Goal: Task Accomplishment & Management: Use online tool/utility

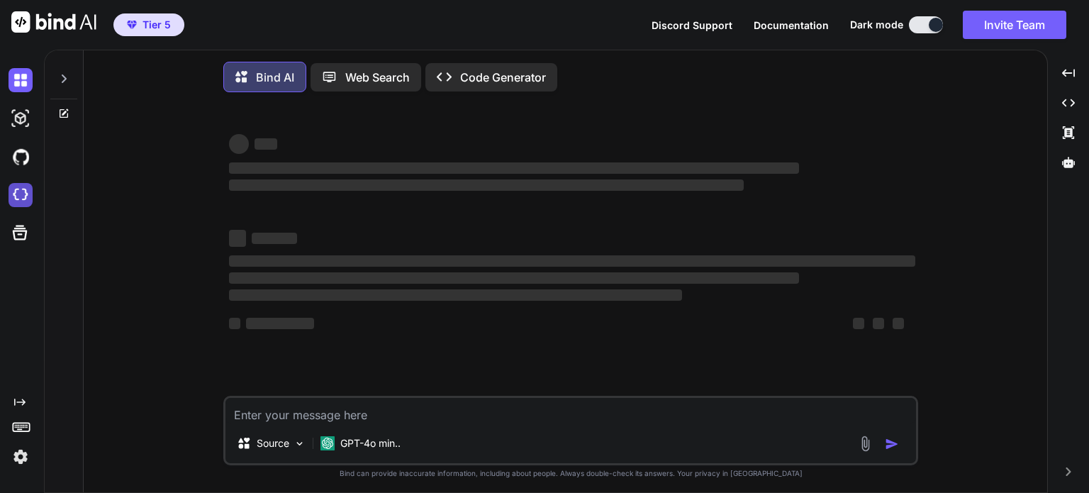
click at [26, 195] on img at bounding box center [21, 195] width 24 height 24
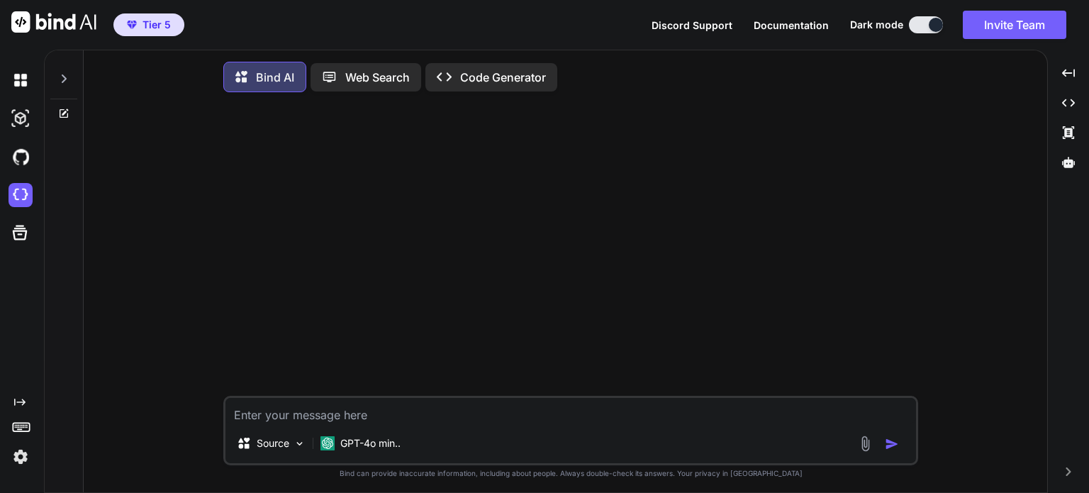
type textarea "x"
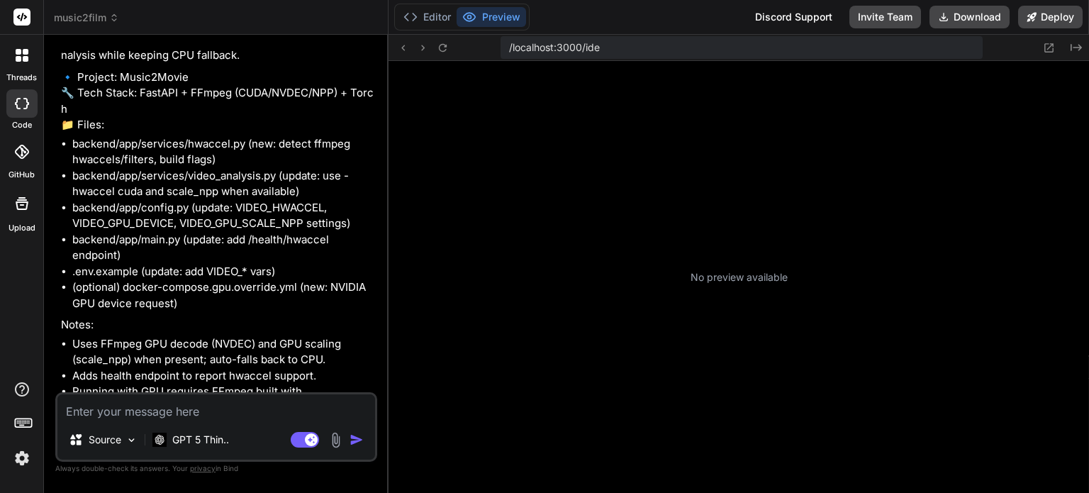
scroll to position [231, 0]
type textarea "x"
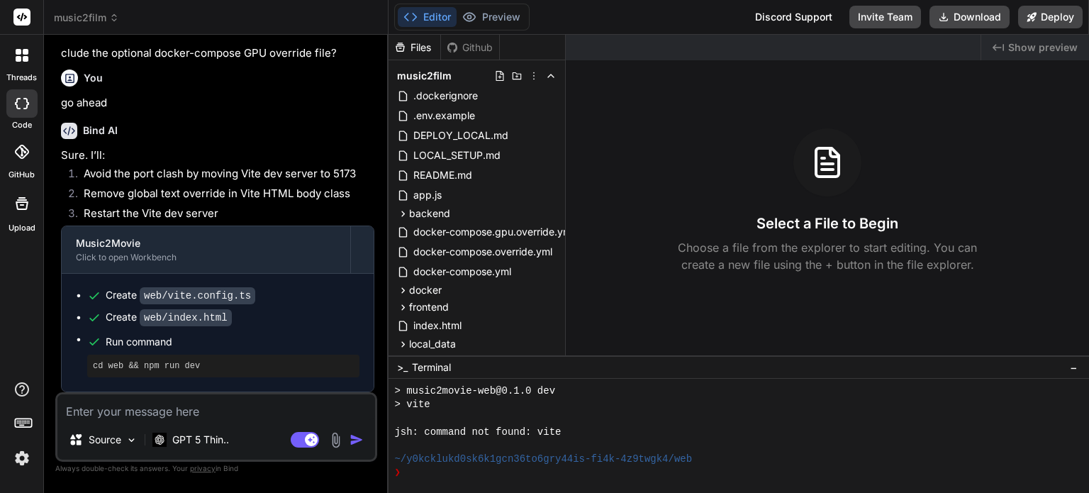
scroll to position [3605, 0]
click at [269, 399] on textarea at bounding box center [216, 407] width 318 height 26
type textarea "p"
type textarea "x"
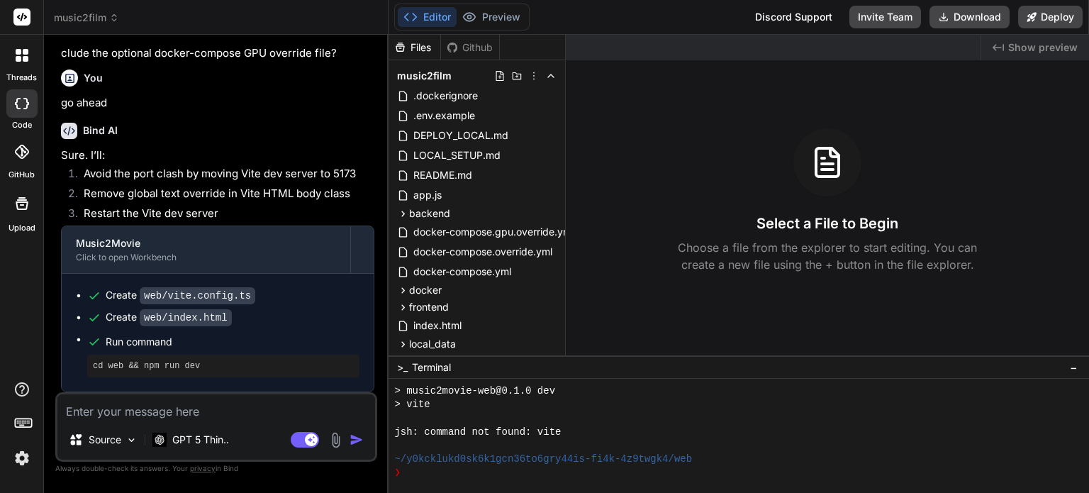
type textarea "l"
type textarea "x"
type textarea "le"
type textarea "x"
type textarea "let"
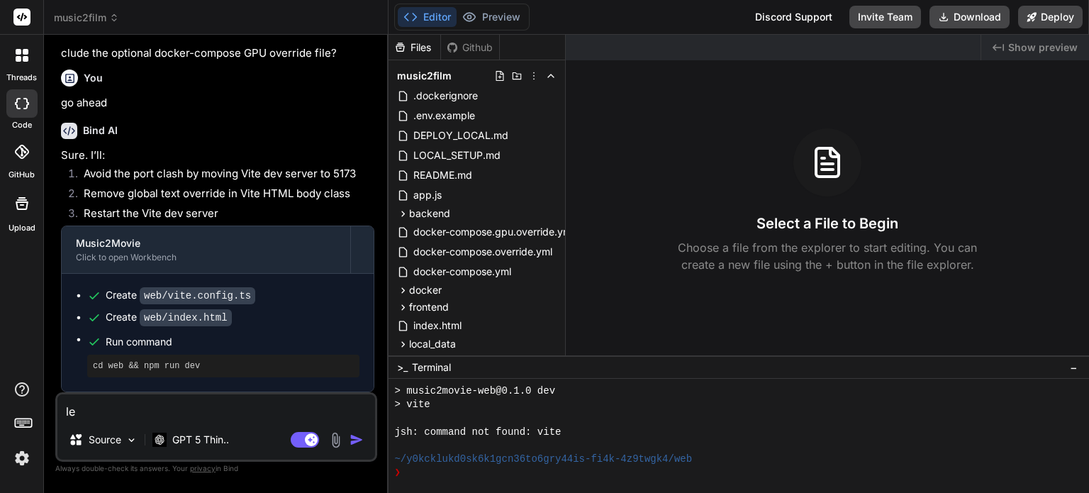
type textarea "x"
type textarea "let"
type textarea "x"
type textarea "let r"
type textarea "x"
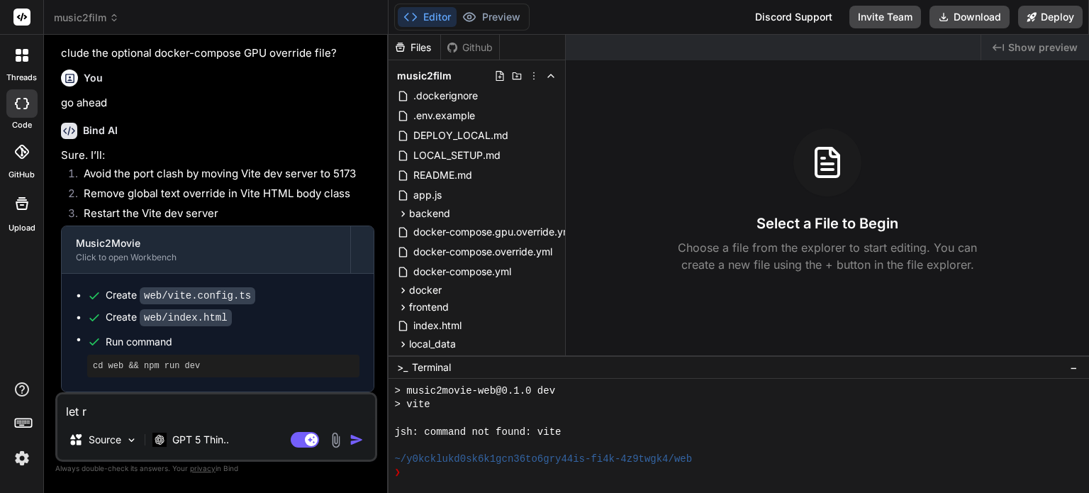
type textarea "let re"
type textarea "x"
type textarea "let rec"
type textarea "x"
type textarea "let rech"
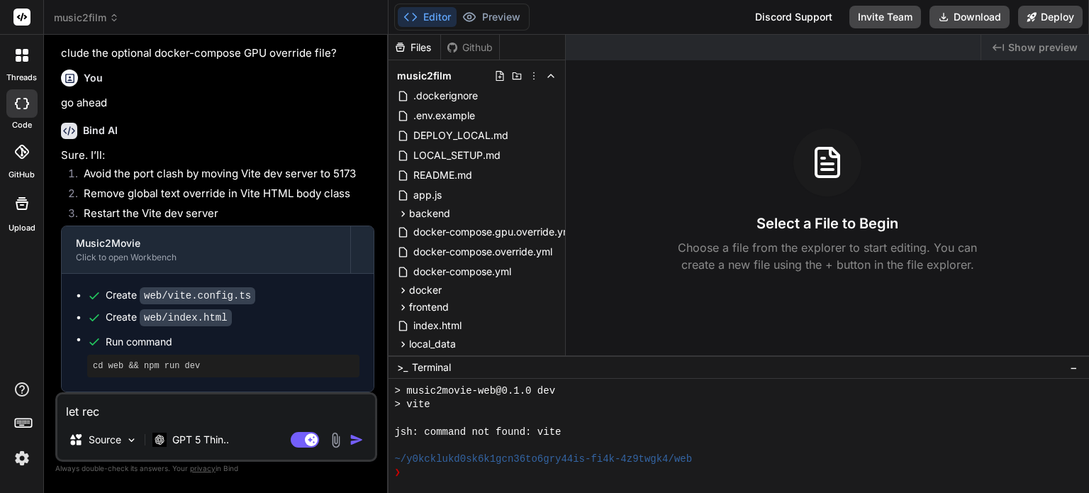
type textarea "x"
type textarea "let reche"
type textarea "x"
type textarea "let rechec"
type textarea "x"
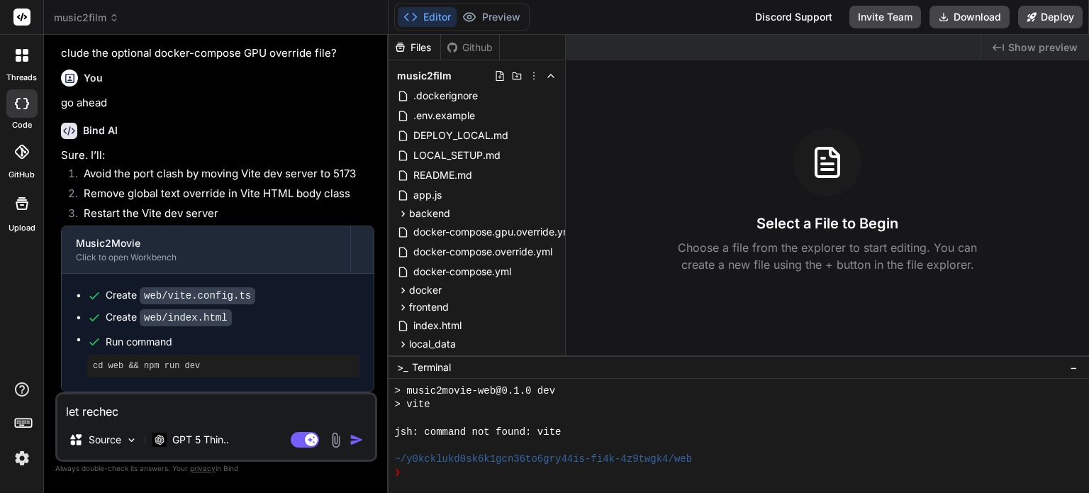
type textarea "let recheck"
type textarea "x"
type textarea "let recheck"
type textarea "x"
type textarea "let recheck i"
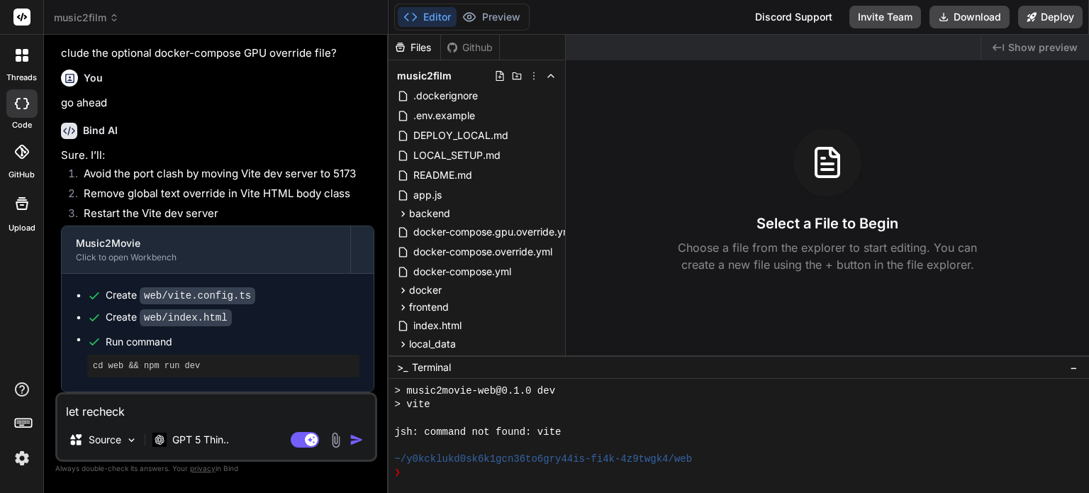
type textarea "x"
type textarea "let recheck if"
type textarea "x"
type textarea "let recheck if"
type textarea "x"
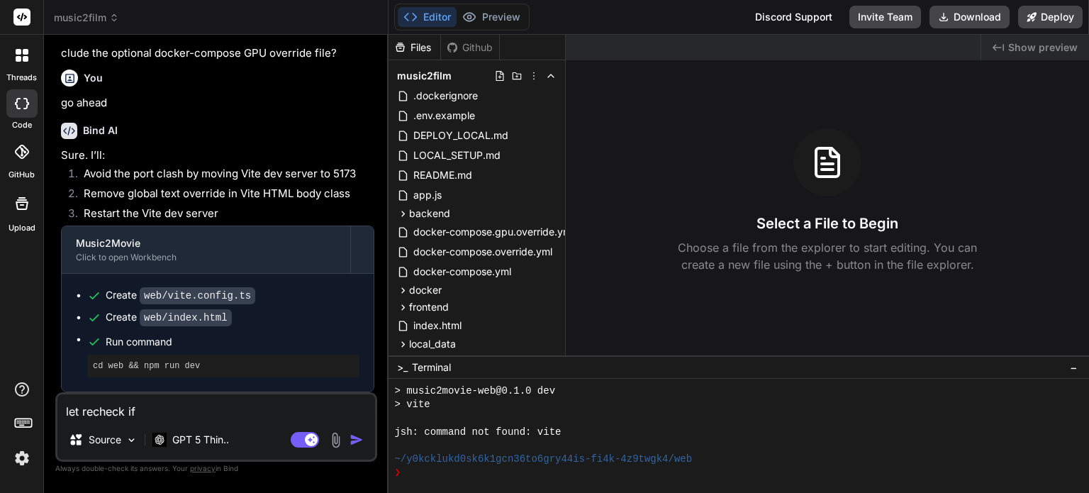
type textarea "let recheck if a"
type textarea "x"
type textarea "let recheck if an"
type textarea "x"
type textarea "let recheck if any"
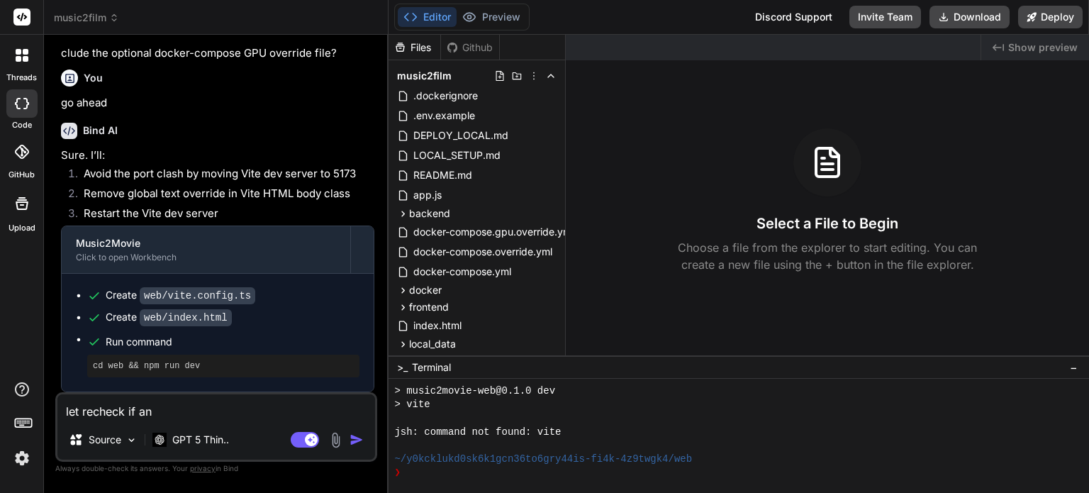
type textarea "x"
type textarea "let recheck if any"
type textarea "x"
type textarea "let recheck if any e"
type textarea "x"
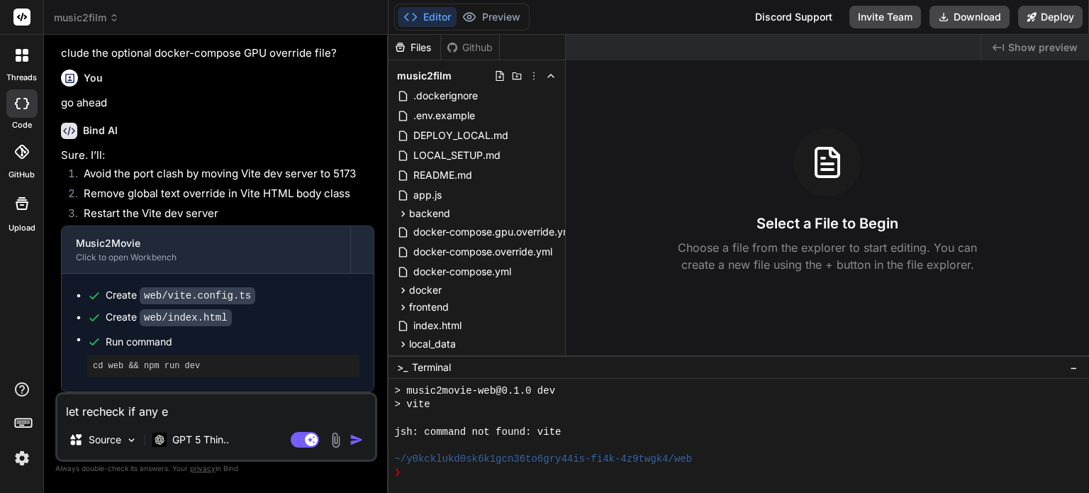
type textarea "let recheck if any er"
type textarea "x"
type textarea "let recheck if any ero"
type textarea "x"
type textarea "let recheck if any er"
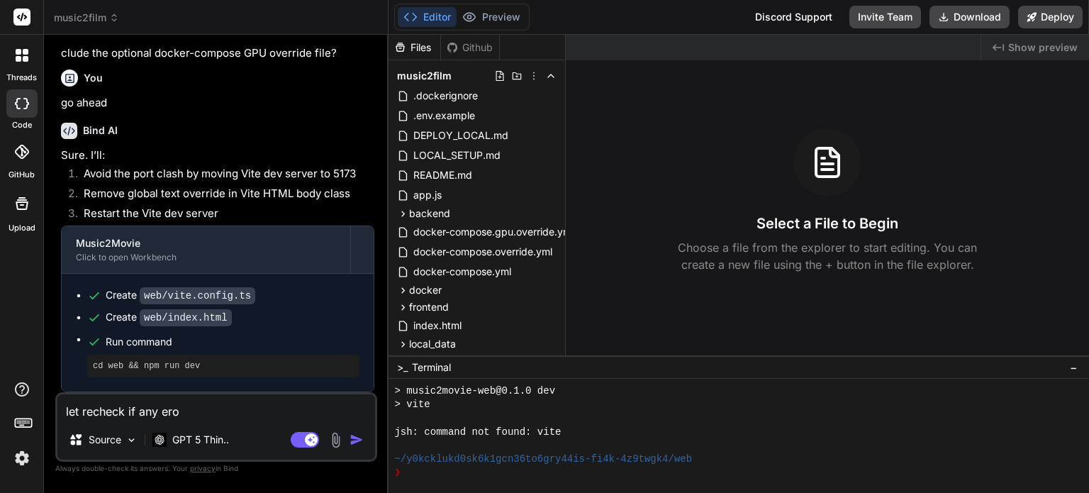
type textarea "x"
type textarea "let recheck if any err"
type textarea "x"
type textarea "let recheck if any errr"
type textarea "x"
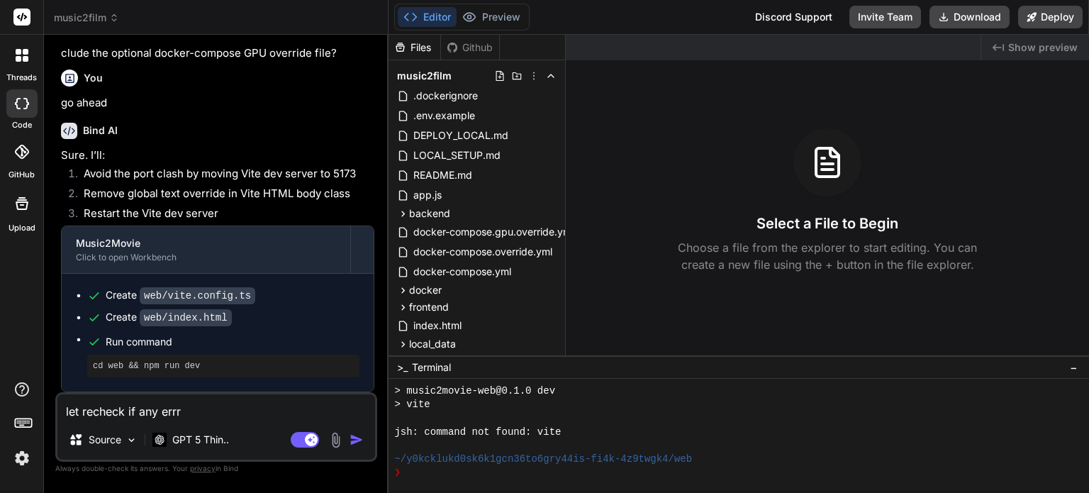
type textarea "let recheck if any err"
type textarea "x"
type textarea "let recheck if any erro"
type textarea "x"
type textarea "let recheck if any error"
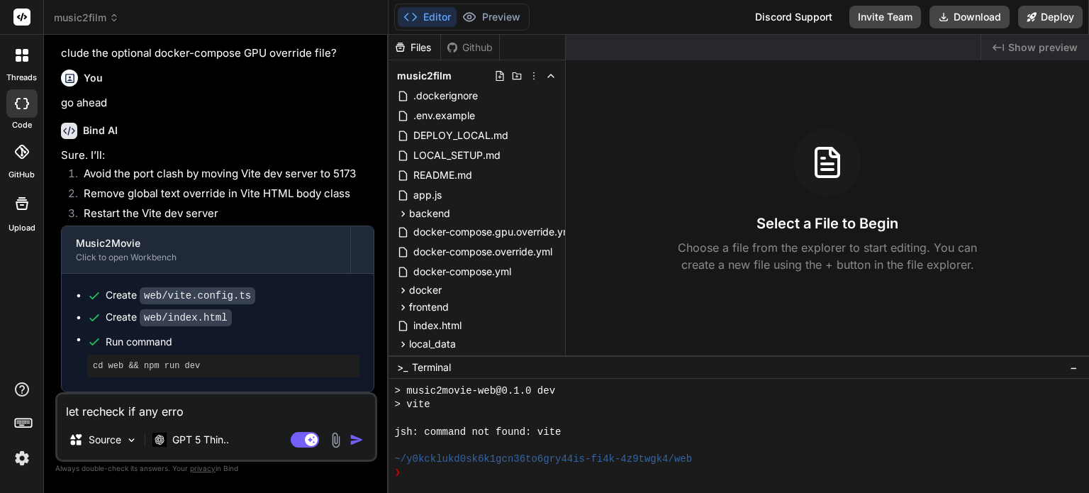
type textarea "x"
type textarea "let recheck if any errors"
type textarea "x"
type textarea "let recheck if any errors"
type textarea "x"
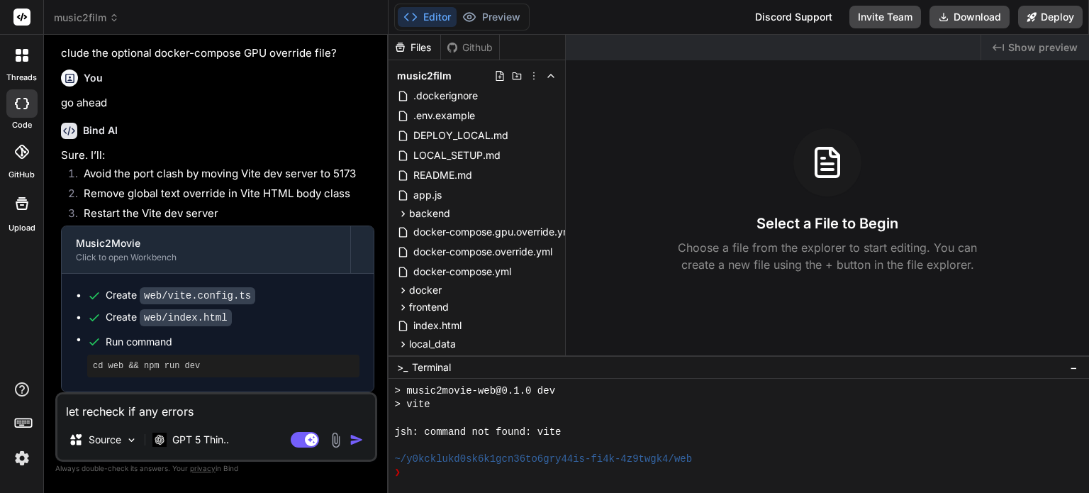
type textarea "let recheck if any errors o"
type textarea "x"
type textarea "let recheck if any errors or"
type textarea "x"
type textarea "let recheck if any errors or"
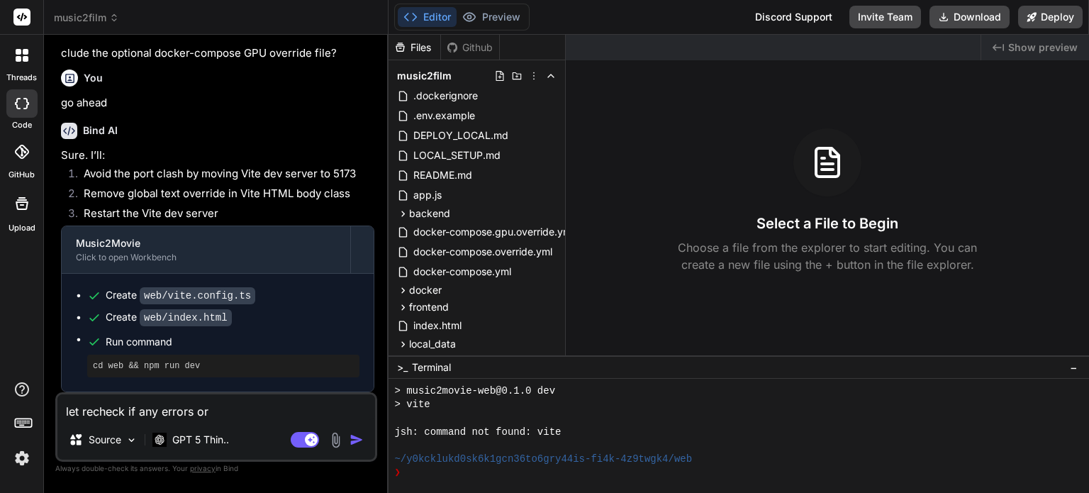
type textarea "x"
type textarea "let recheck if any errors or c"
type textarea "x"
type textarea "let recheck if any errors or co"
type textarea "x"
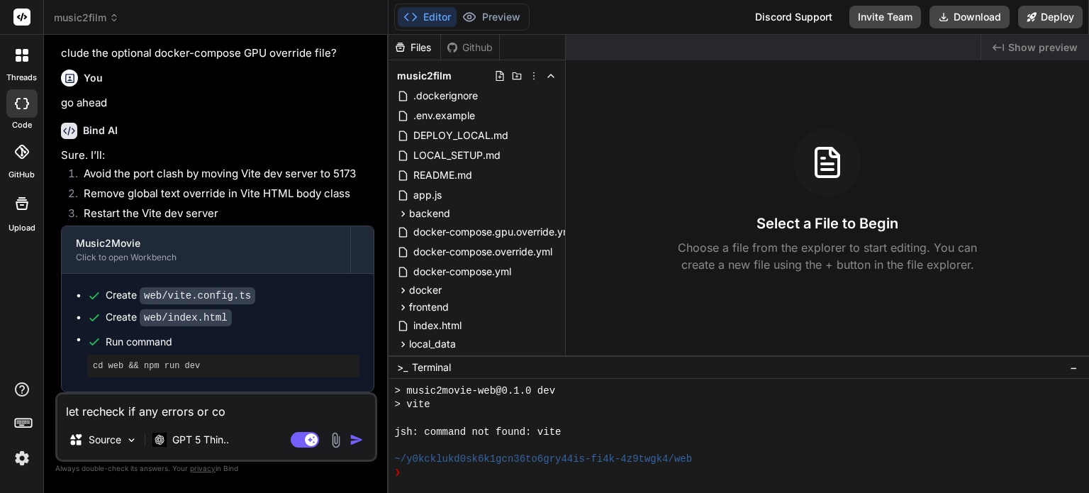
type textarea "let recheck if any errors or con"
type textarea "x"
type textarea "let recheck if any errors or conf"
type textarea "x"
type textarea "let recheck if any errors or confl"
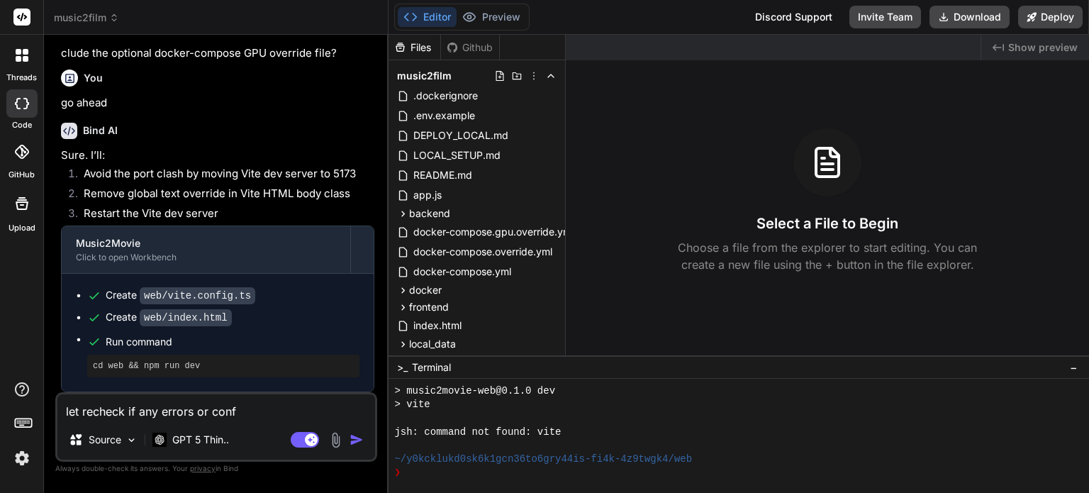
type textarea "x"
type textarea "let recheck if any errors or confli"
type textarea "x"
type textarea "let recheck if any errors or conflic"
type textarea "x"
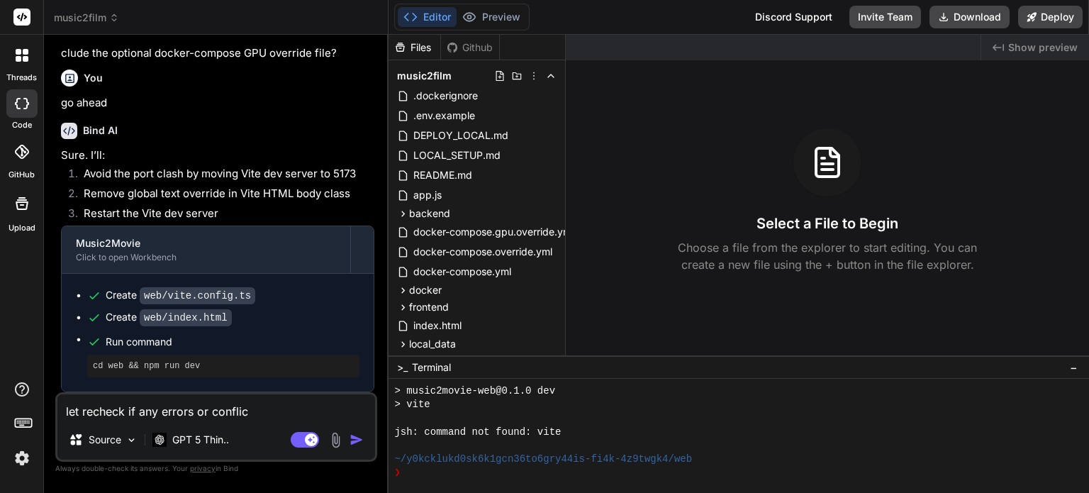
type textarea "let recheck if any errors or conflict"
type textarea "x"
type textarea "let recheck if any errors or conflict"
type textarea "x"
type textarea "let recheck if any errors or conflict t"
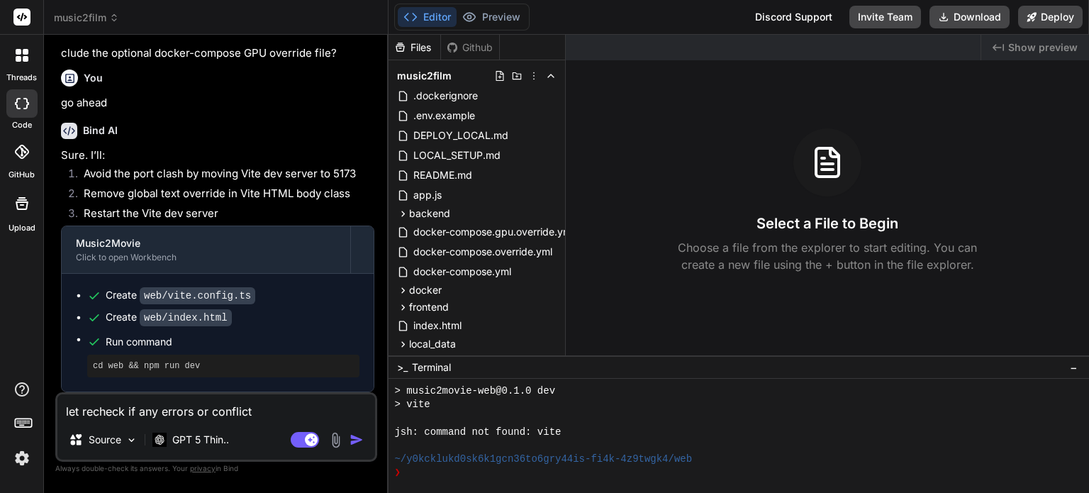
type textarea "x"
type textarea "let recheck if any errors or conflict th"
type textarea "x"
type textarea "let recheck if any errors or conflict the"
type textarea "x"
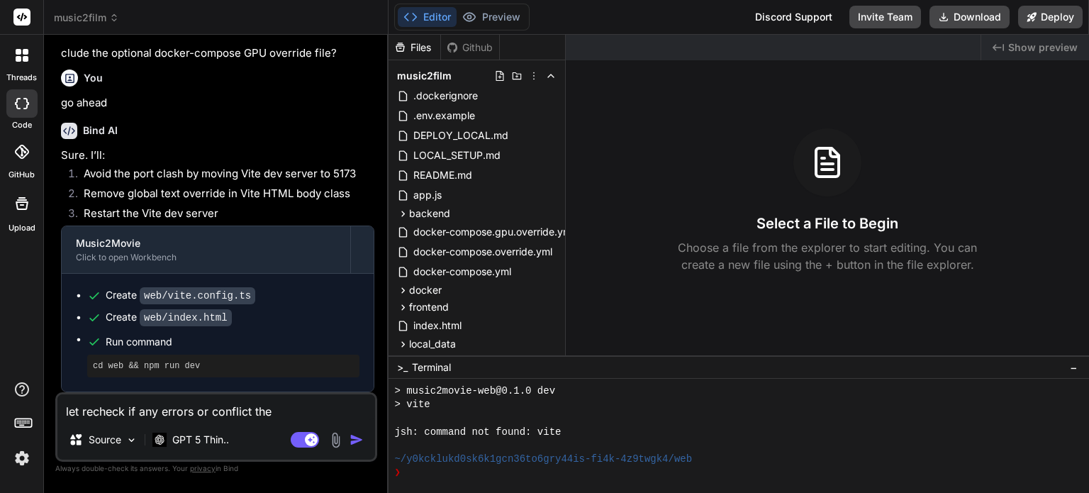
type textarea "let recheck if any errors or conflict then"
type textarea "x"
type textarea "let recheck if any errors or conflict then"
type textarea "x"
type textarea "let recheck if any errors or conflict then f"
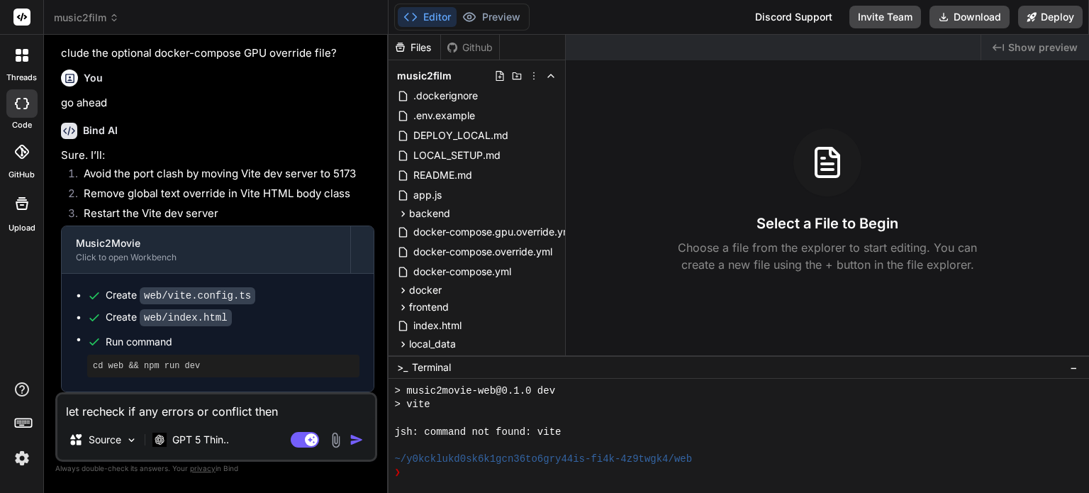
type textarea "x"
type textarea "let recheck if any errors or conflict then fi"
type textarea "x"
type textarea "let recheck if any errors or conflict then fix"
type textarea "x"
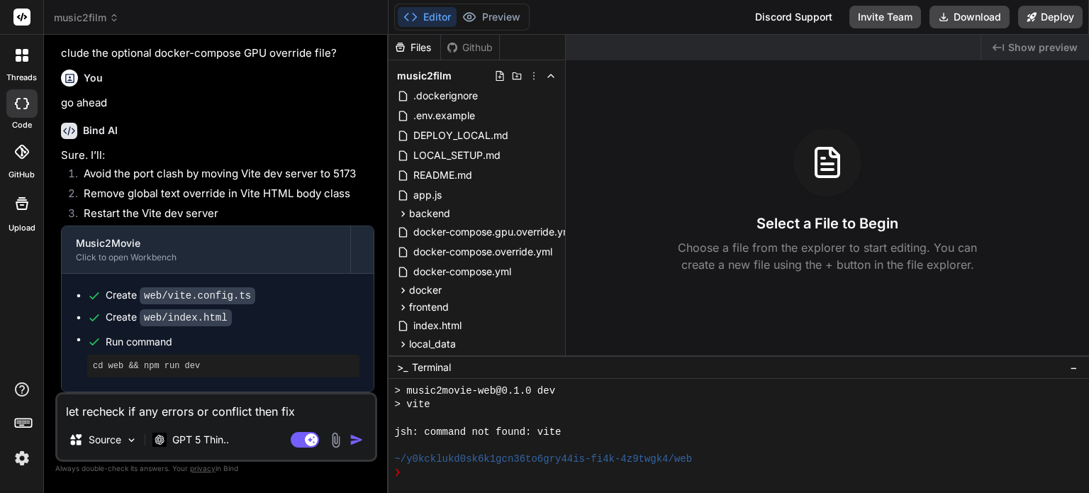
type textarea "let recheck if any errors or conflict then fix"
type textarea "x"
type textarea "let recheck if any errors or conflict then fix i"
type textarea "x"
type textarea "let recheck if any errors or conflict then fix it"
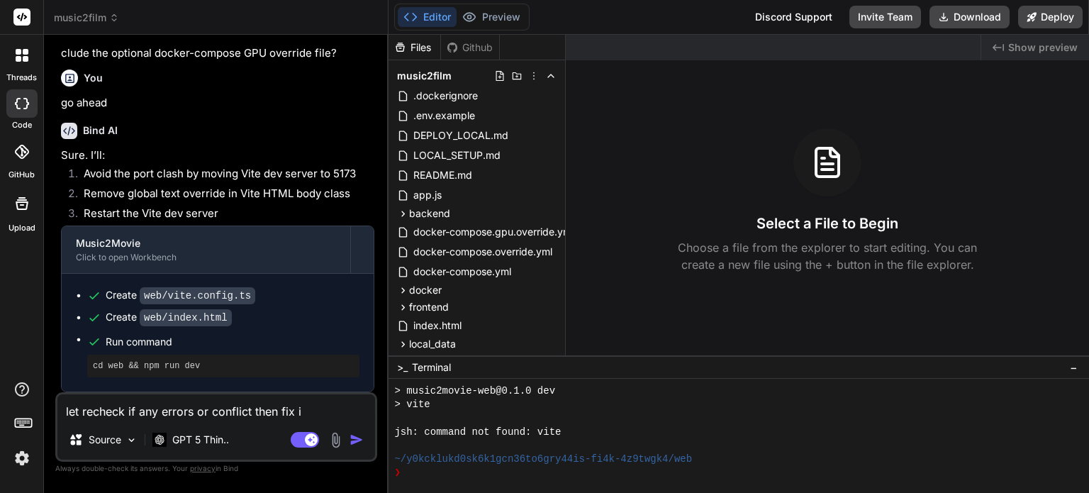
type textarea "x"
type textarea "let recheck if any errors or conflict then fix it"
type textarea "x"
type textarea "let recheck if any errors or conflict then fix it b"
type textarea "x"
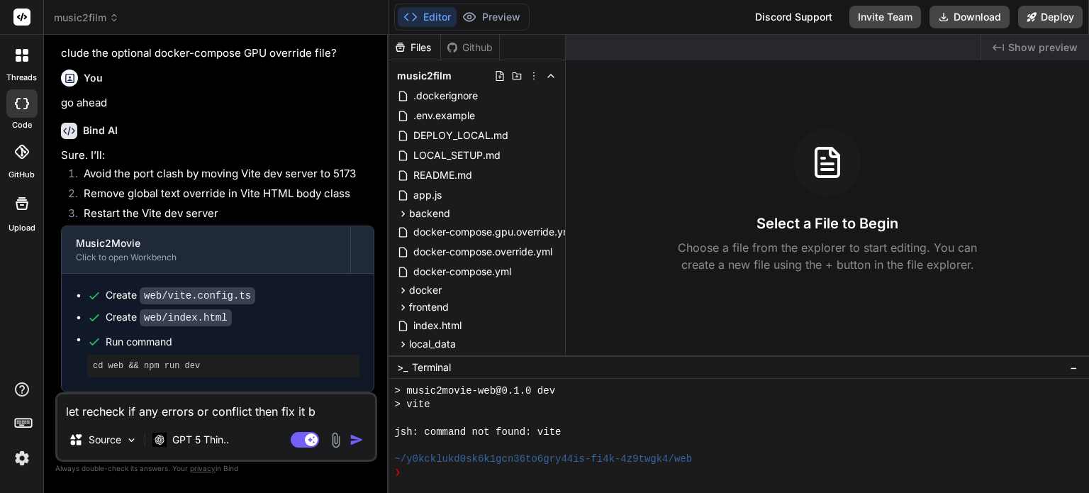
type textarea "let recheck if any errors or conflict then fix it be"
type textarea "x"
type textarea "let recheck if any errors or conflict then fix it bef"
type textarea "x"
type textarea "let recheck if any errors or conflict then fix it befo"
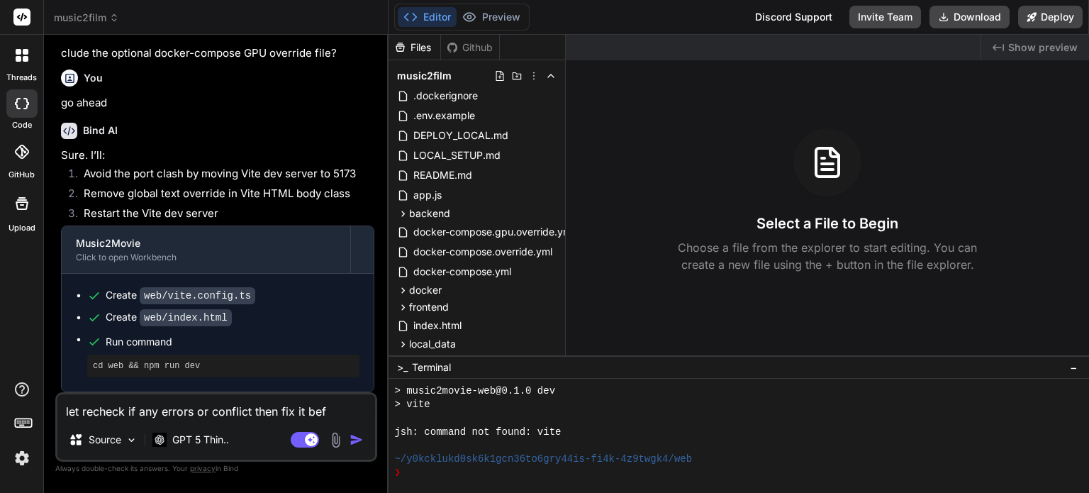
type textarea "x"
type textarea "let recheck if any errors or conflict then fix it befor"
type textarea "x"
type textarea "let recheck if any errors or conflict then fix it before"
type textarea "x"
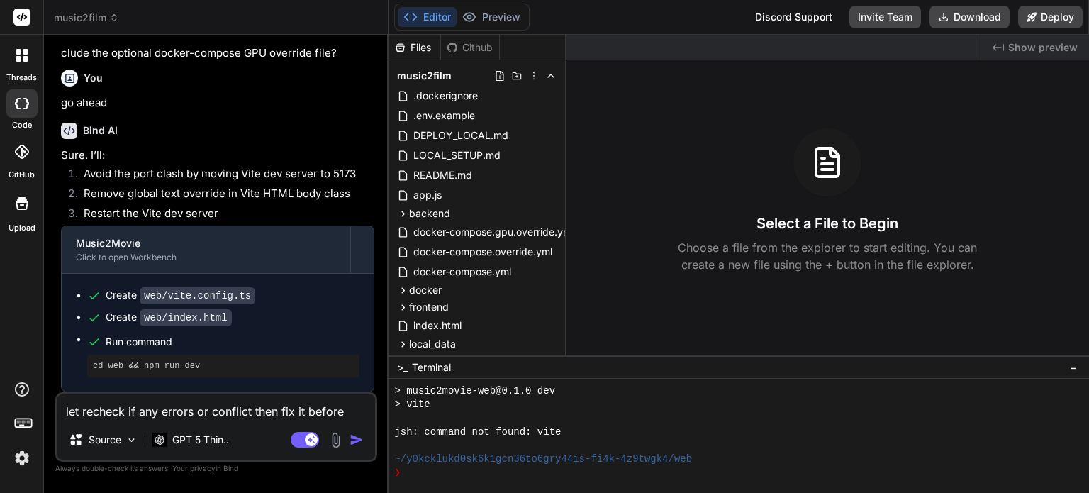
type textarea "let recheck if any errors or conflict then fix it before"
type textarea "x"
type textarea "let recheck if any errors or conflict then fix it before i"
type textarea "x"
type textarea "let recheck if any errors or conflict then fix it before i"
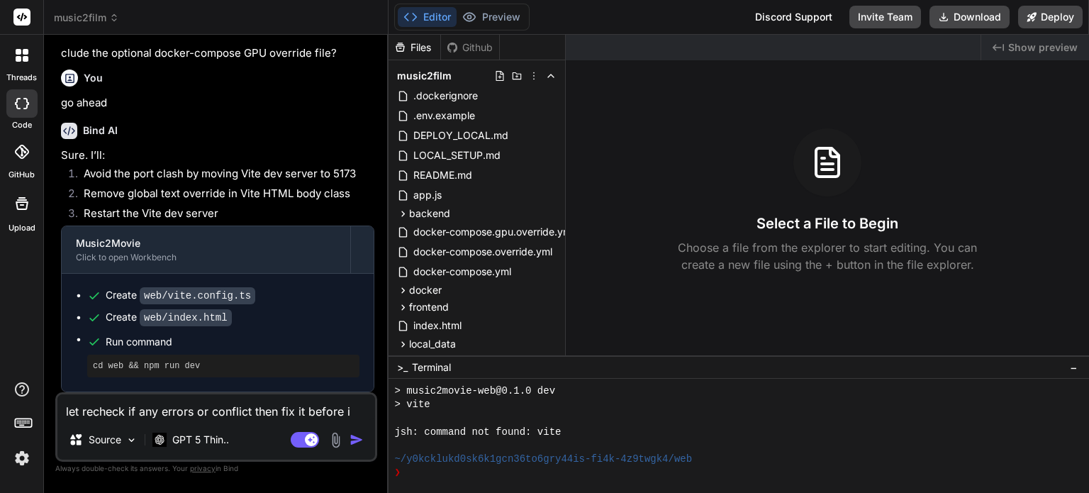
type textarea "x"
type textarea "let recheck if any errors or conflict then fix it before i t"
type textarea "x"
type textarea "let recheck if any errors or conflict then fix it before i te"
type textarea "x"
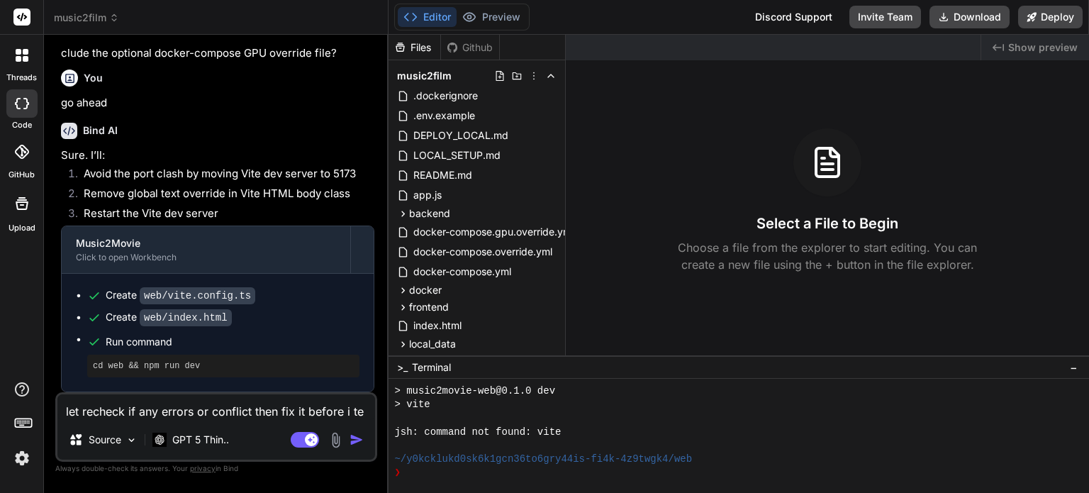
type textarea "let recheck if any errors or conflict then fix it before i tes"
type textarea "x"
type textarea "let recheck if any errors or conflict then fix it before i test"
type textarea "x"
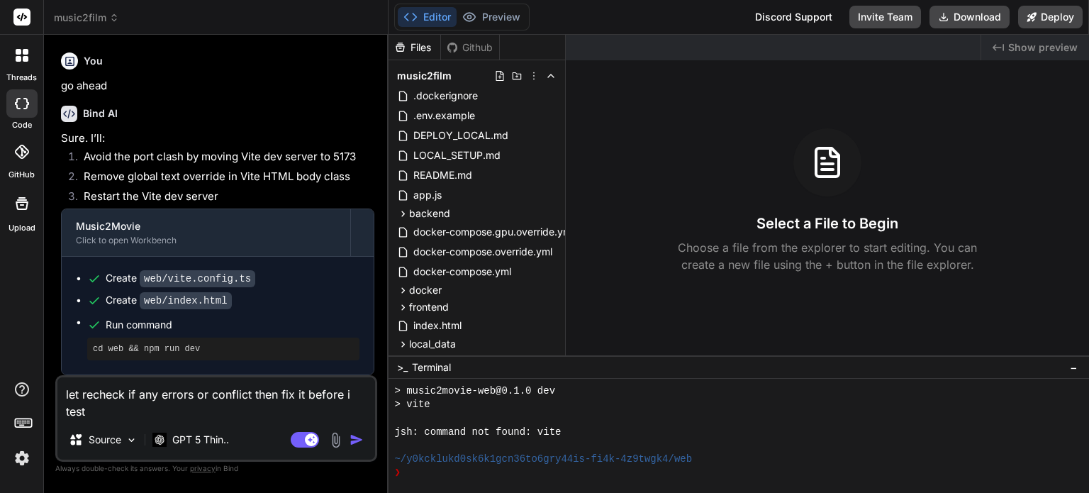
type textarea "let recheck if any errors or conflict then fix it before i test"
type textarea "x"
type textarea "let recheck if any errors or conflict then fix it before i test i"
type textarea "x"
type textarea "let recheck if any errors or conflict then fix it before i test in"
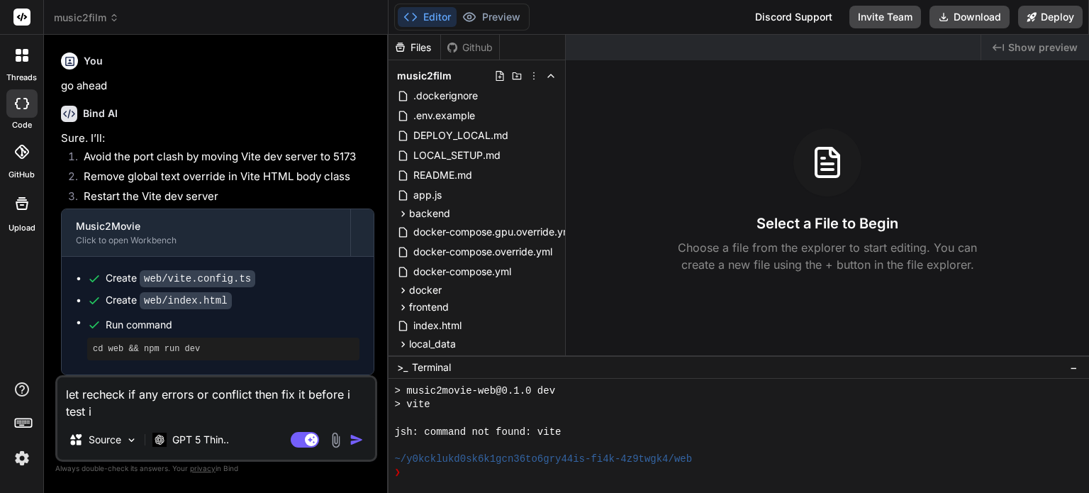
type textarea "x"
type textarea "let recheck if any errors or conflict then fix it before i test in"
type textarea "x"
type textarea "let recheck if any errors or conflict then fix it before i test in m"
type textarea "x"
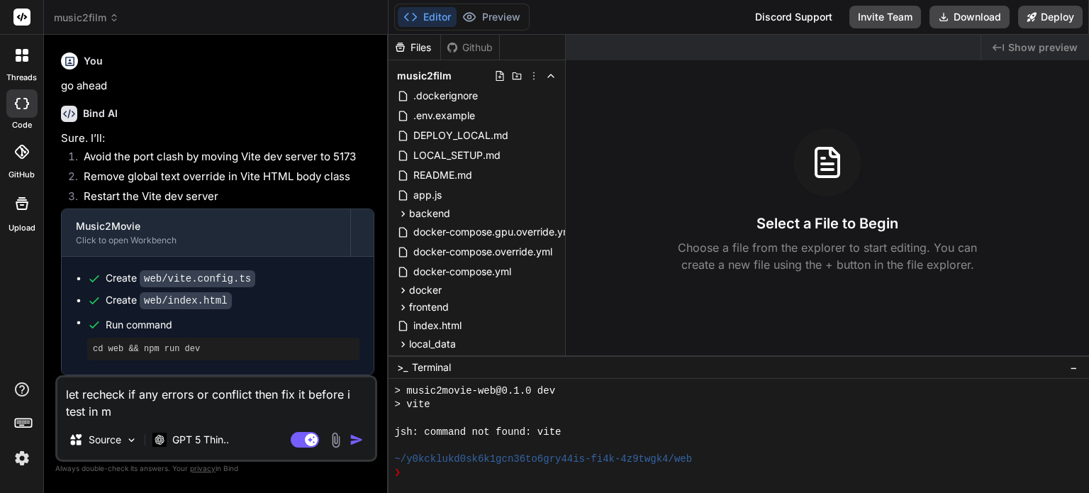
type textarea "let recheck if any errors or conflict then fix it before i test in my"
type textarea "x"
type textarea "let recheck if any errors or conflict then fix it before i test in my"
type textarea "x"
type textarea "let recheck if any errors or conflict then fix it before i test in my l"
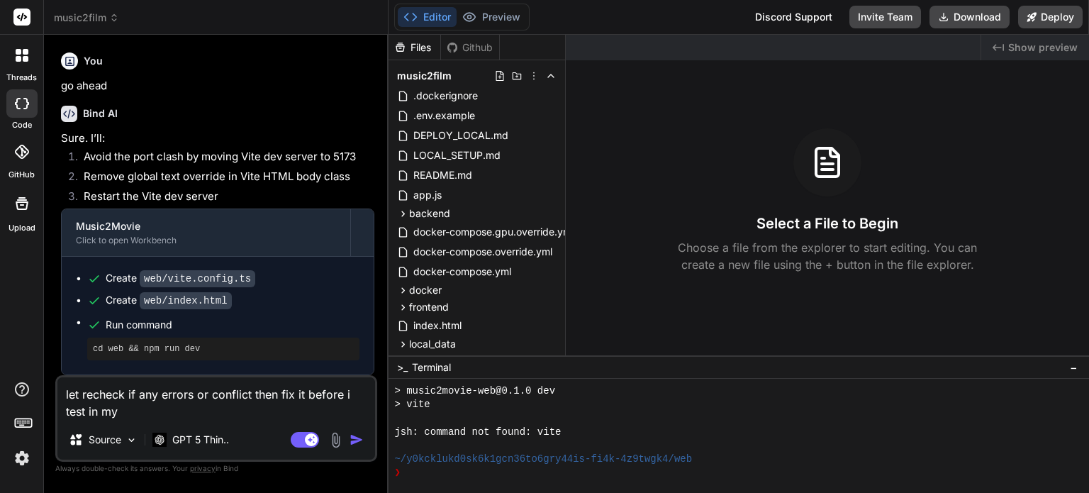
type textarea "x"
type textarea "let recheck if any errors or conflict then fix it before i test in my lo"
type textarea "x"
type textarea "let recheck if any errors or conflict then fix it before i test in my loc"
type textarea "x"
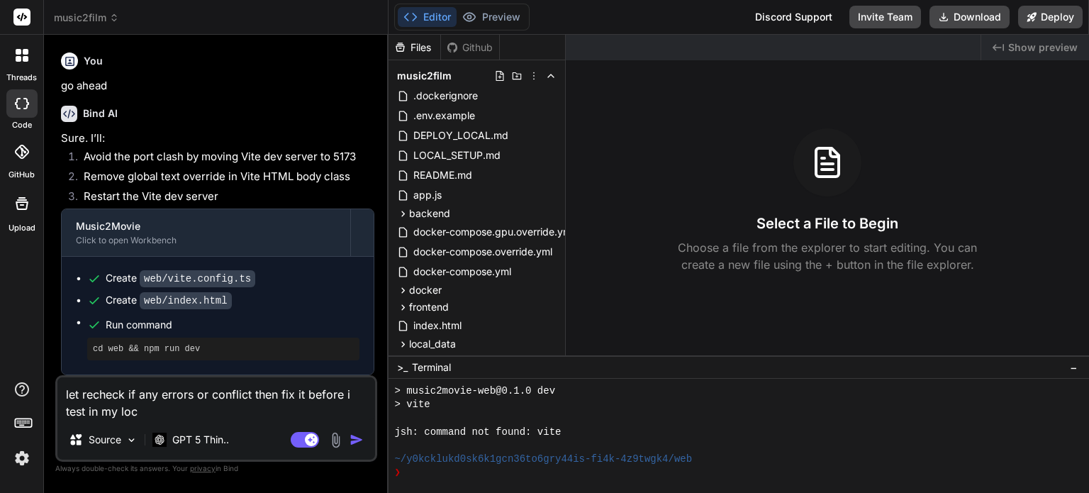
type textarea "let recheck if any errors or conflict then fix it before i test in my loca"
type textarea "x"
type textarea "let recheck if any errors or conflict then fix it before i test in my local"
type textarea "x"
type textarea "let recheck if any errors or conflict then fix it before i test in my local"
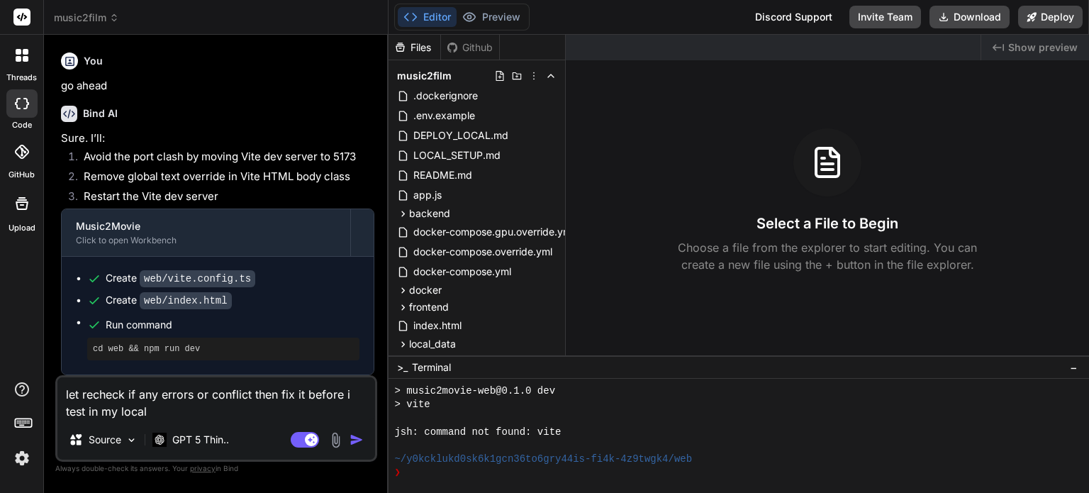
type textarea "x"
type textarea "let recheck if any errors or conflict then fix it before i test in my local e"
type textarea "x"
type textarea "let recheck if any errors or conflict then fix it before i test in my local en"
type textarea "x"
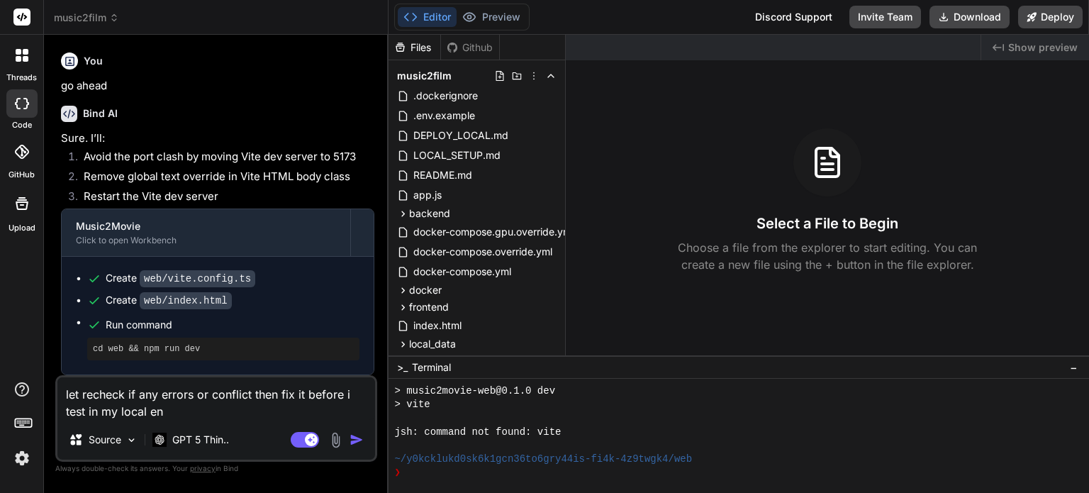
type textarea "let recheck if any errors or conflict then fix it before i test in my local env"
type textarea "x"
type textarea "let recheck if any errors or conflict then fix it before i test in my local envi"
type textarea "x"
type textarea "let recheck if any errors or conflict then fix it before i test in my local env…"
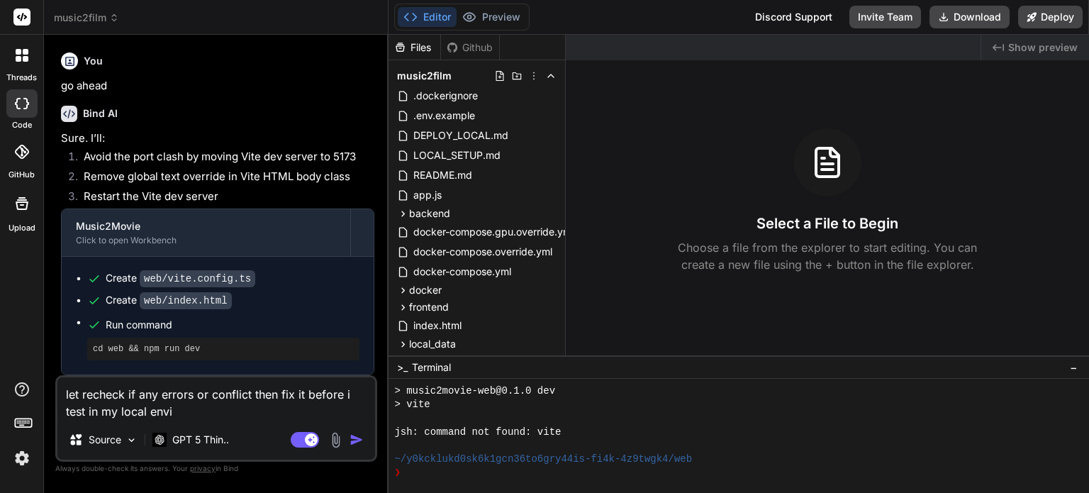
type textarea "x"
type textarea "let recheck if any errors or conflict then fix it before i test in my local env…"
type textarea "x"
type textarea "let recheck if any errors or conflict then fix it before i test in my local env…"
type textarea "x"
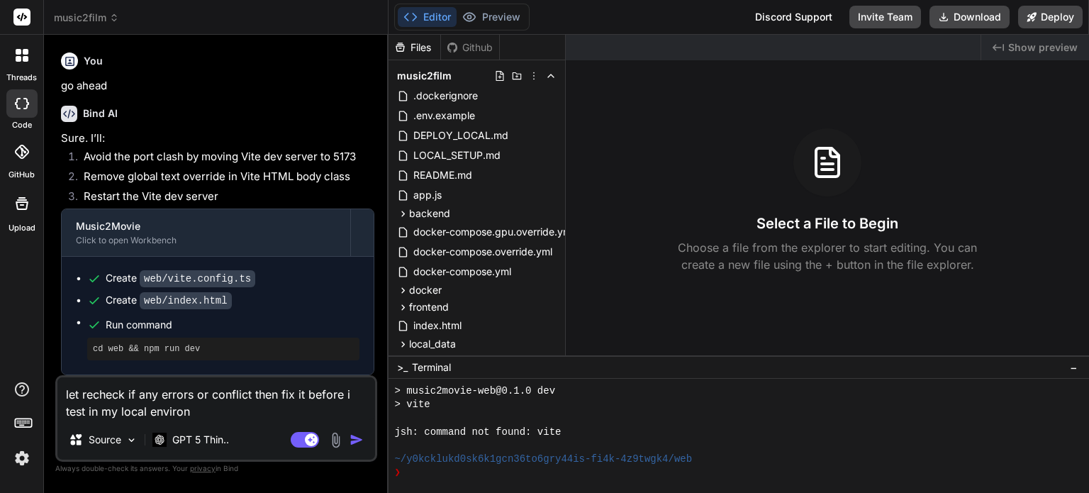
type textarea "let recheck if any errors or conflict then fix it before i test in my local env…"
type textarea "x"
type textarea "let recheck if any errors or conflict then fix it before i test in my local env…"
type textarea "x"
type textarea "let recheck if any errors or conflict then fix it before i test in my local env…"
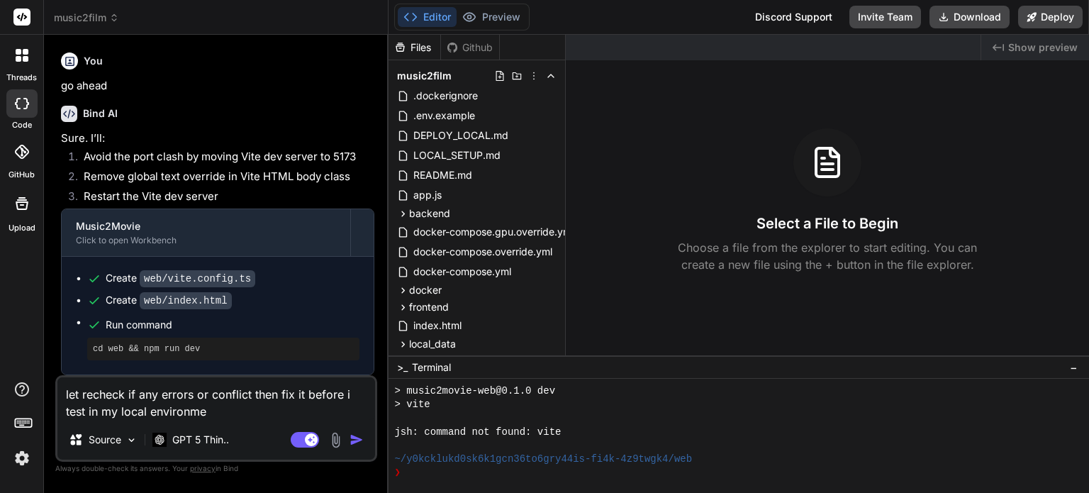
type textarea "x"
type textarea "let recheck if any errors or conflict then fix it before i test in my local env…"
type textarea "x"
type textarea "let recheck if any errors or conflict then fix it before i test in my local env…"
type textarea "x"
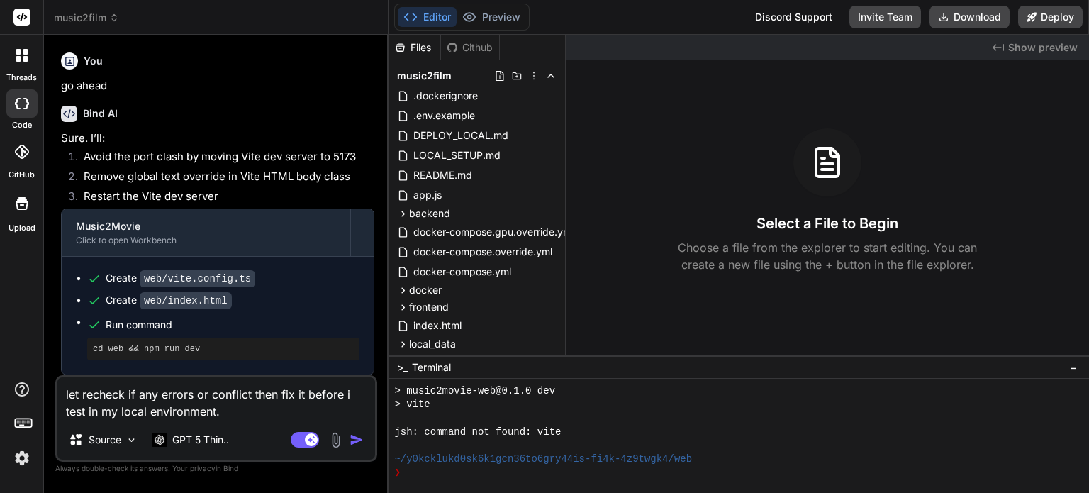
type textarea "let recheck if any errors or conflict then fix it before i test in my local env…"
click at [356, 438] on img "button" at bounding box center [356, 439] width 14 height 14
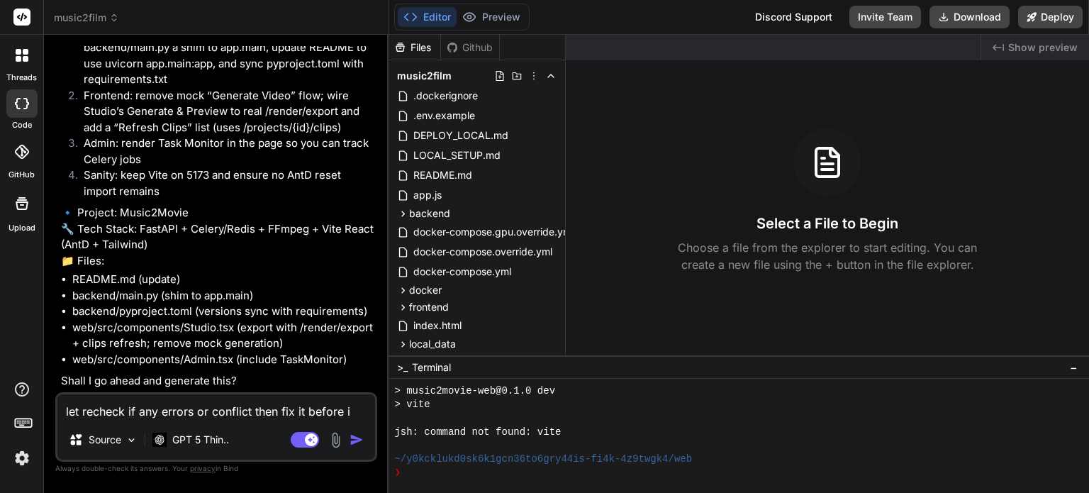
scroll to position [4160, 0]
click at [219, 436] on p "GPT 5 Thin.." at bounding box center [200, 439] width 57 height 14
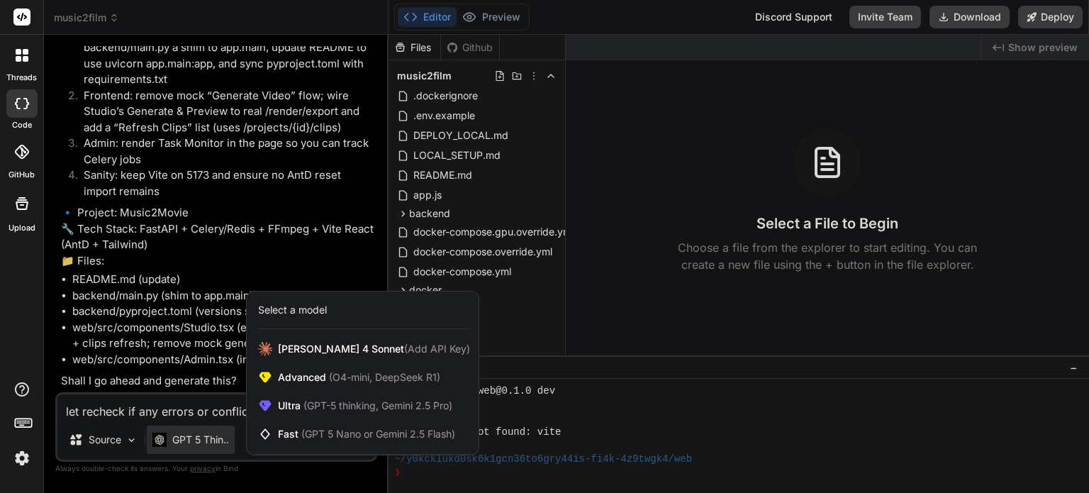
click at [218, 437] on div at bounding box center [544, 246] width 1089 height 493
type textarea "x"
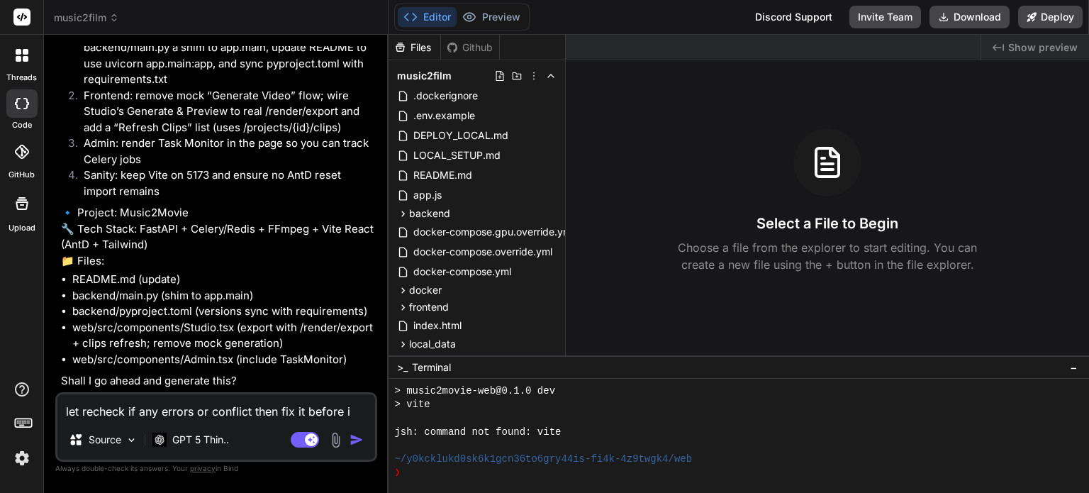
click at [213, 410] on textarea "let recheck if any errors or conflict then fix it before i test in my local env…" at bounding box center [216, 407] width 318 height 26
type textarea "g"
type textarea "x"
type textarea "go"
type textarea "x"
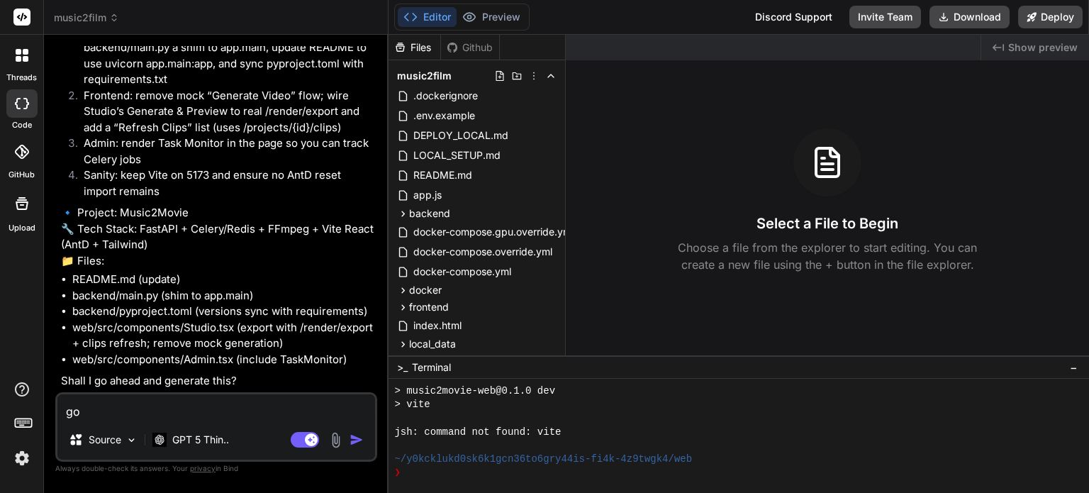
type textarea "go"
type textarea "x"
type textarea "go a"
type textarea "x"
type textarea "go ah"
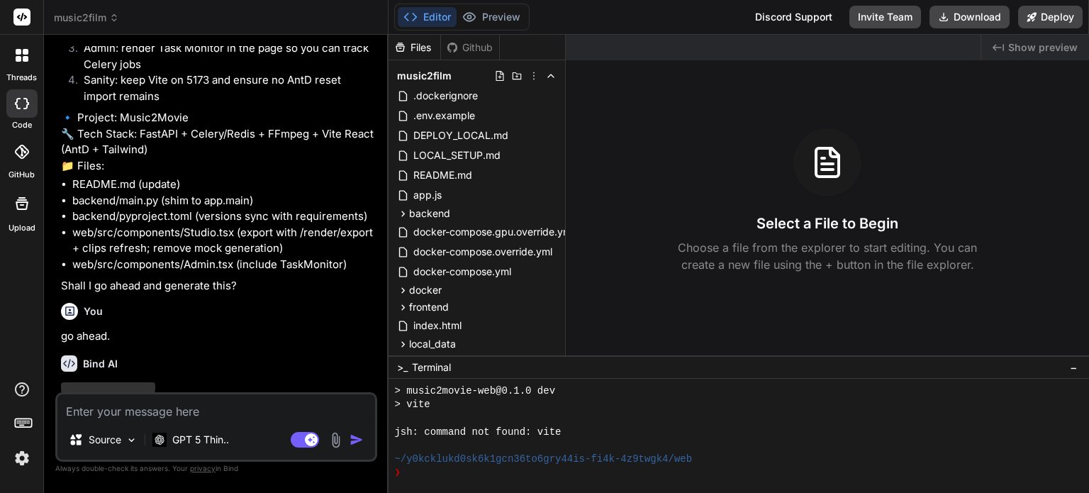
scroll to position [4307, 0]
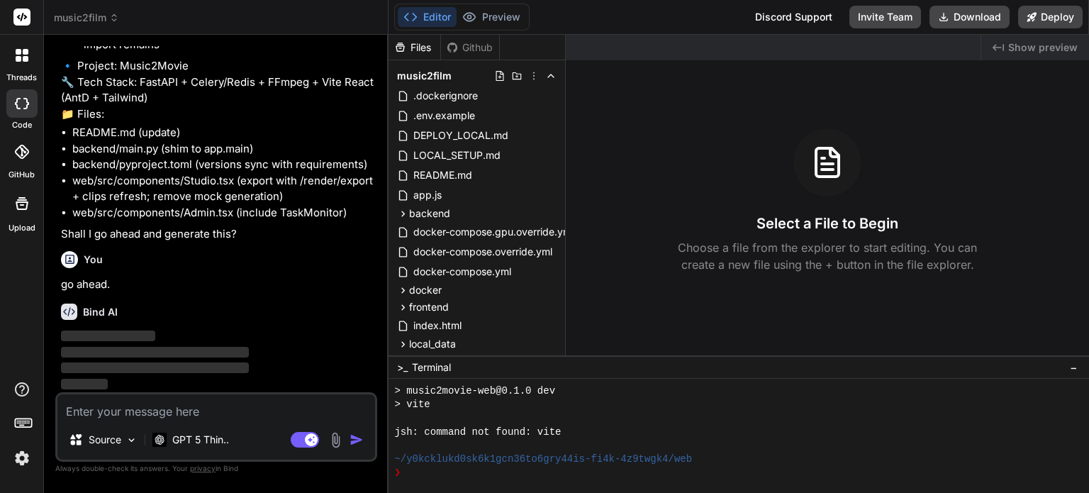
click at [114, 16] on icon at bounding box center [114, 15] width 4 height 2
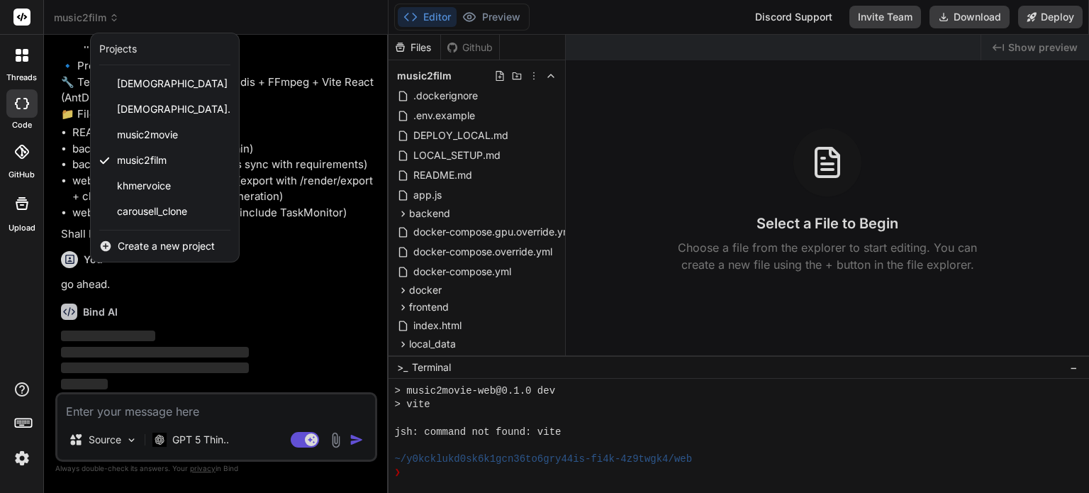
click at [230, 314] on div at bounding box center [544, 246] width 1089 height 493
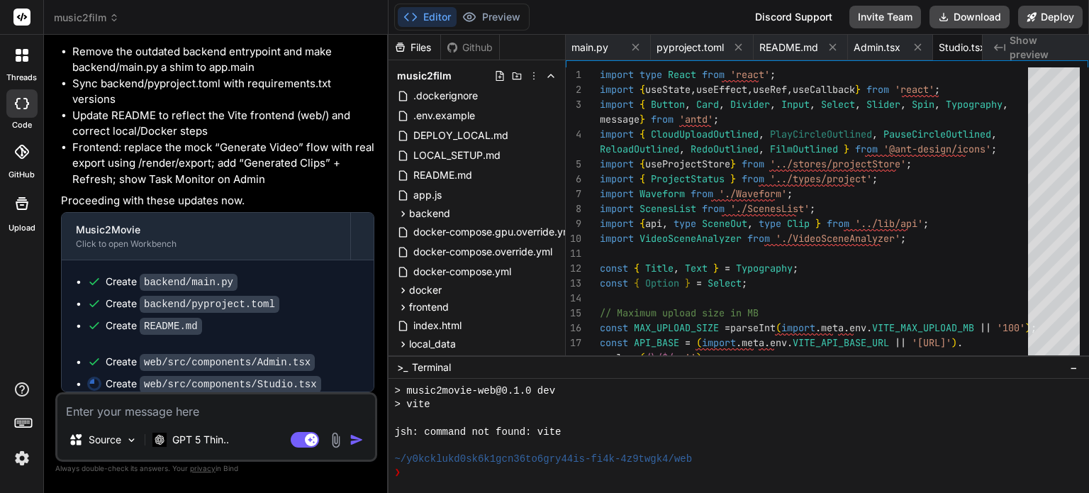
scroll to position [4594, 0]
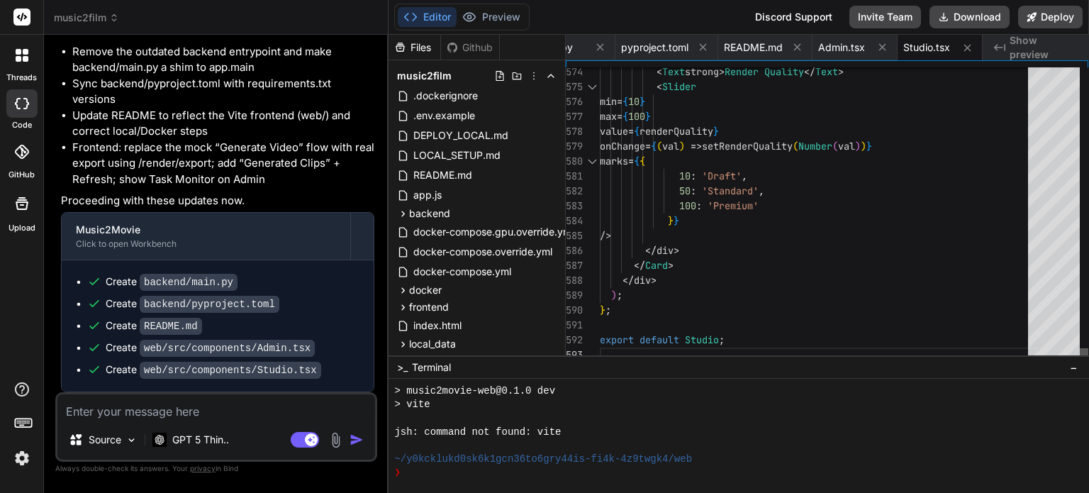
click at [1080, 362] on div at bounding box center [1084, 355] width 9 height 14
click at [441, 13] on button "Editor" at bounding box center [427, 17] width 59 height 20
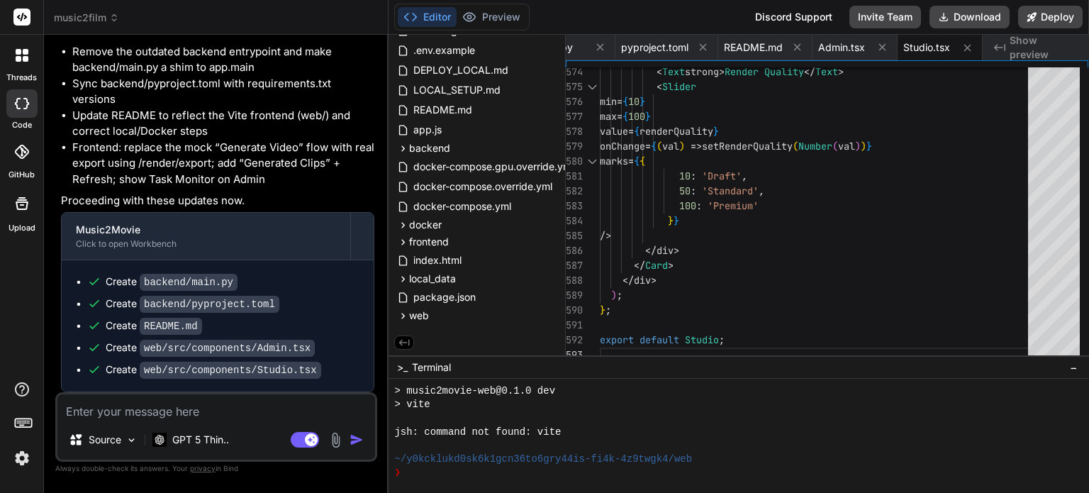
scroll to position [232, 0]
click at [433, 19] on button "Editor" at bounding box center [427, 17] width 59 height 20
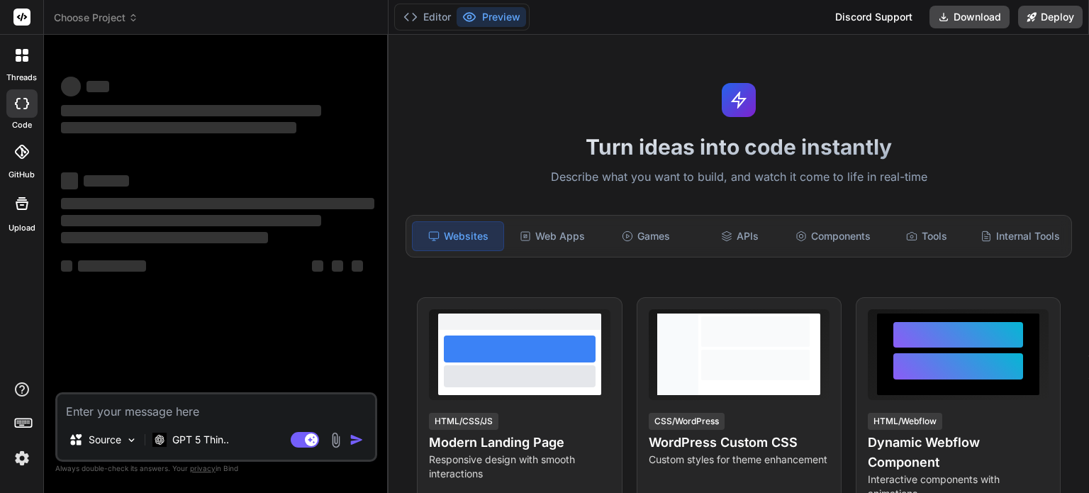
click at [19, 459] on img at bounding box center [22, 458] width 24 height 24
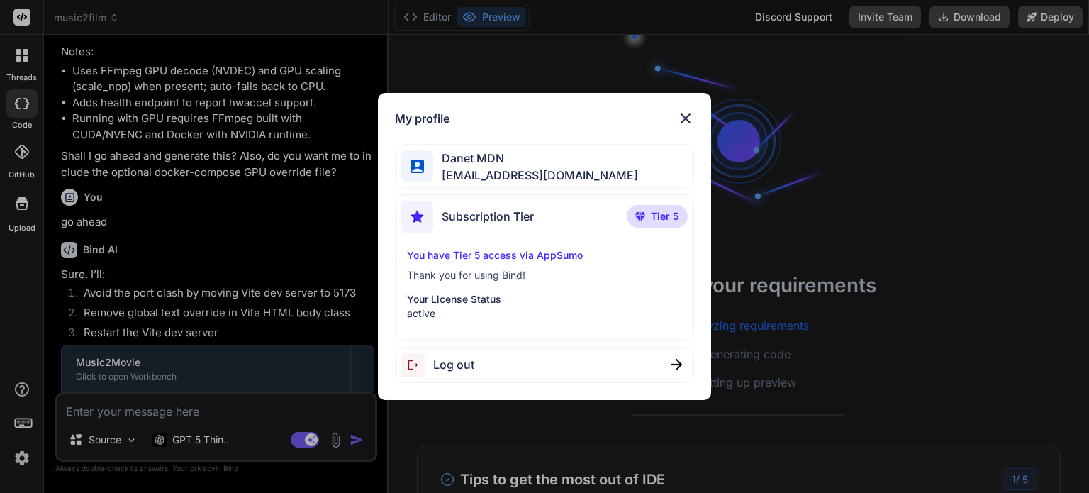
scroll to position [2928, 0]
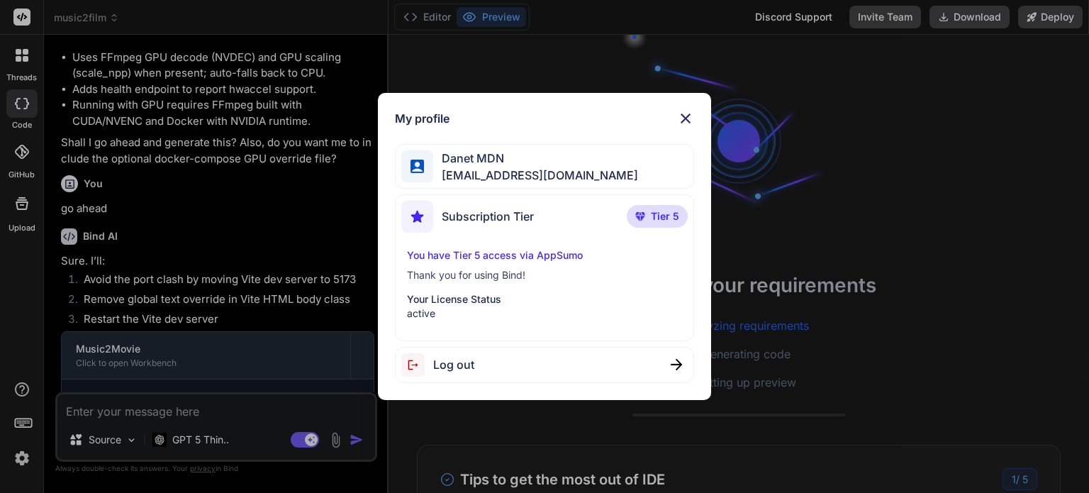
click at [690, 117] on img at bounding box center [685, 118] width 17 height 17
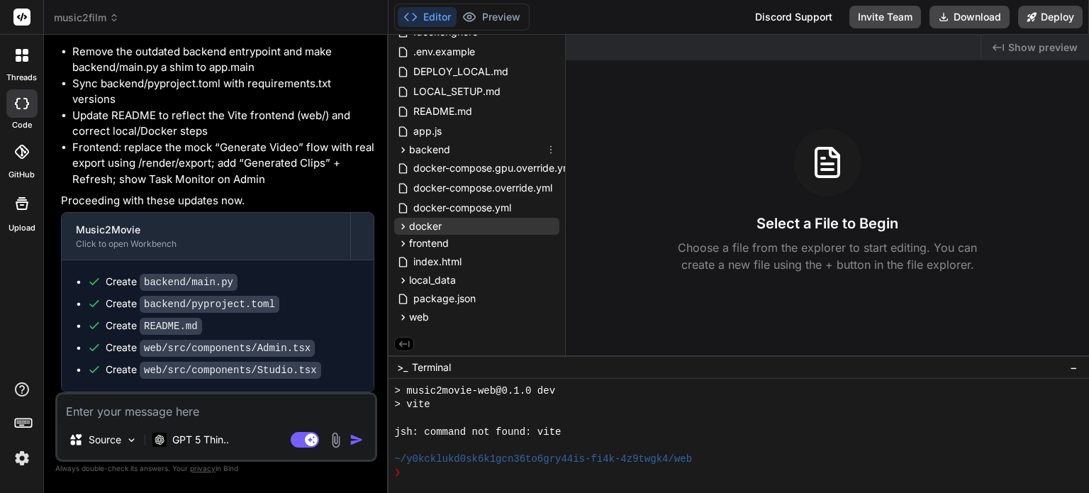
scroll to position [67, 0]
click at [96, 19] on span "music2film" at bounding box center [86, 18] width 65 height 14
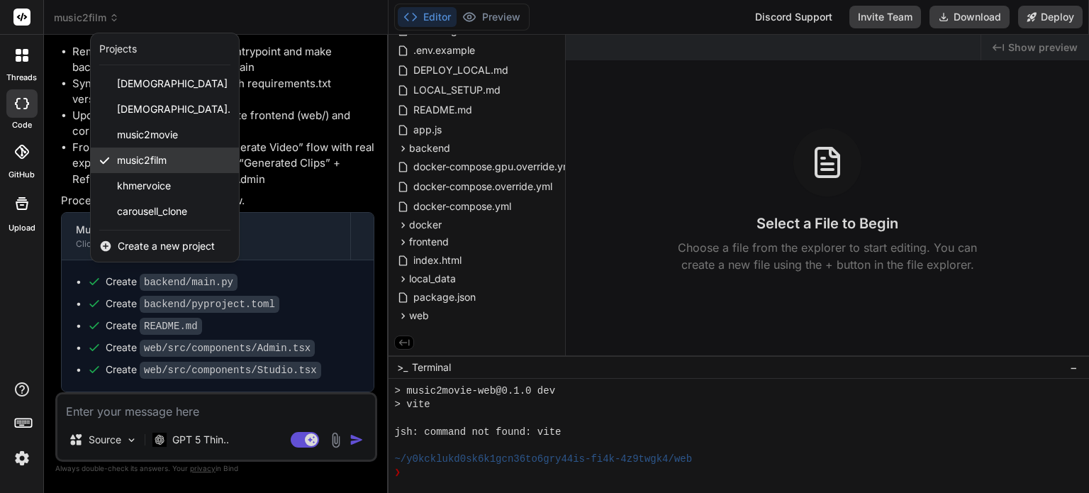
click at [113, 157] on div "music2film" at bounding box center [165, 160] width 148 height 26
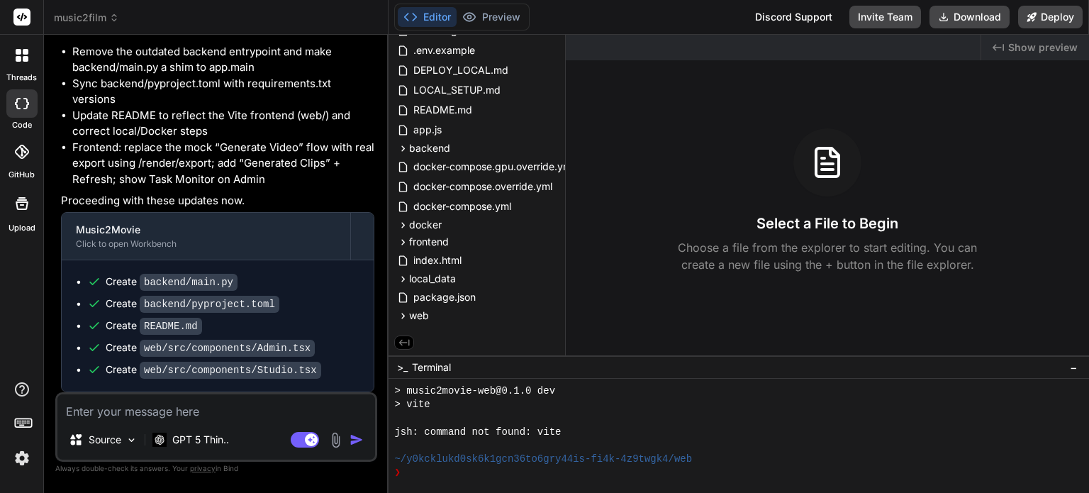
click at [403, 338] on icon at bounding box center [404, 342] width 13 height 13
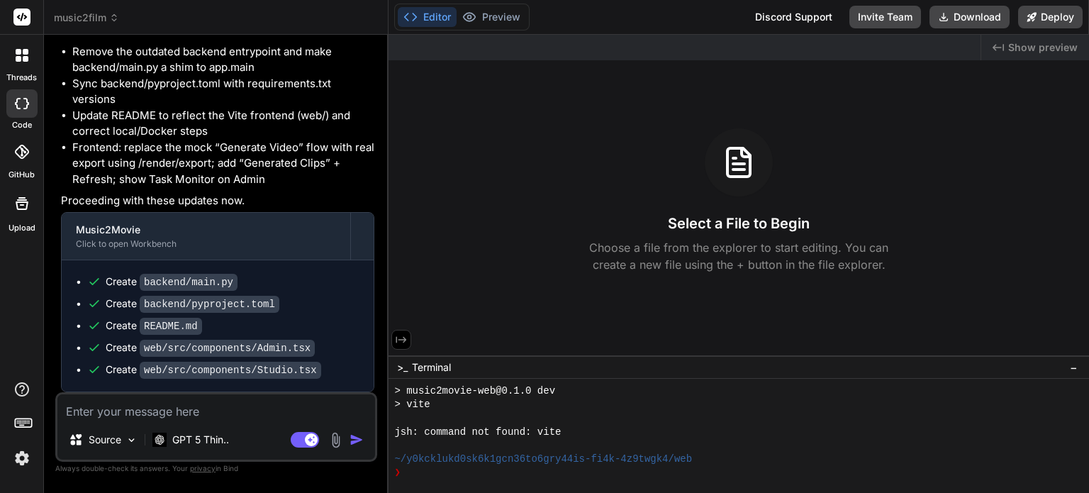
click at [403, 338] on icon at bounding box center [401, 339] width 13 height 13
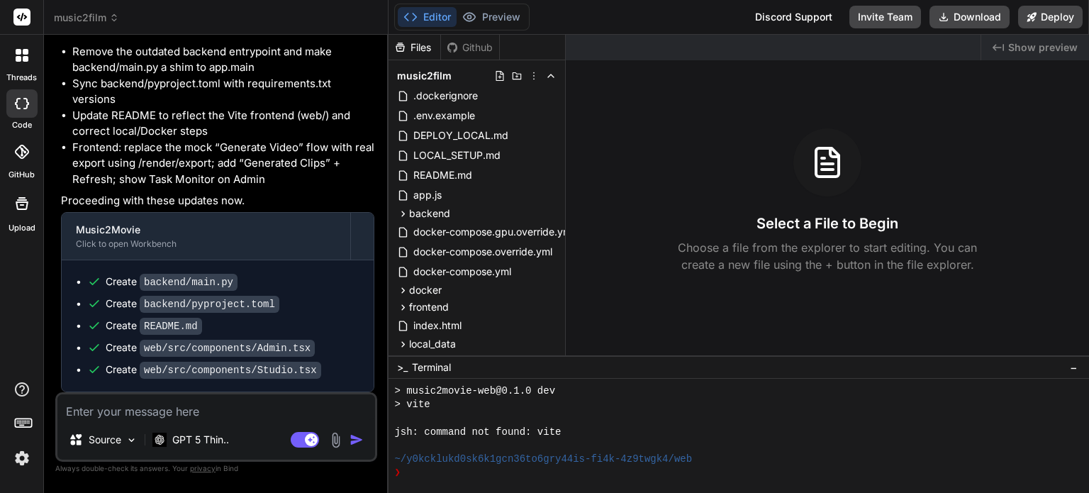
click at [414, 11] on icon at bounding box center [410, 17] width 14 height 14
click at [465, 472] on div "❯" at bounding box center [730, 472] width 673 height 13
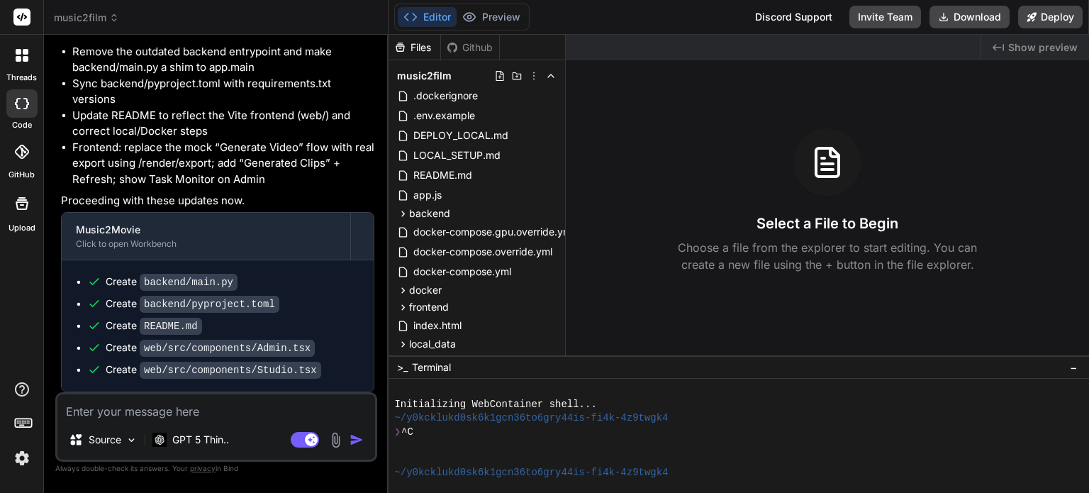
scroll to position [232, 0]
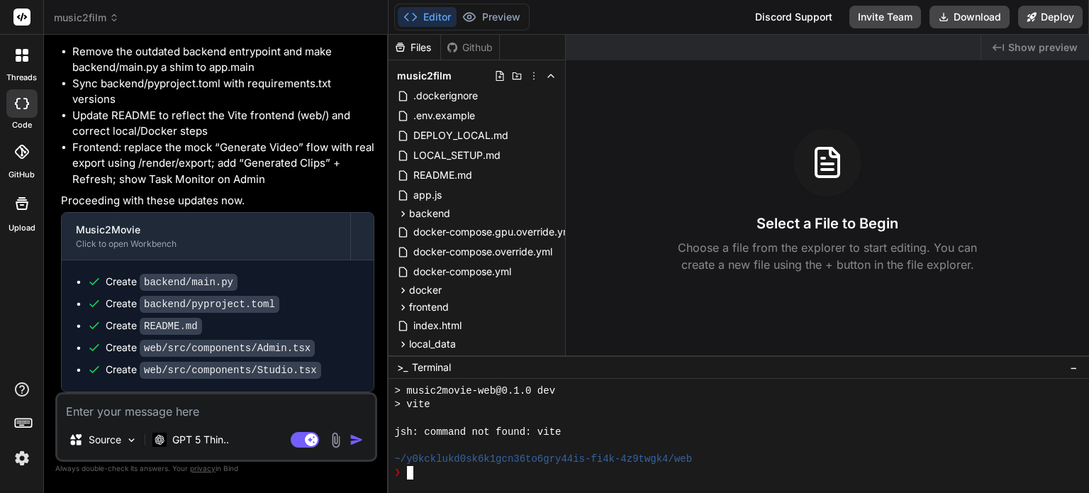
click at [100, 409] on textarea at bounding box center [216, 407] width 318 height 26
click at [423, 17] on button "Editor" at bounding box center [427, 17] width 59 height 20
click at [476, 43] on div "Github" at bounding box center [470, 47] width 58 height 14
click at [413, 51] on div "Files" at bounding box center [414, 47] width 52 height 14
click at [1061, 21] on button "Deploy" at bounding box center [1050, 17] width 65 height 23
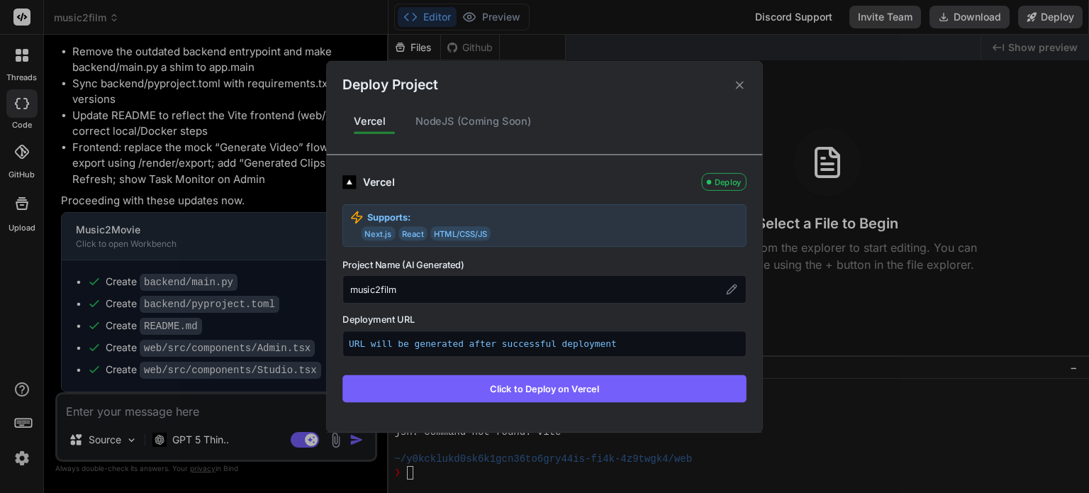
click at [459, 113] on div "NodeJS (Coming Soon)" at bounding box center [473, 121] width 139 height 30
click at [723, 181] on div "Deploy" at bounding box center [724, 182] width 45 height 18
click at [627, 391] on button "Click to Deploy on Vercel" at bounding box center [544, 387] width 404 height 27
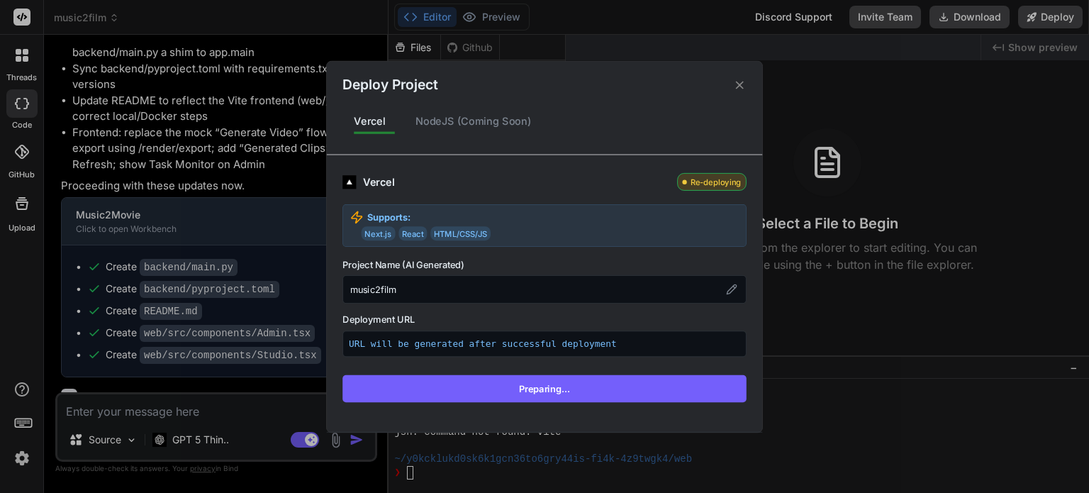
scroll to position [3476, 0]
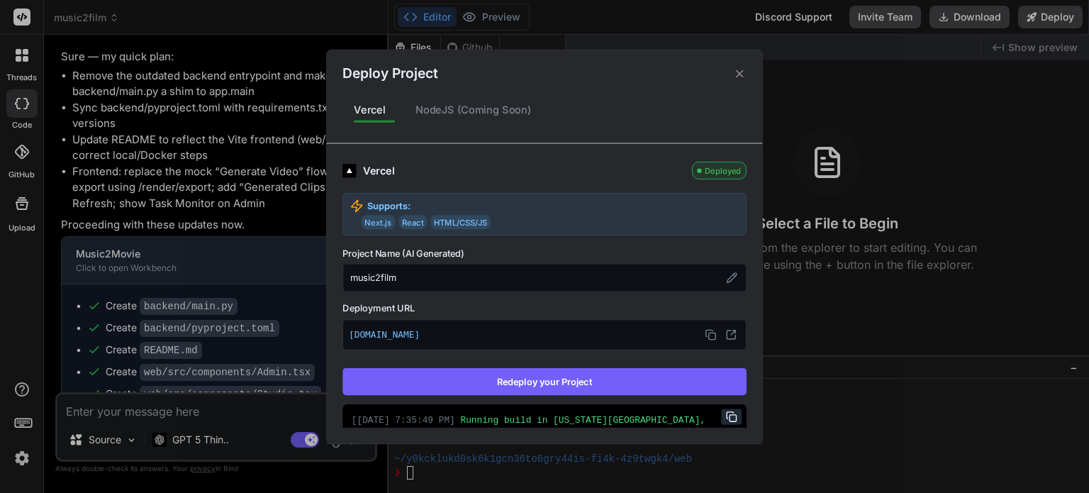
type textarea "x"
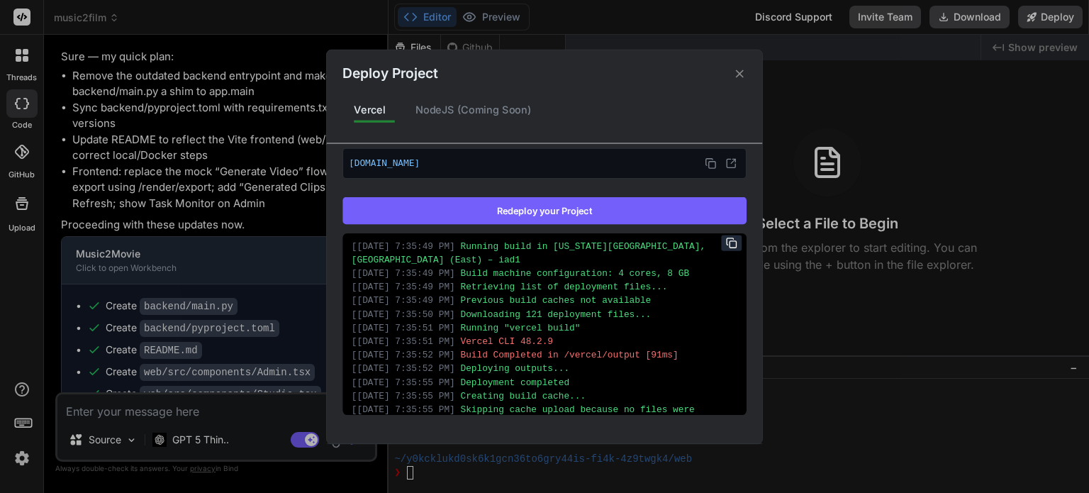
scroll to position [0, 0]
click at [502, 158] on p "[DOMAIN_NAME]" at bounding box center [544, 163] width 391 height 18
drag, startPoint x: 465, startPoint y: 160, endPoint x: 343, endPoint y: 159, distance: 121.9
click at [343, 159] on div "[DOMAIN_NAME]" at bounding box center [544, 162] width 404 height 30
copy p "[DOMAIN_NAME]"
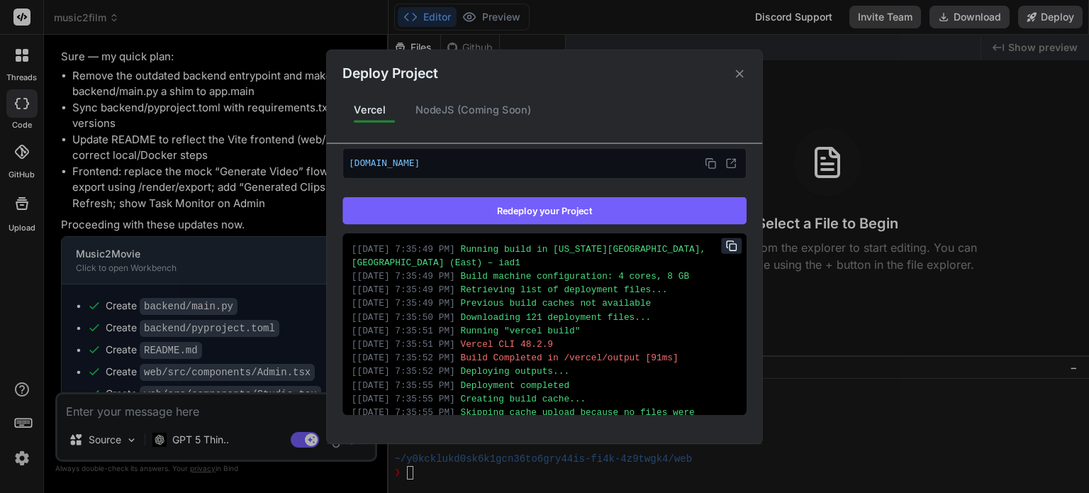
click at [457, 107] on div "NodeJS (Coming Soon)" at bounding box center [473, 110] width 139 height 30
click at [740, 73] on icon at bounding box center [740, 73] width 8 height 8
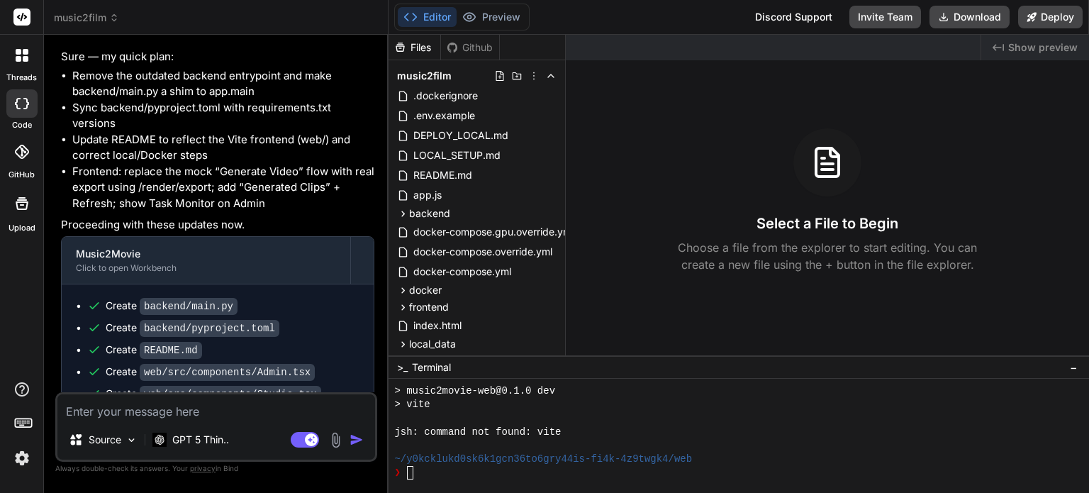
scroll to position [3722, 0]
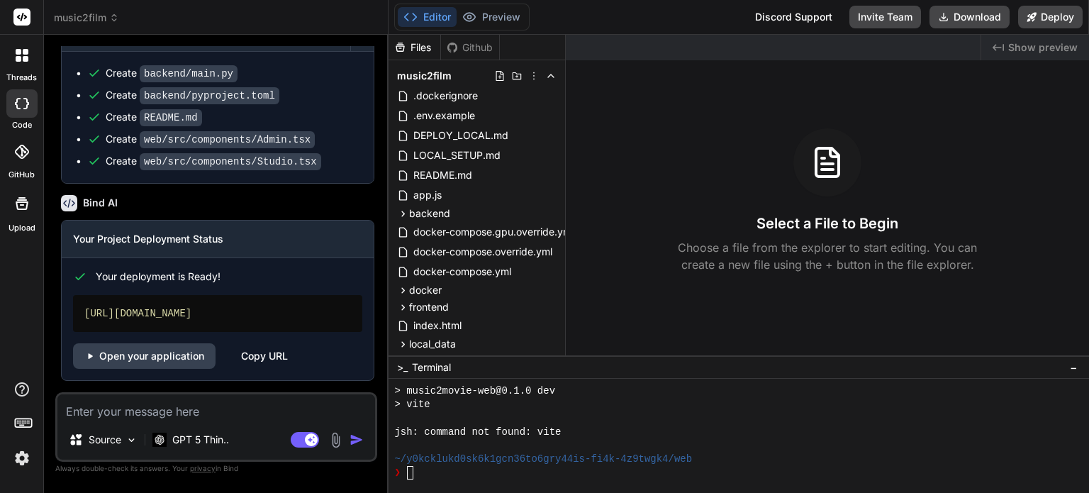
click at [233, 403] on textarea at bounding box center [216, 407] width 318 height 26
click at [181, 362] on link "Open your application" at bounding box center [144, 356] width 142 height 26
click at [173, 415] on textarea at bounding box center [216, 407] width 318 height 26
type textarea "l"
type textarea "x"
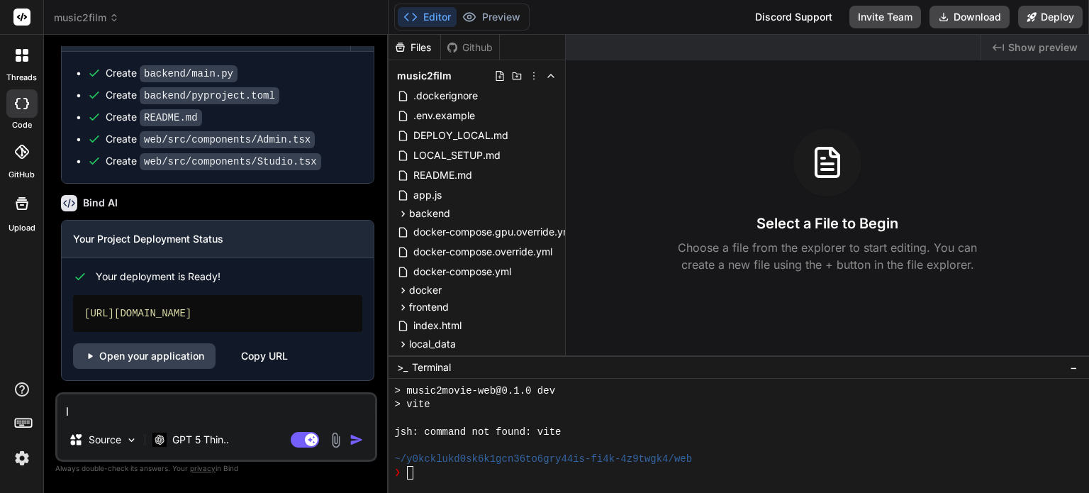
type textarea "le"
type textarea "x"
type textarea "let"
type textarea "x"
type textarea "let"
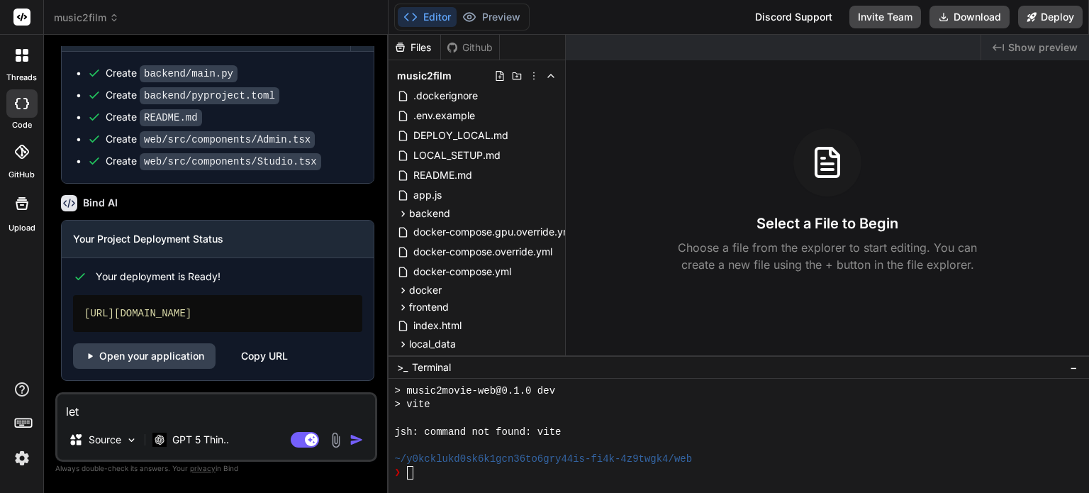
type textarea "x"
type textarea "let a"
type textarea "x"
type textarea "let ad"
type textarea "x"
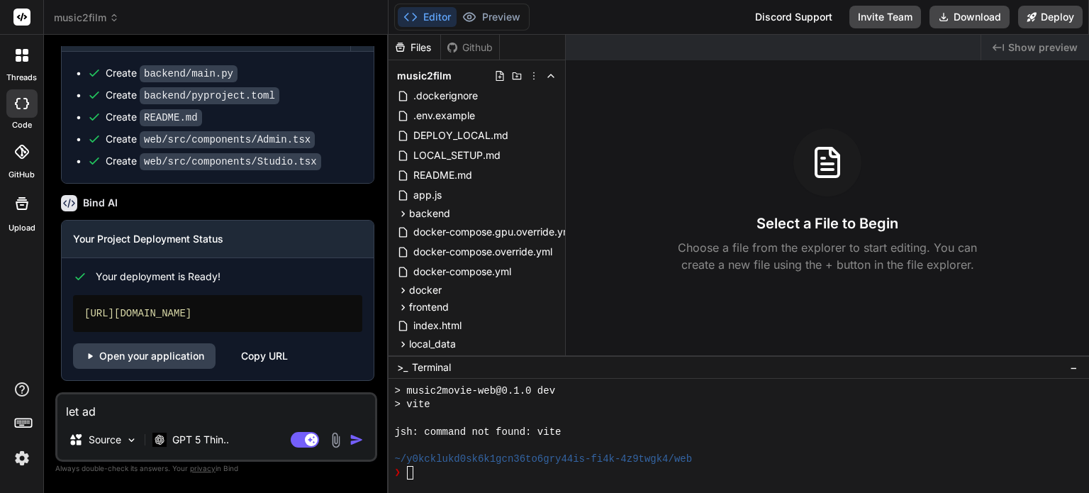
type textarea "let add"
type textarea "x"
type textarea "let add"
type textarea "x"
type textarea "let add f"
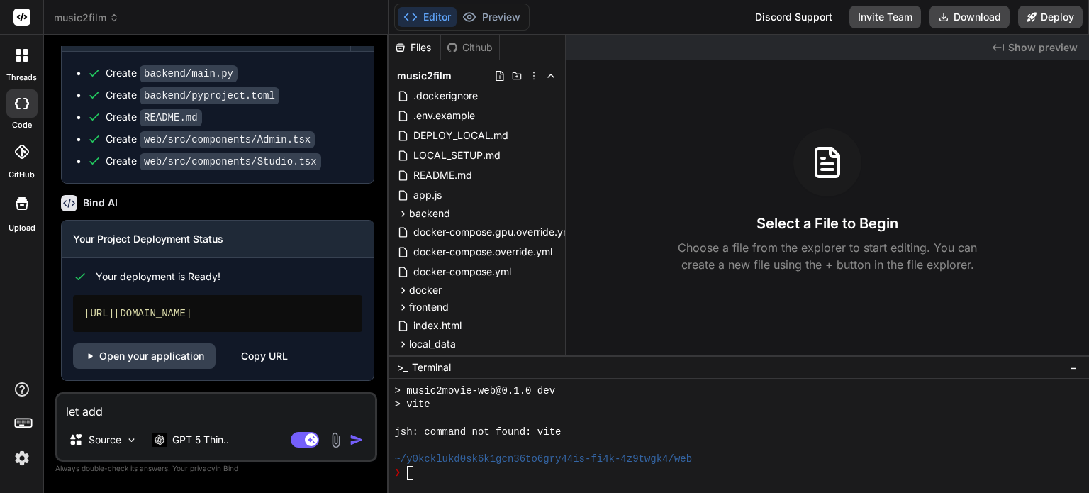
type textarea "x"
type textarea "let add fe"
type textarea "x"
type textarea "let add fes"
type textarea "x"
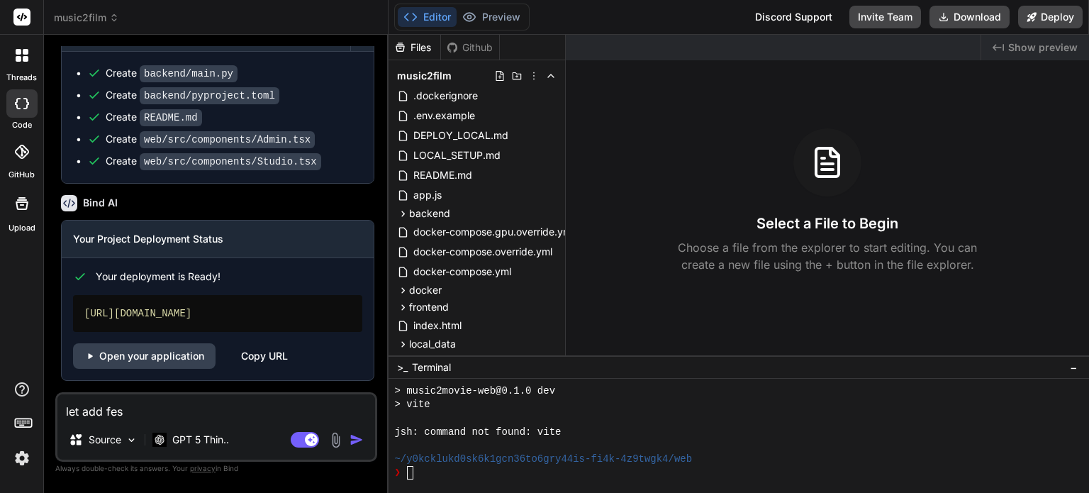
type textarea "let add fe"
type textarea "x"
type textarea "let add fea"
type textarea "x"
type textarea "let add feay"
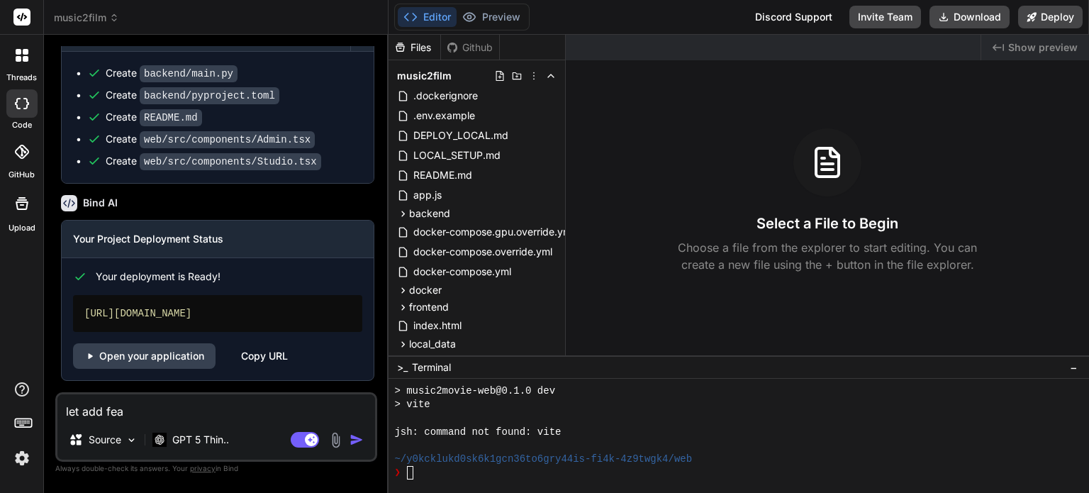
type textarea "x"
type textarea "let add feayu"
type textarea "x"
type textarea "let add feay"
type textarea "x"
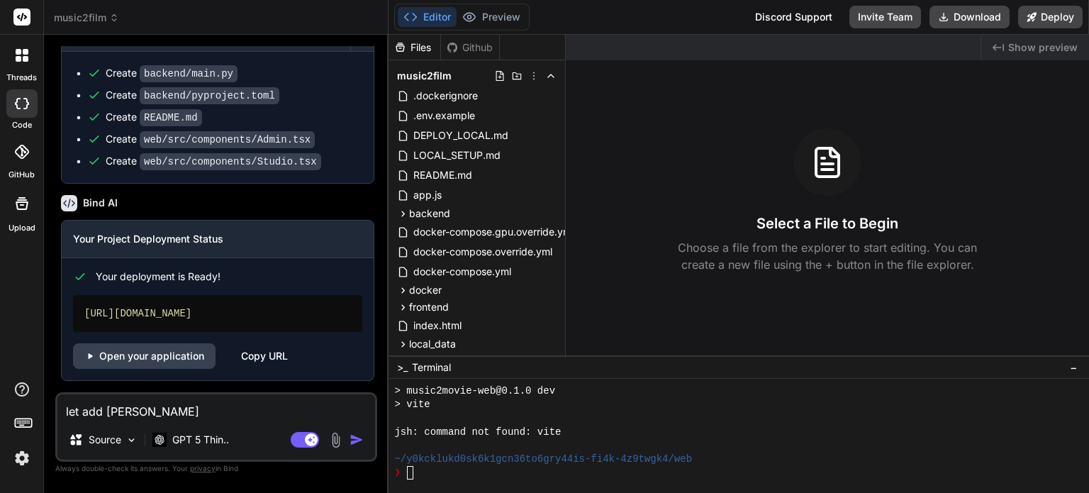
type textarea "let add fea"
type textarea "x"
type textarea "let add feat"
type textarea "x"
type textarea "let add featu"
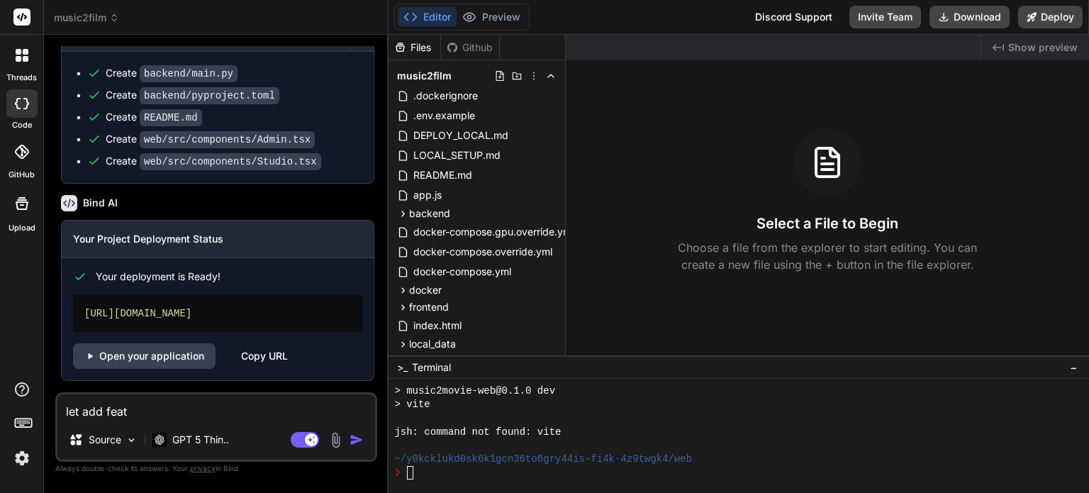
type textarea "x"
type textarea "let add featur"
type textarea "x"
type textarea "let add feature"
type textarea "x"
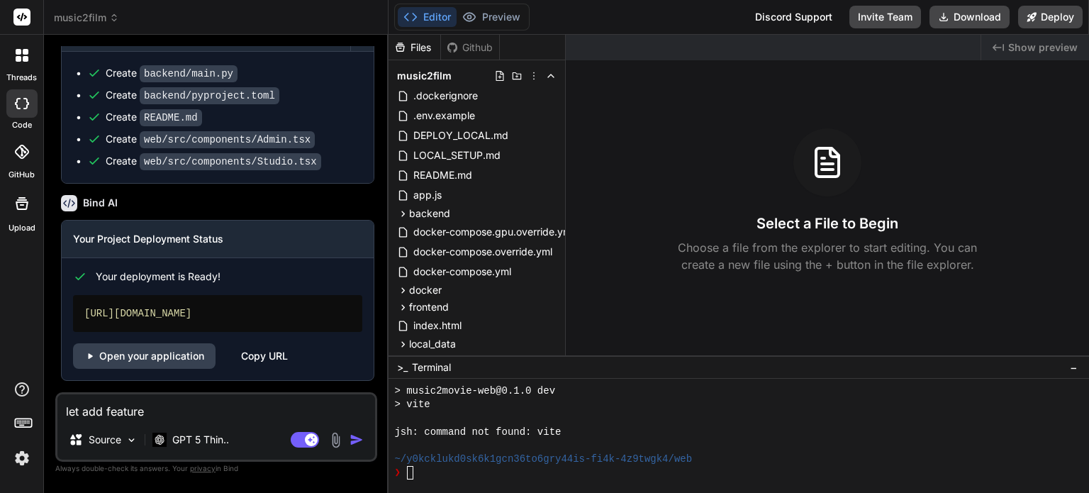
type textarea "let add feature"
type textarea "x"
type textarea "let add feature t"
type textarea "x"
type textarea "let add feature to"
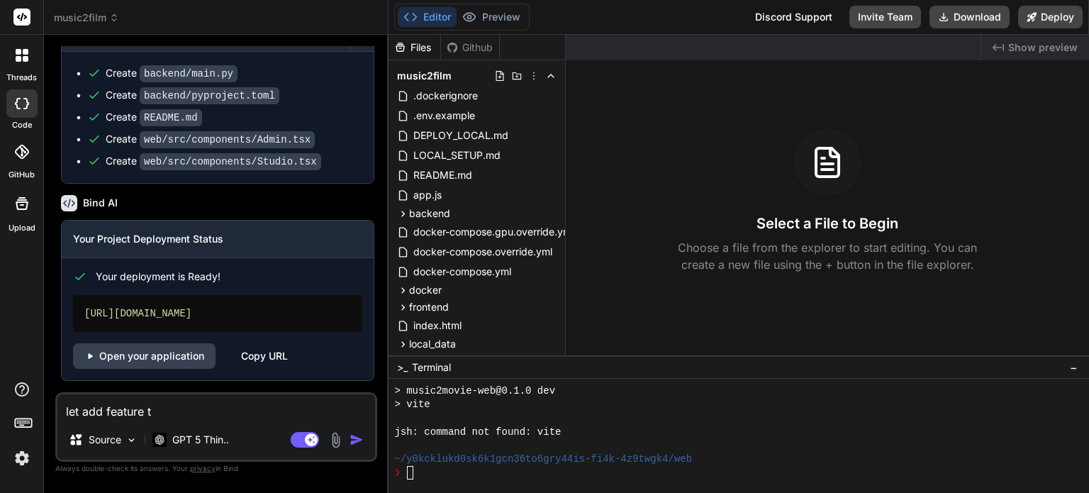
type textarea "x"
type textarea "let add feature to"
type textarea "x"
type textarea "let add feature to g"
type textarea "x"
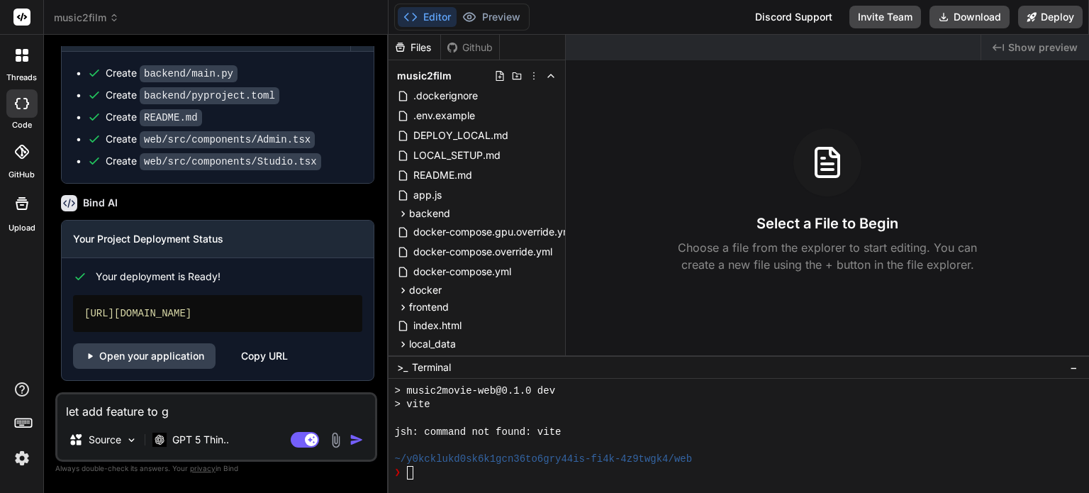
type textarea "let add feature to gn"
type textarea "x"
type textarea "let add feature to g"
type textarea "x"
type textarea "let add feature to gn"
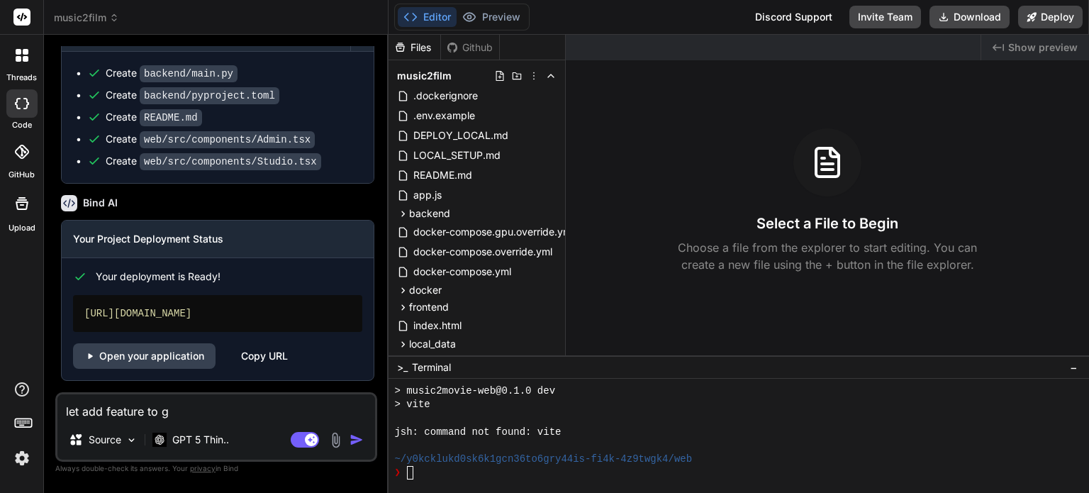
type textarea "x"
type textarea "let add feature to gne"
type textarea "x"
type textarea "let add feature to gner"
type textarea "x"
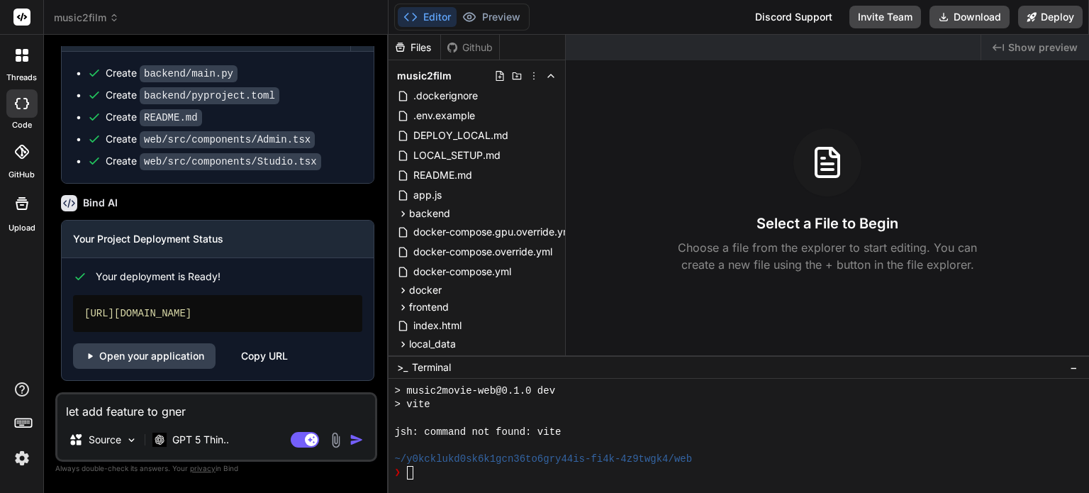
type textarea "let add feature to gnera"
type textarea "x"
type textarea "let add feature to gner"
type textarea "x"
type textarea "let add feature to gne"
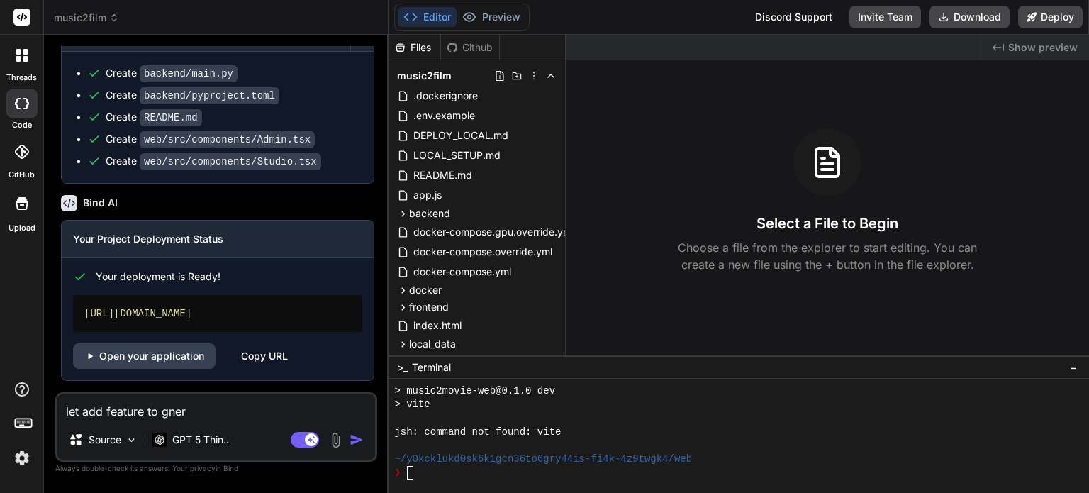
type textarea "x"
type textarea "let add feature to gn"
type textarea "x"
type textarea "let add feature to g"
type textarea "x"
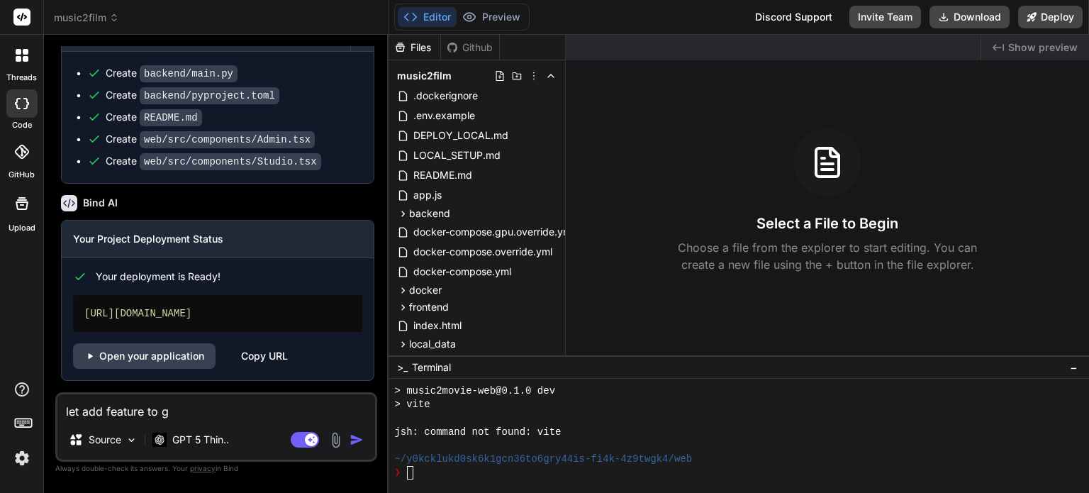
type textarea "let add feature to ge"
type textarea "x"
type textarea "let add feature to gen"
type textarea "x"
type textarea "let add feature to gene"
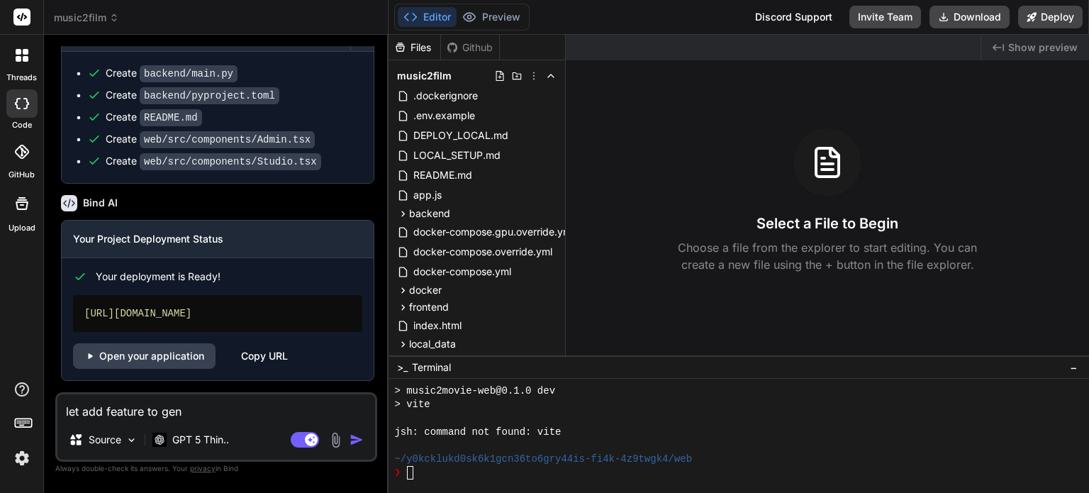
type textarea "x"
type textarea "let add feature to gener"
type textarea "x"
type textarea "let add feature to genera"
type textarea "x"
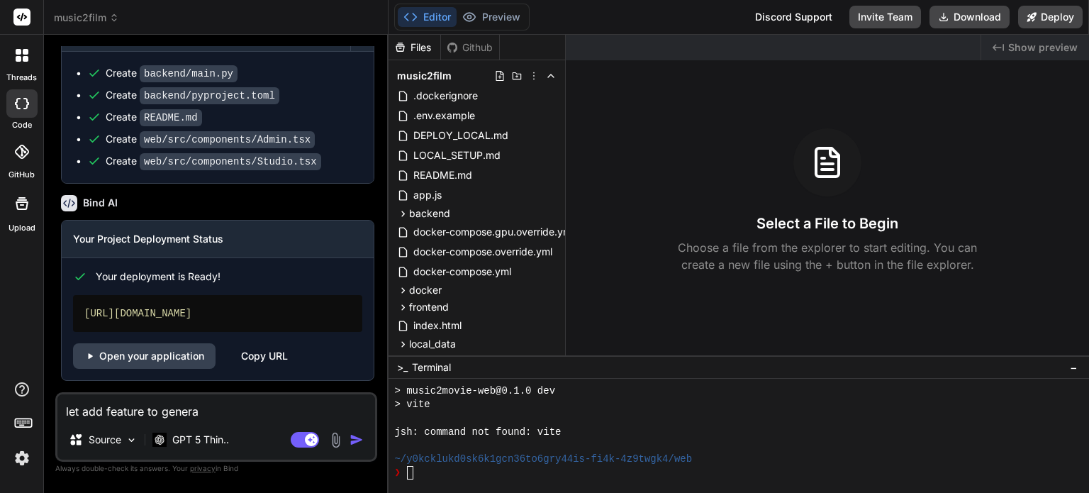
type textarea "let add feature to generat"
type textarea "x"
type textarea "let add feature to generate"
type textarea "x"
type textarea "let add feature to generate"
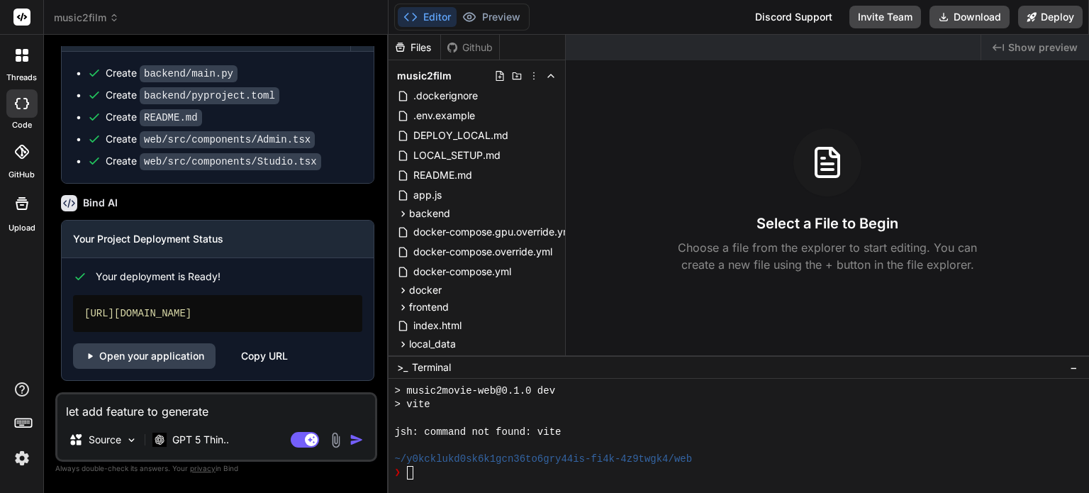
type textarea "x"
type textarea "let add feature to generate i"
type textarea "x"
type textarea "let add feature to generate im"
type textarea "x"
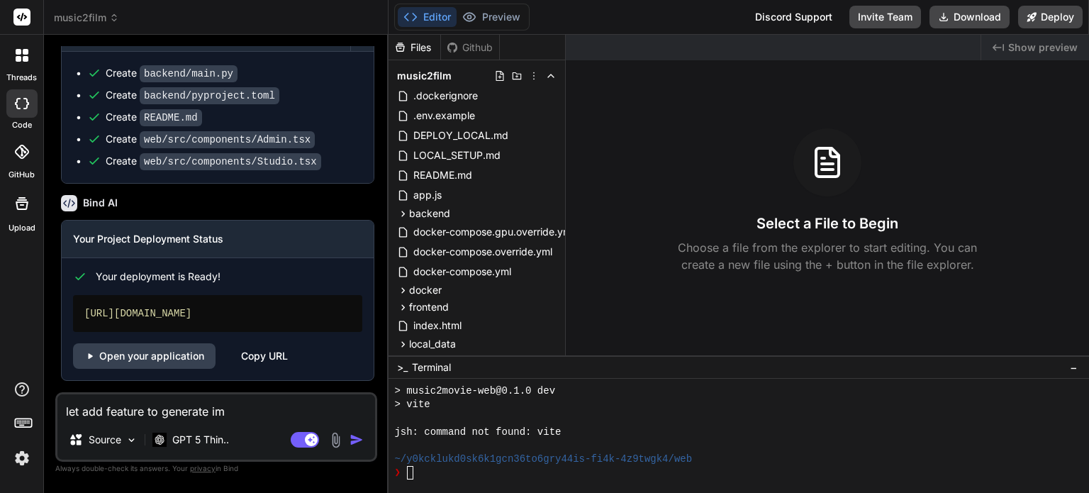
type textarea "let add feature to generate ima"
type textarea "x"
type textarea "let add feature to generate imag"
type textarea "x"
type textarea "let add feature to generate image"
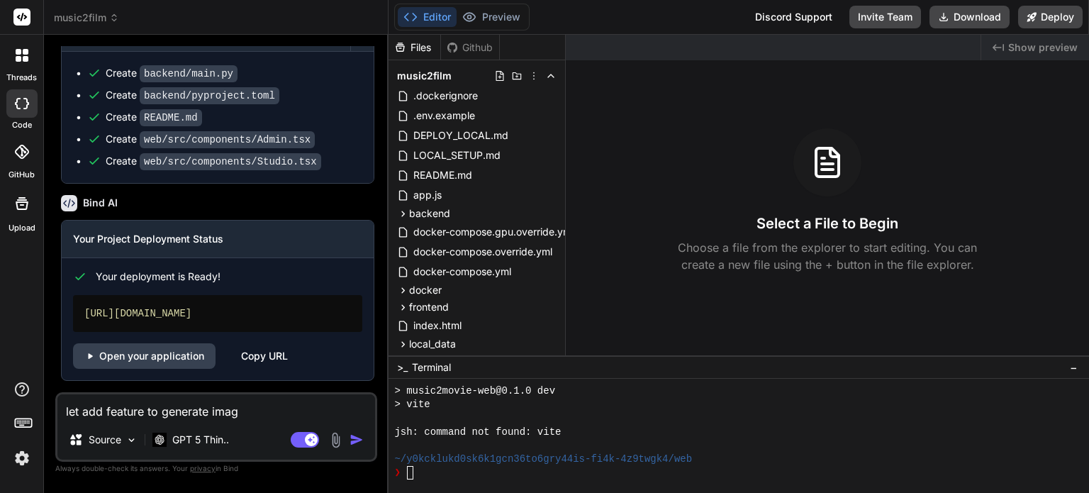
type textarea "x"
type textarea "let add feature to generate image"
type textarea "x"
type textarea "let add feature to generate image f"
type textarea "x"
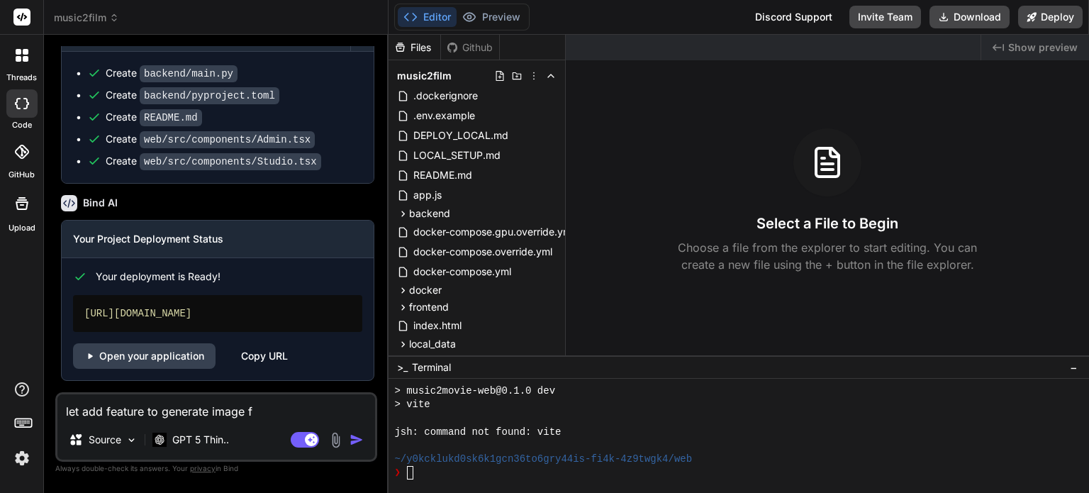
type textarea "let add feature to generate image fr"
type textarea "x"
type textarea "let add feature to generate image fro"
type textarea "x"
type textarea "let add feature to generate image from"
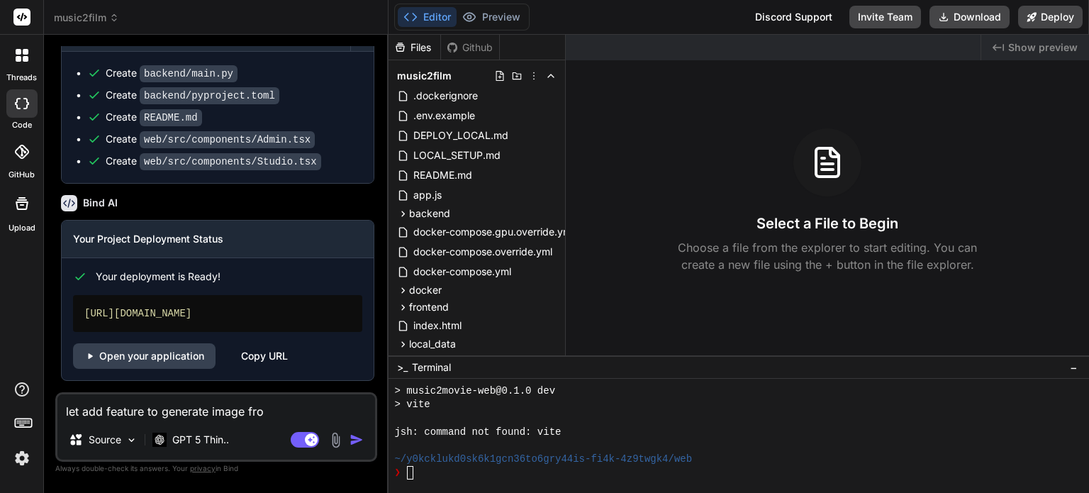
type textarea "x"
type textarea "let add feature to generate image from"
type textarea "x"
type textarea "let add feature to generate image from e"
type textarea "x"
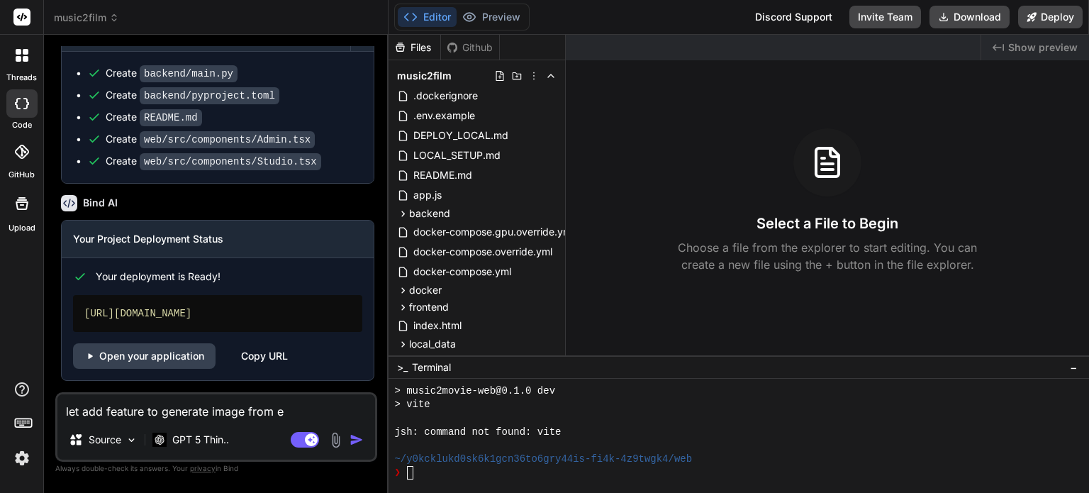
type textarea "let add feature to generate image from ea"
type textarea "x"
type textarea "let add feature to generate image from eac"
type textarea "x"
type textarea "let add feature to generate image from each"
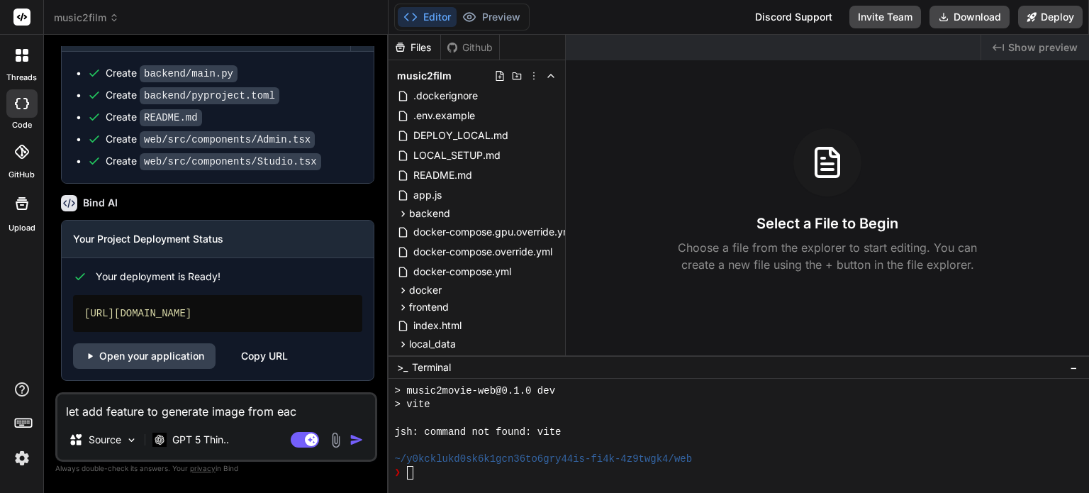
type textarea "x"
type textarea "let add feature to generate image from each"
type textarea "x"
type textarea "let add feature to generate image from each s"
type textarea "x"
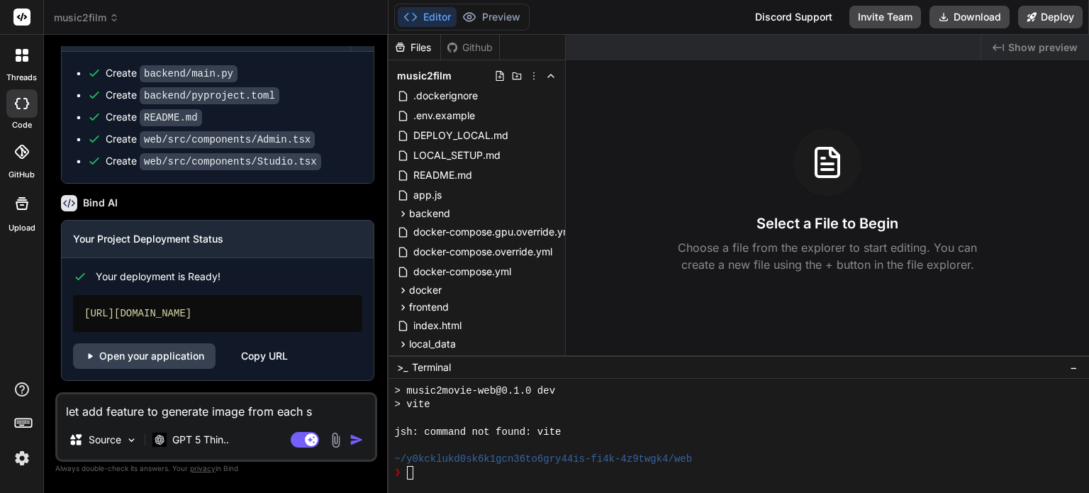
type textarea "let add feature to generate image from each sy"
type textarea "x"
type textarea "let add feature to generate image from each s"
type textarea "x"
type textarea "let add feature to generate image from each sc"
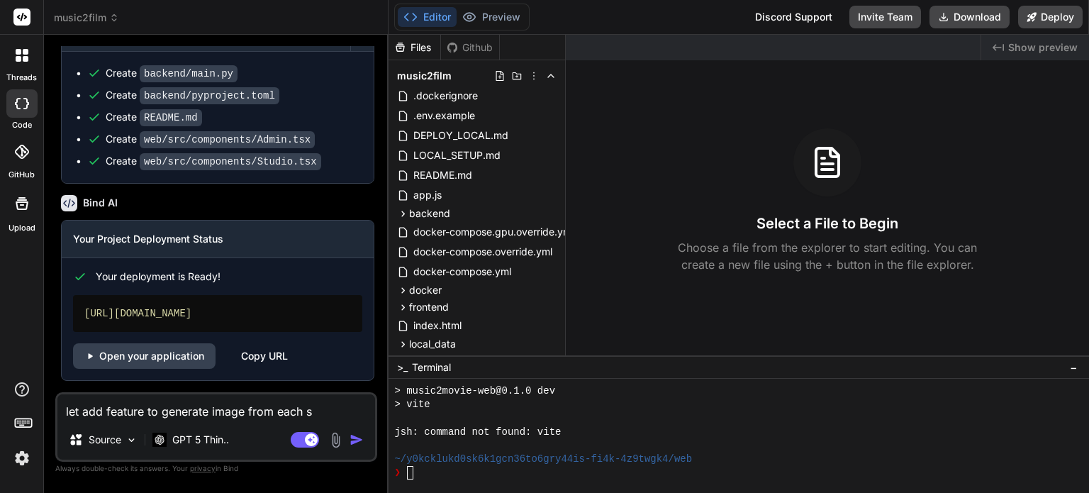
type textarea "x"
type textarea "let add feature to generate image from each sce"
type textarea "x"
type textarea "let add feature to generate image from each scen"
type textarea "x"
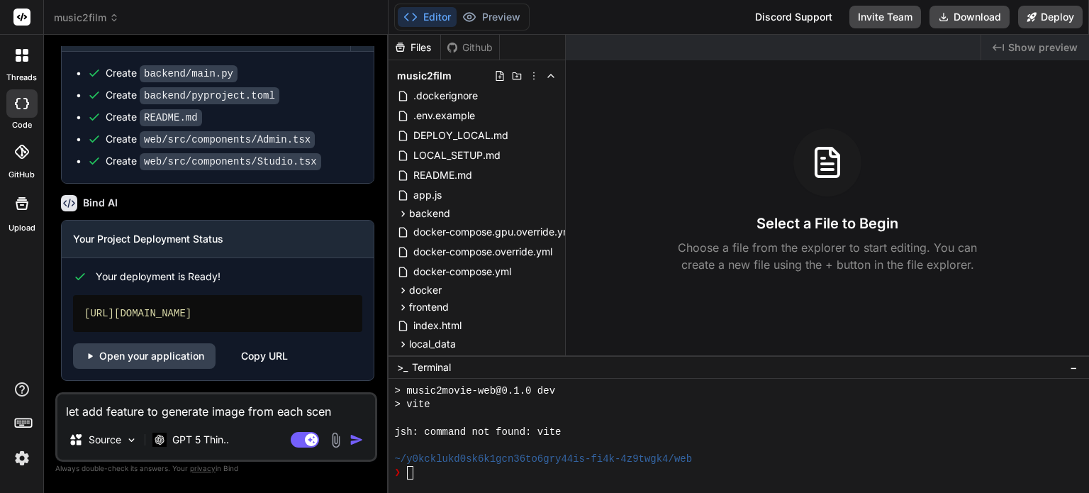
type textarea "let add feature to generate image from each scene"
type textarea "x"
type textarea "let add feature to generate image from each scene"
type textarea "x"
type textarea "let add feature to generate image from each scene a"
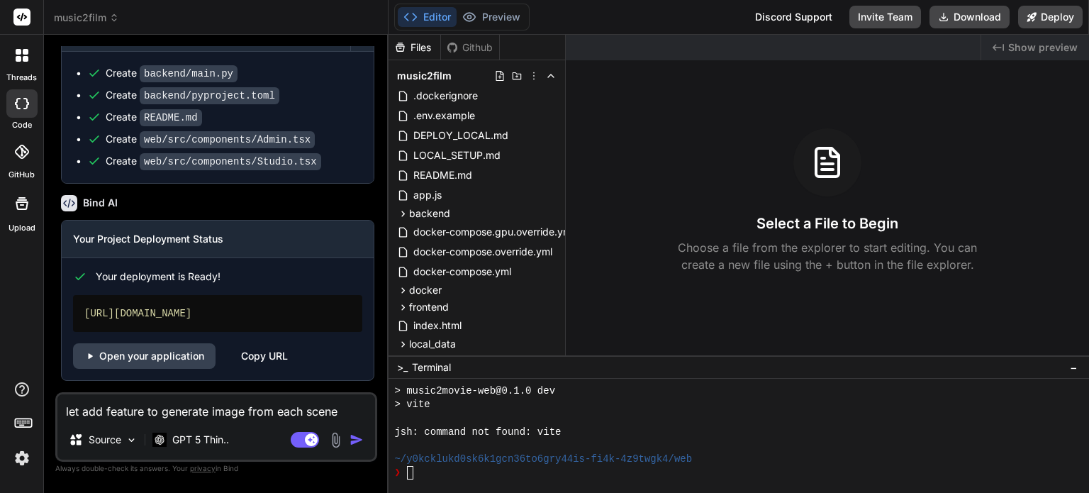
type textarea "x"
type textarea "let add feature to generate image from each scene"
type textarea "x"
type textarea "let add feature to generate image from each scene b"
type textarea "x"
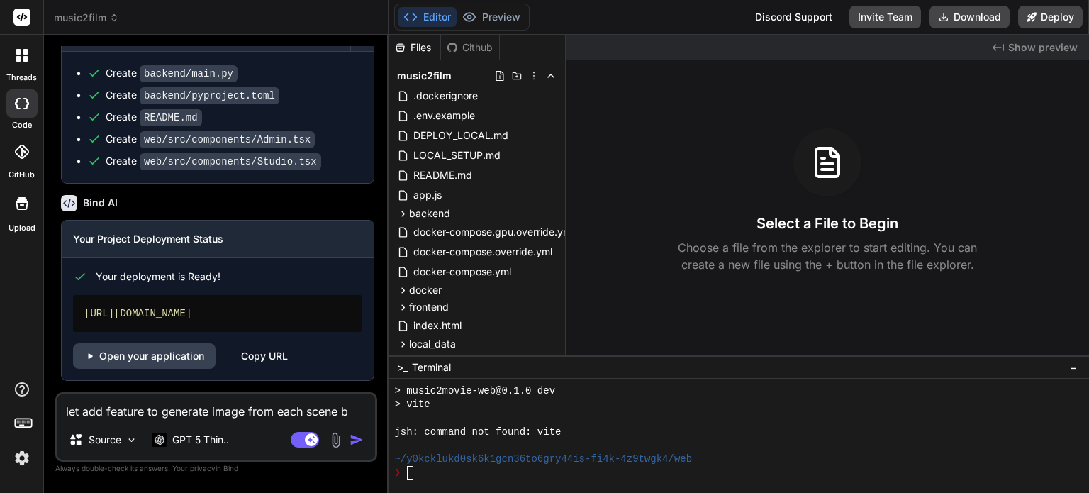
type textarea "let add feature to generate image from each scene by"
type textarea "x"
type textarea "let add feature to generate image from each scene by"
type textarea "x"
type textarea "let add feature to generate image from each scene by u"
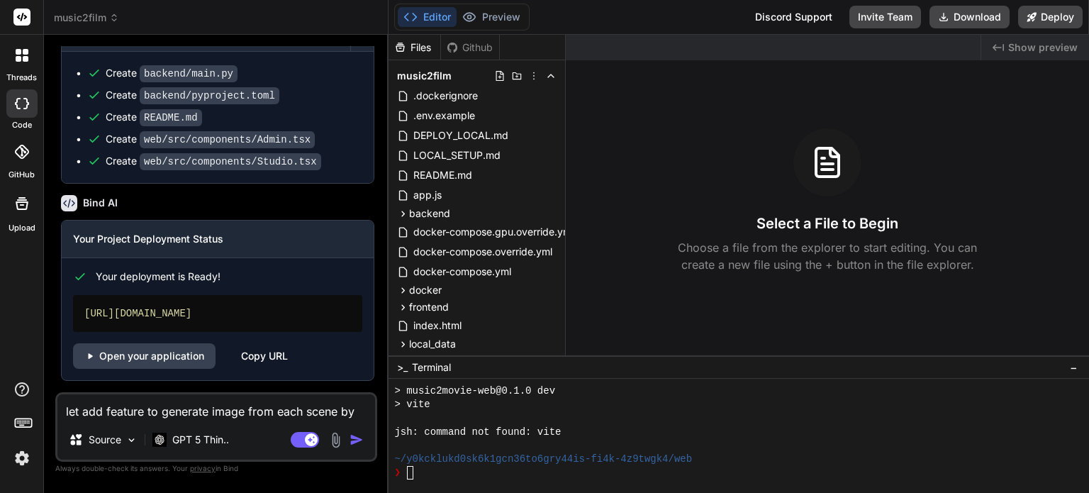
type textarea "x"
type textarea "let add feature to generate image from each scene by us"
type textarea "x"
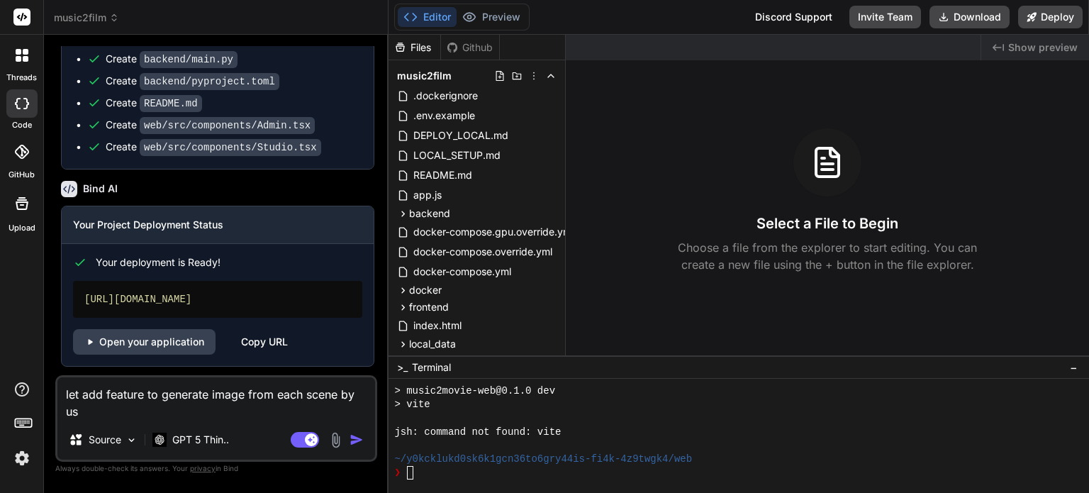
type textarea "let add feature to generate image from each scene by usi"
type textarea "x"
type textarea "let add feature to generate image from each scene by usin"
type textarea "x"
type textarea "let add feature to generate image from each scene by using"
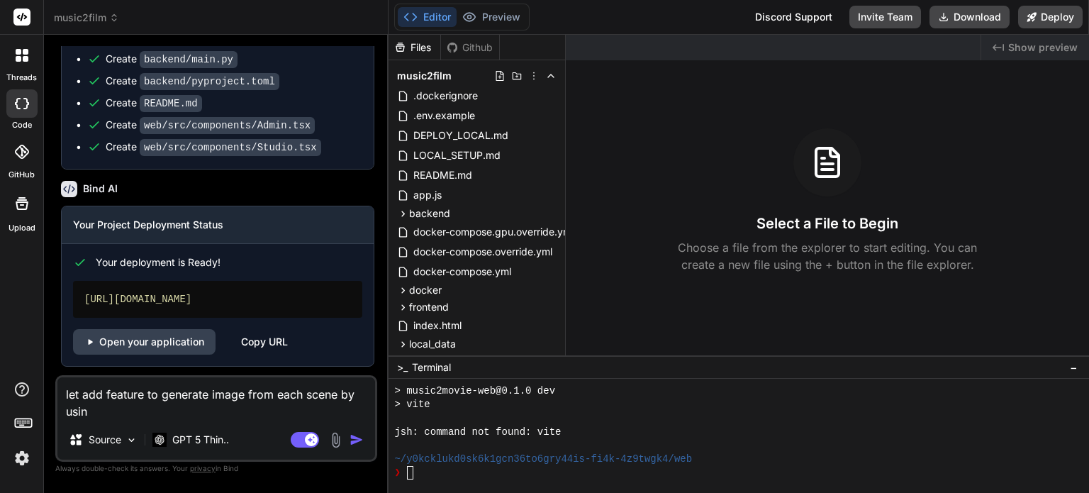
type textarea "x"
type textarea "let add feature to generate image from each scene by using"
type textarea "x"
type textarea "let add feature to generate image from each scene by using s"
type textarea "x"
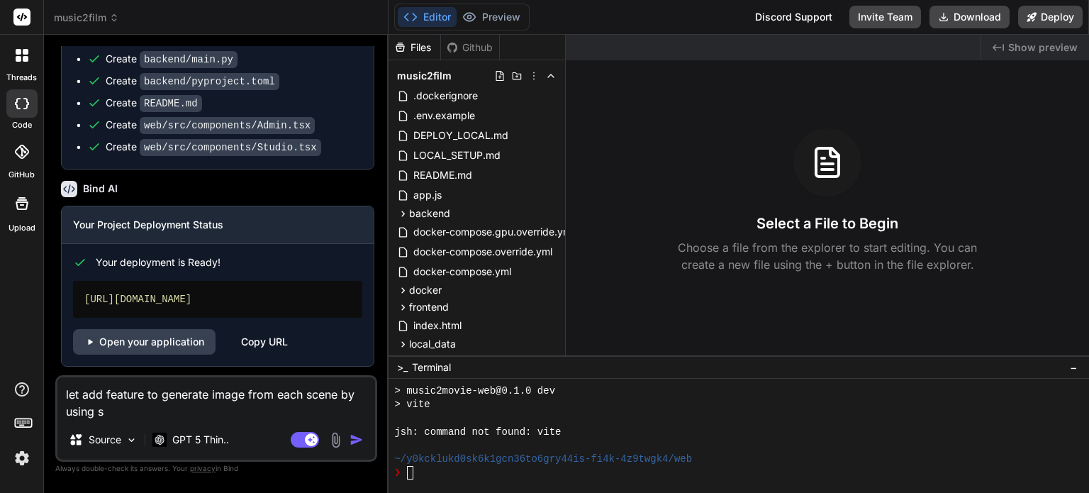
type textarea "let add feature to generate image from each scene by using st"
type textarea "x"
type textarea "let add feature to generate image from each scene by using str"
type textarea "x"
type textarea "let add feature to generate image from each scene by using stra"
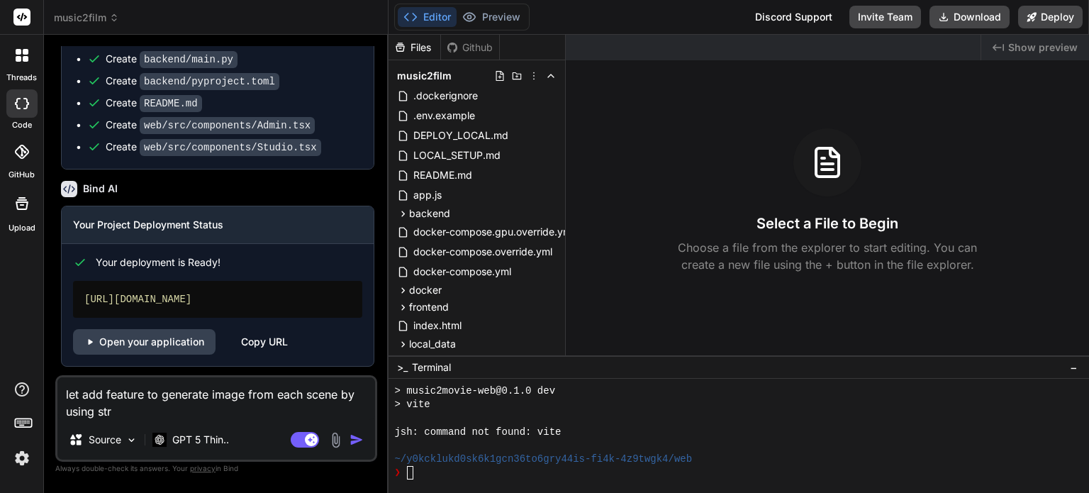
type textarea "x"
type textarea "let add feature to generate image from each scene by using strai"
type textarea "x"
type textarea "let add feature to generate image from each scene by using straic"
type textarea "x"
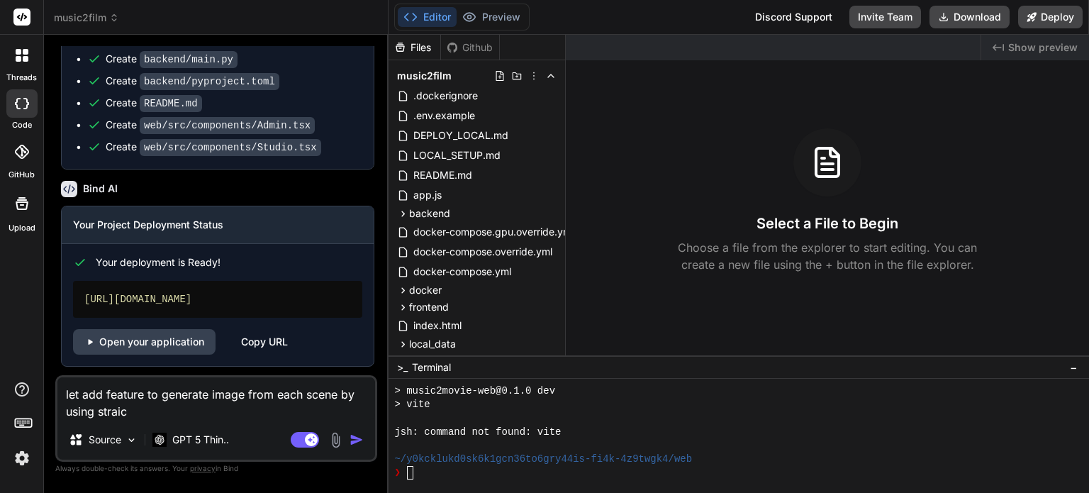
type textarea "let add feature to generate image from each scene by using straico"
type textarea "x"
type textarea "let add feature to generate image from each scene by using straico"
type textarea "x"
type textarea "let add feature to generate image from each scene by using straico a"
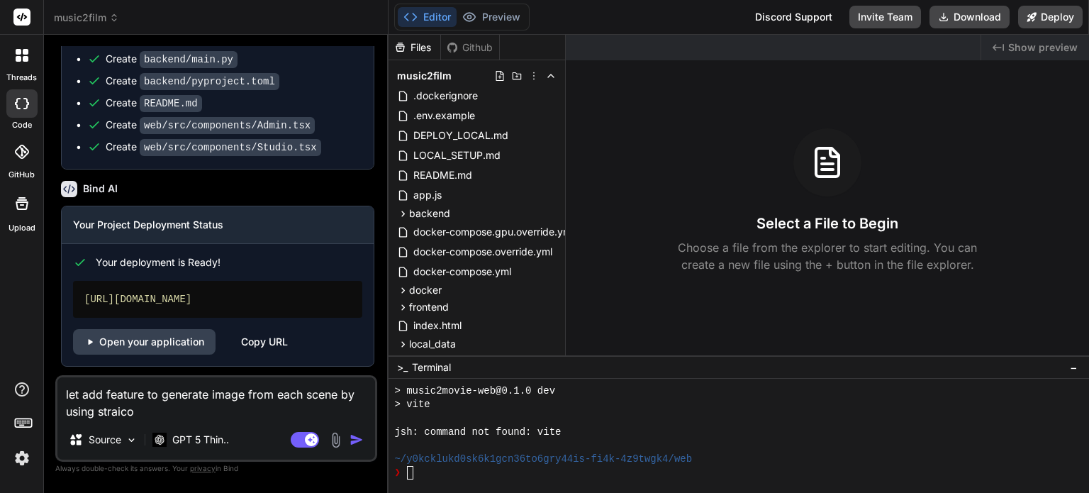
type textarea "x"
type textarea "let add feature to generate image from each scene by using straico as"
type textarea "x"
type textarea "let add feature to generate image from each scene by using straico as"
type textarea "x"
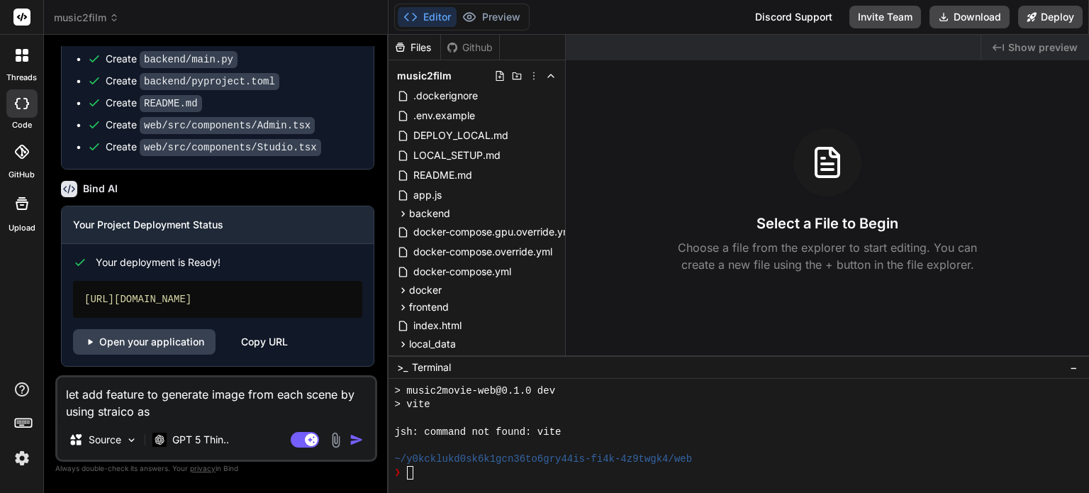
type textarea "let add feature to generate image from each scene by using straico as p"
type textarea "x"
type textarea "let add feature to generate image from each scene by using straico as pr"
type textarea "x"
type textarea "let add feature to generate image from each scene by using straico as pro"
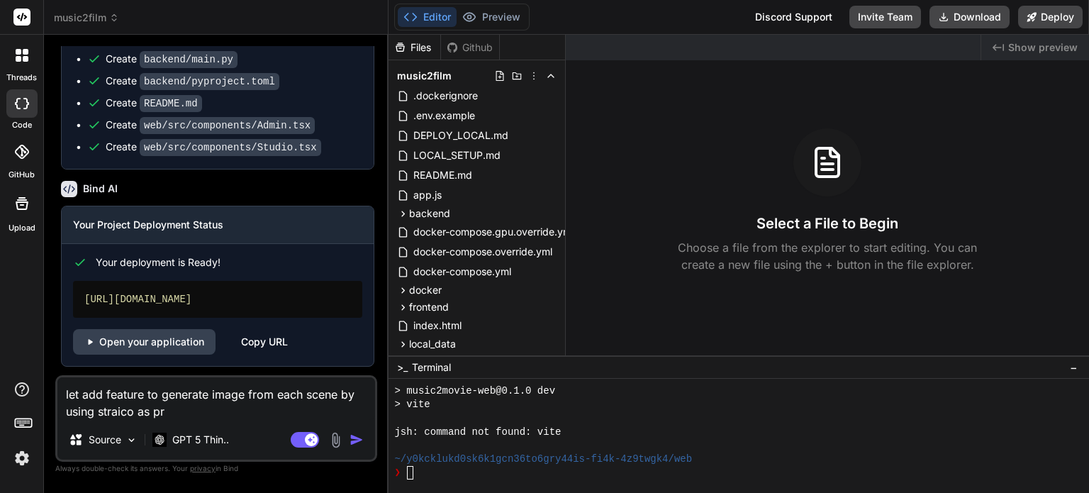
type textarea "x"
type textarea "let add feature to generate image from each scene by using straico as prov"
type textarea "x"
type textarea "let add feature to generate image from each scene by using straico as provi"
type textarea "x"
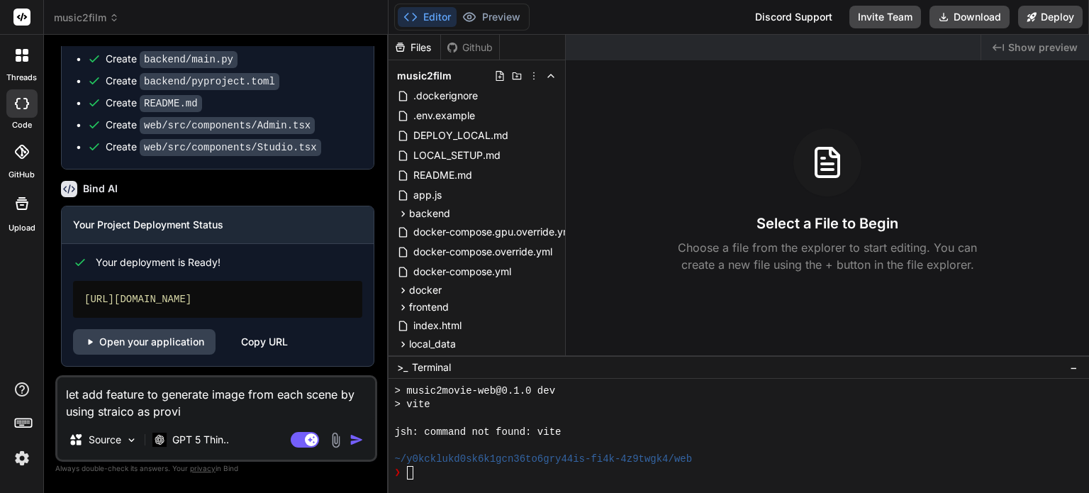
type textarea "let add feature to generate image from each scene by using straico as provid"
type textarea "x"
type textarea "let add feature to generate image from each scene by using straico as provide"
type textarea "x"
type textarea "let add feature to generate image from each scene by using straico as provideo"
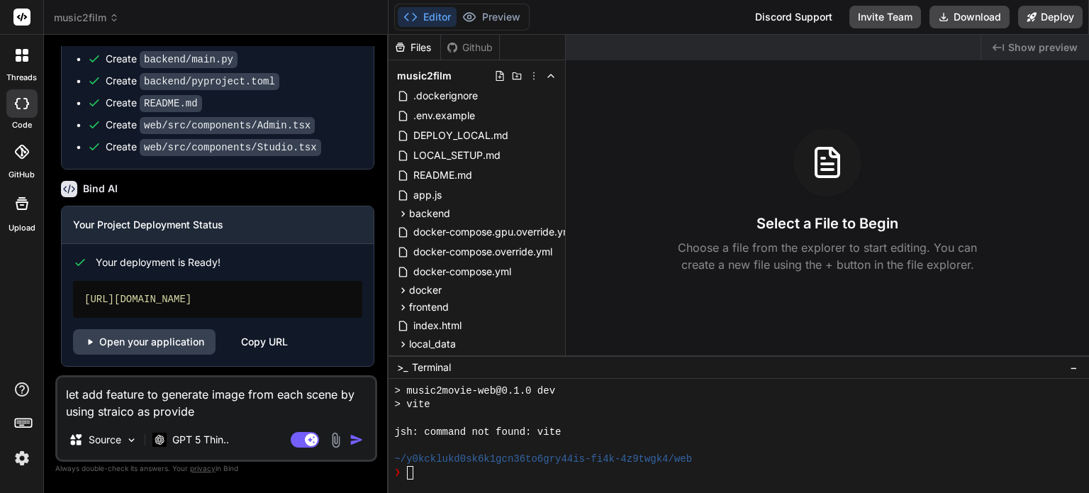
type textarea "x"
type textarea "let add feature to generate image from each scene by using straico as provideo"
type textarea "x"
type textarea "let add feature to generate image from each scene by using straico as provideo"
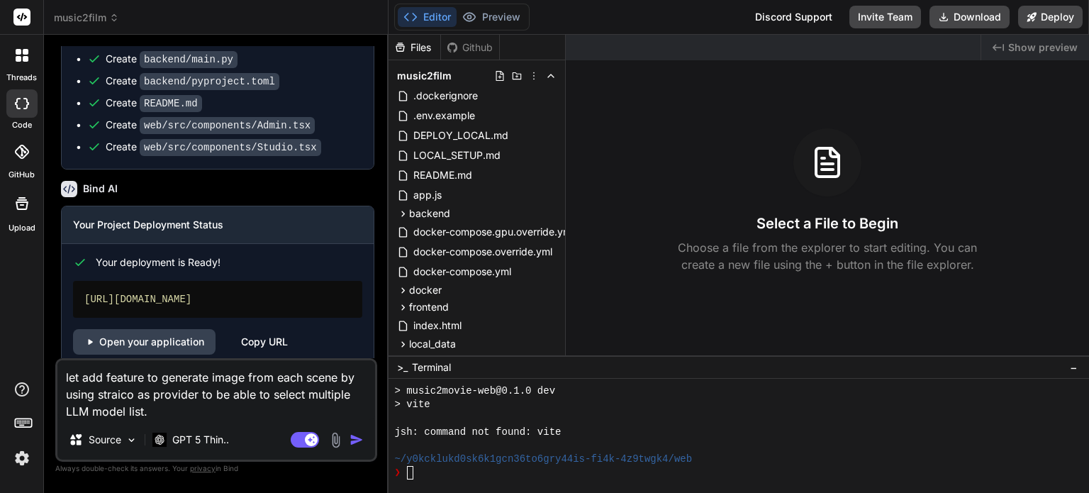
click at [104, 374] on textarea "let add feature to generate image from each scene by using straico as provider …" at bounding box center [216, 390] width 318 height 60
click at [352, 437] on img "button" at bounding box center [356, 439] width 14 height 14
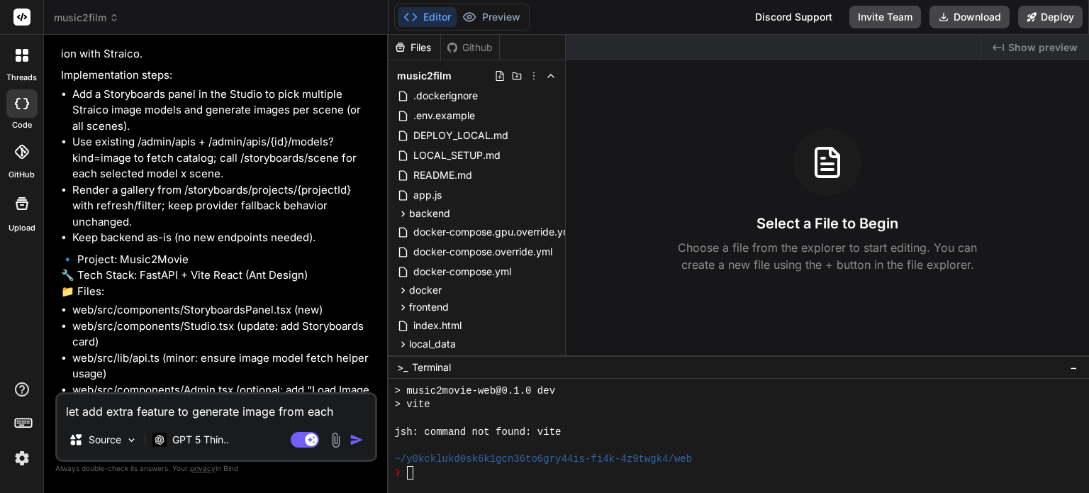
scroll to position [4278, 0]
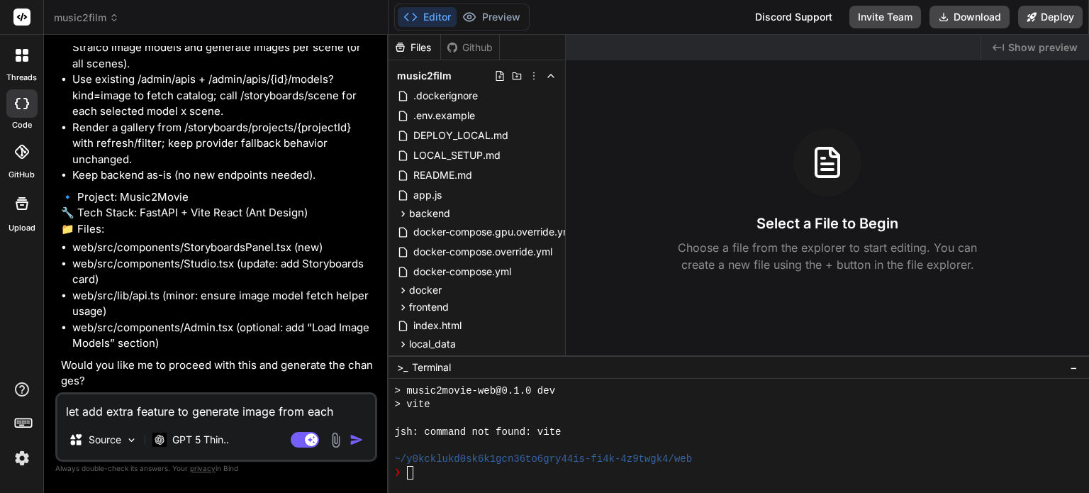
click at [274, 397] on textarea "let add extra feature to generate image from each scene by using straico as pro…" at bounding box center [216, 407] width 318 height 26
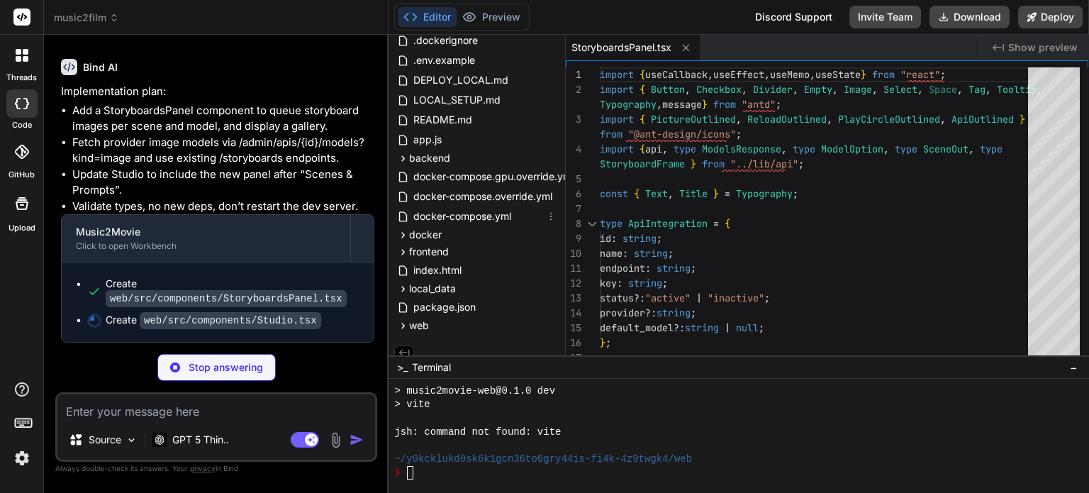
scroll to position [67, 0]
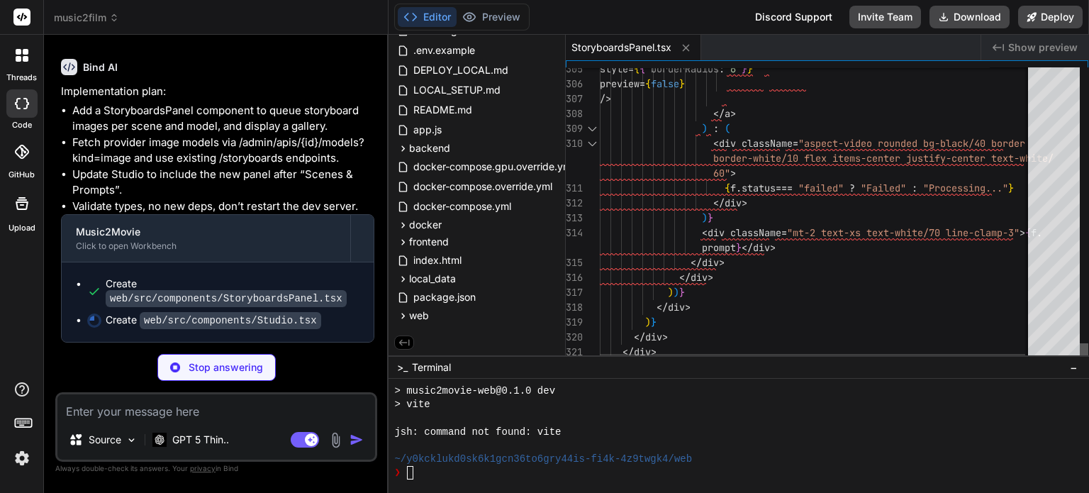
click at [1088, 359] on div at bounding box center [1084, 351] width 9 height 16
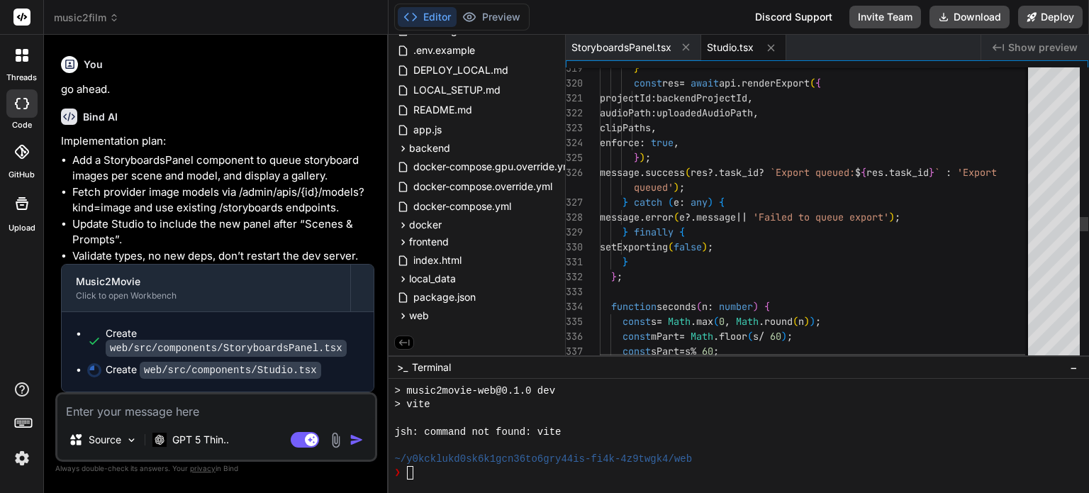
scroll to position [4619, 0]
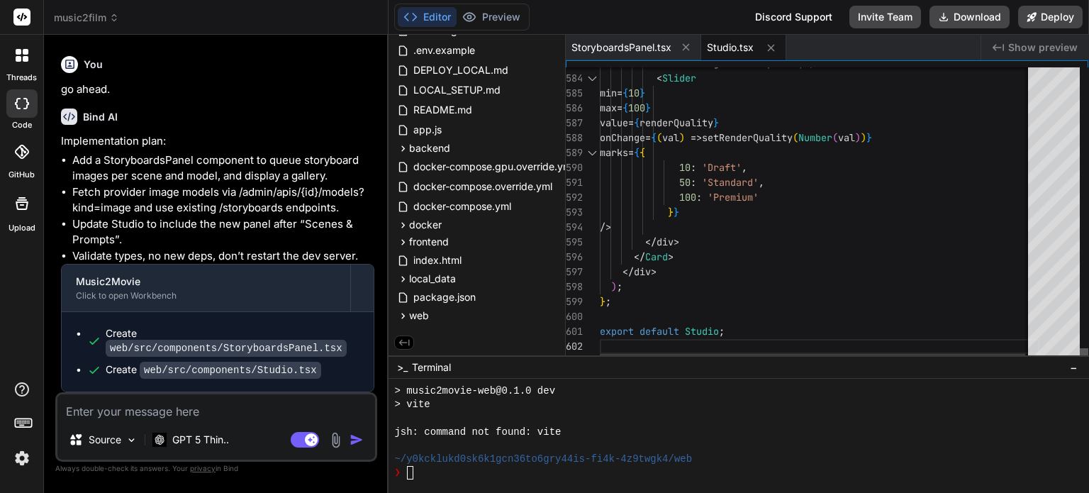
click at [1088, 362] on div at bounding box center [1084, 355] width 9 height 14
click at [427, 16] on button "Editor" at bounding box center [427, 17] width 59 height 20
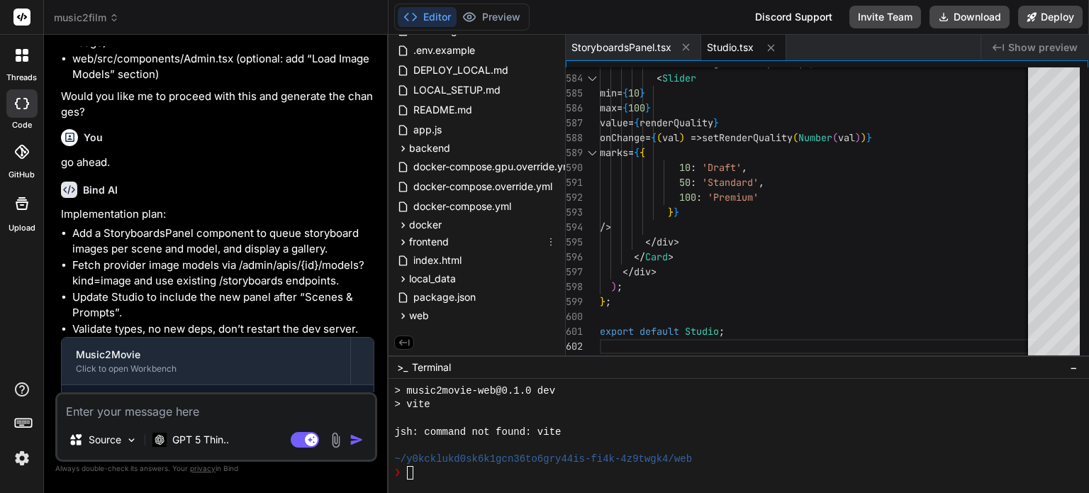
scroll to position [4548, 0]
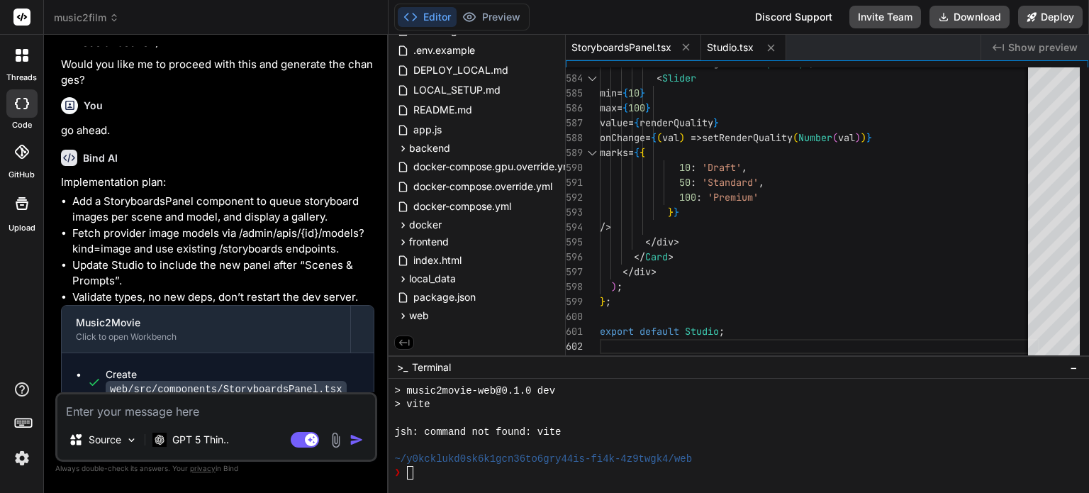
click at [611, 48] on span "StoryboardsPanel.tsx" at bounding box center [621, 47] width 100 height 14
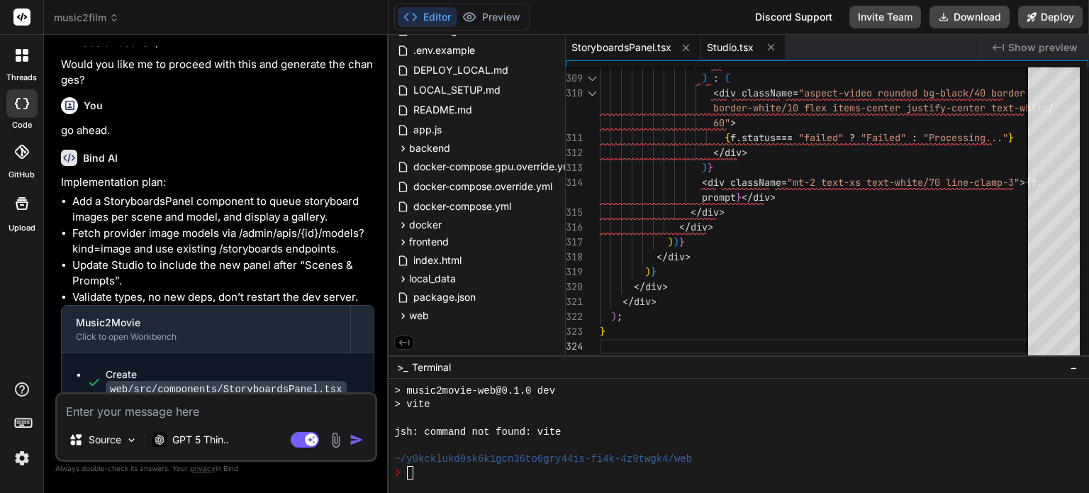
click at [748, 48] on span "Studio.tsx" at bounding box center [730, 47] width 47 height 14
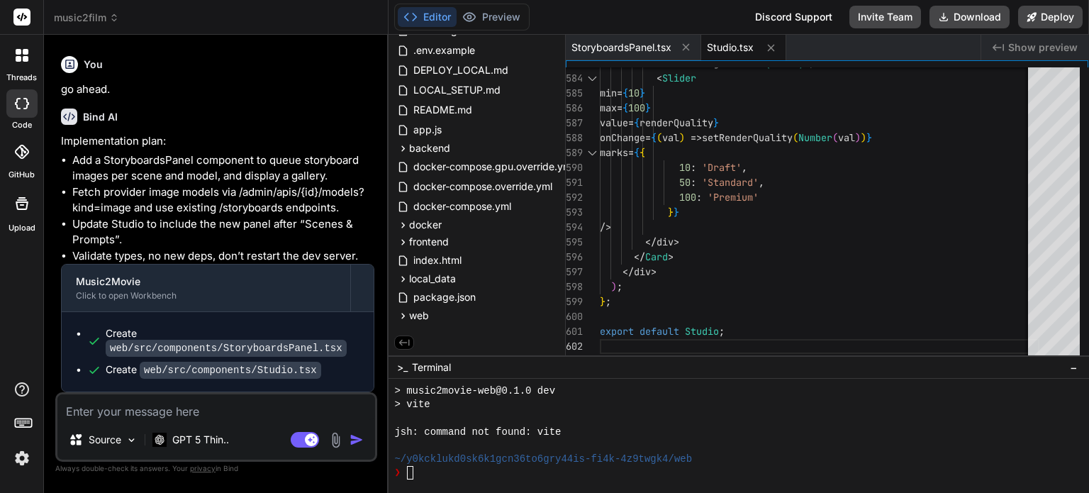
scroll to position [4619, 0]
click at [1043, 19] on button "Deploy" at bounding box center [1050, 17] width 65 height 23
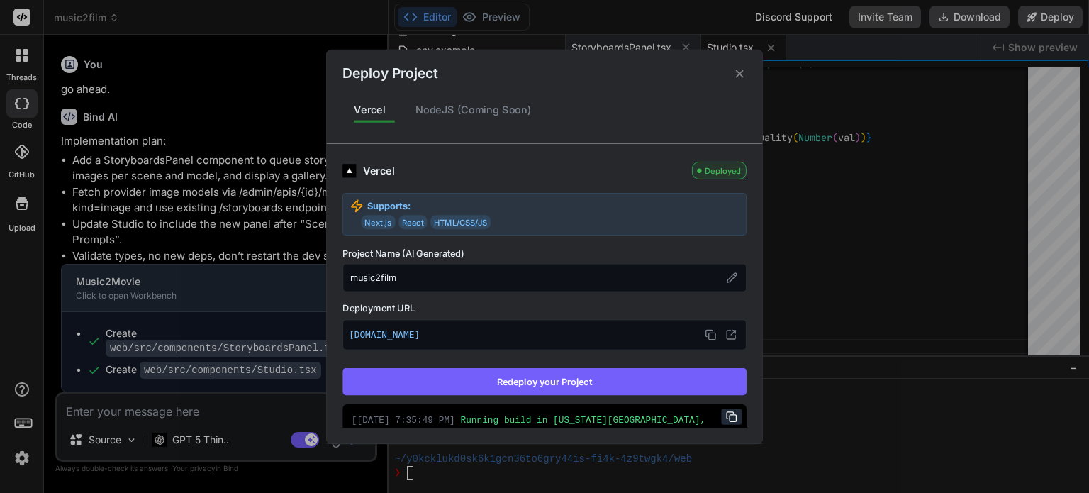
click at [590, 385] on button "Redeploy your Project" at bounding box center [544, 381] width 404 height 27
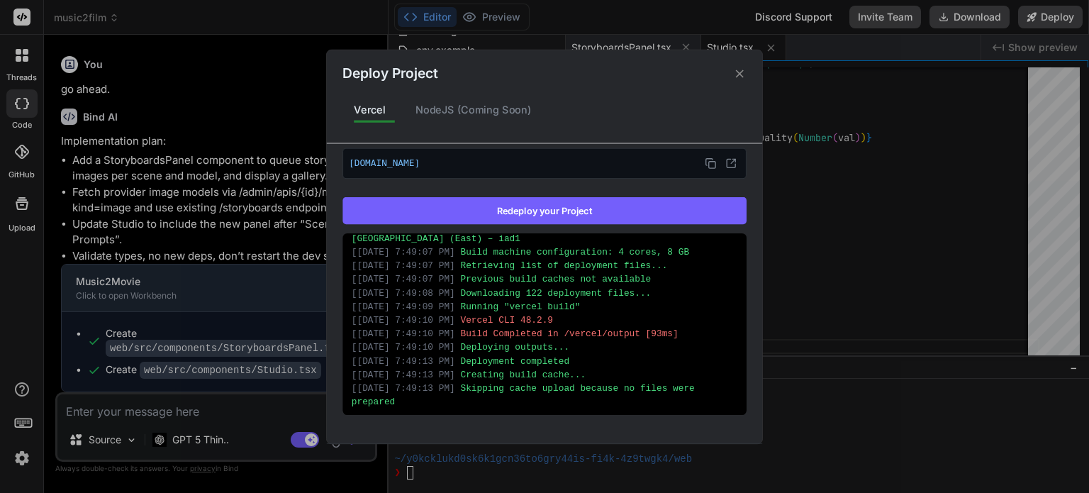
scroll to position [34, 0]
drag, startPoint x: 700, startPoint y: 157, endPoint x: 651, endPoint y: 118, distance: 63.5
click at [706, 158] on icon at bounding box center [709, 161] width 6 height 6
click at [740, 73] on icon at bounding box center [740, 73] width 8 height 8
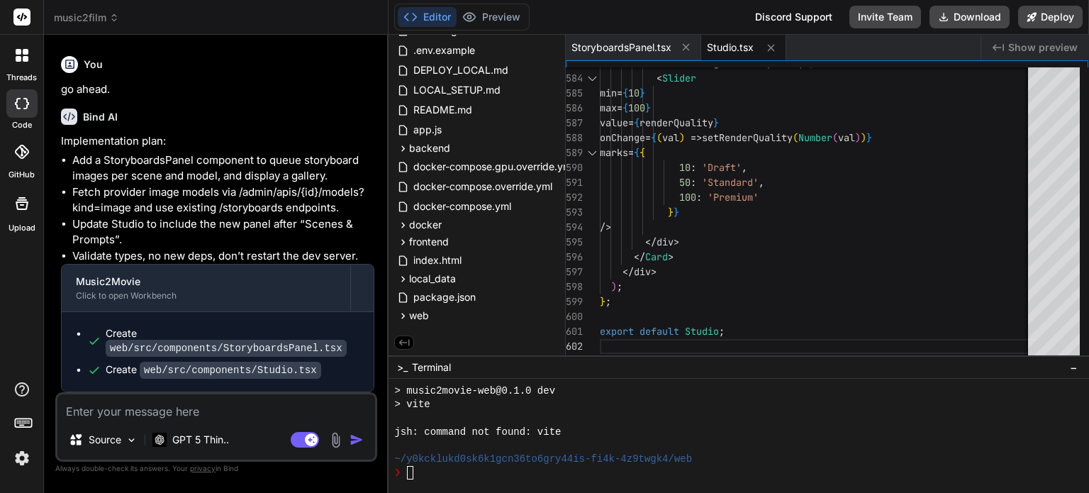
click at [427, 16] on button "Editor" at bounding box center [427, 17] width 59 height 20
click at [280, 402] on textarea at bounding box center [216, 407] width 318 height 26
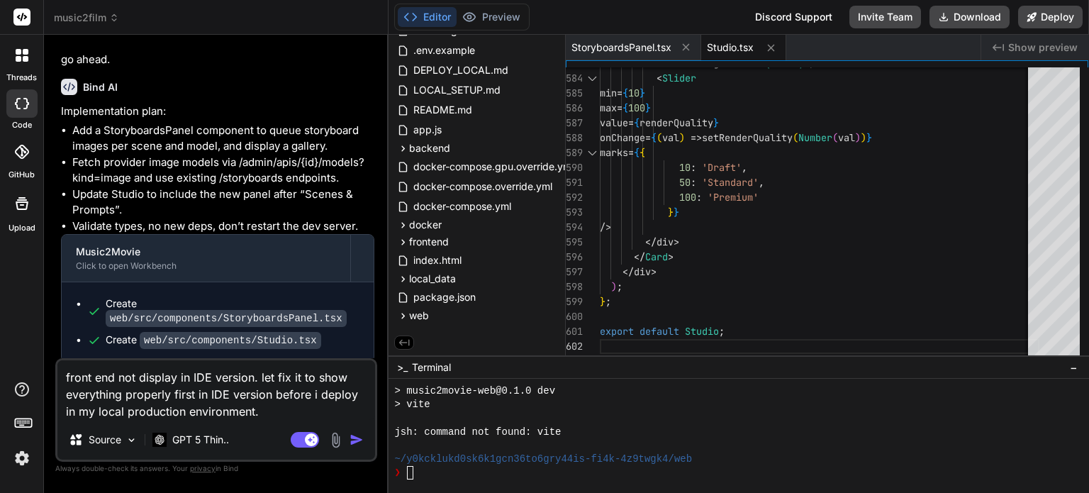
click at [354, 433] on img "button" at bounding box center [356, 439] width 14 height 14
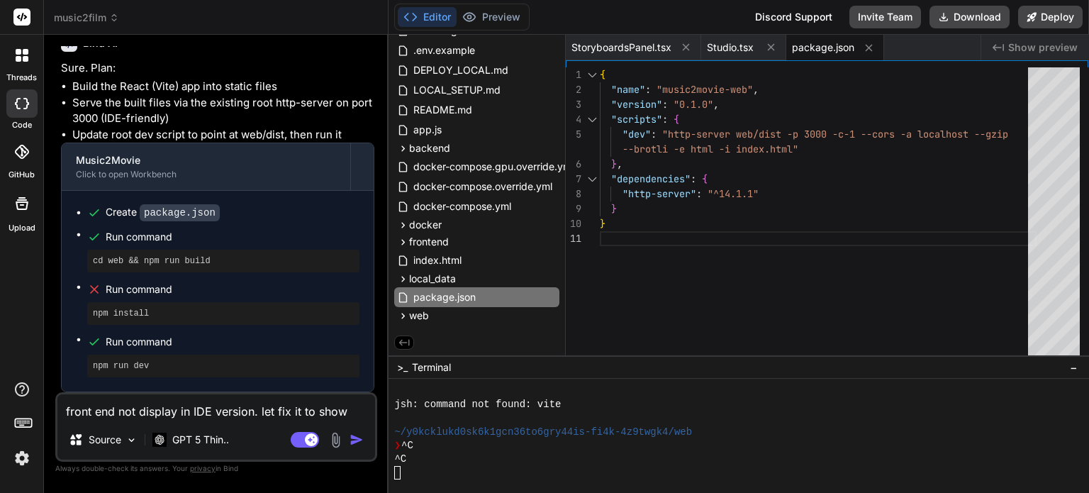
scroll to position [272, 0]
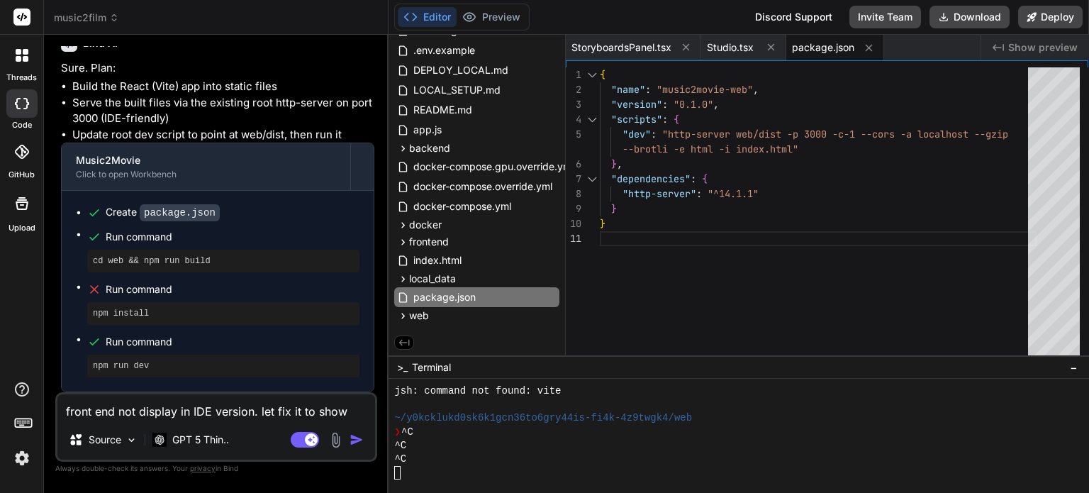
click at [427, 16] on button "Editor" at bounding box center [427, 17] width 59 height 20
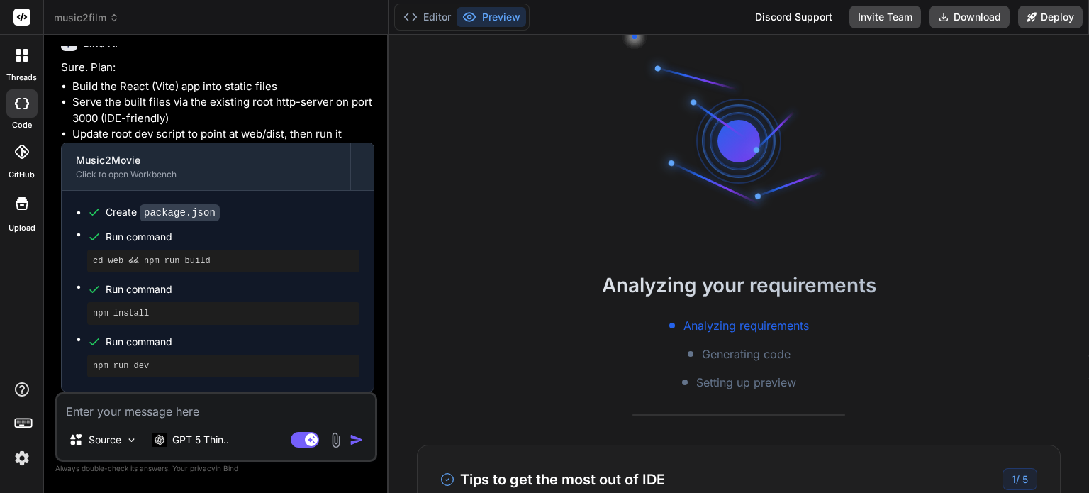
scroll to position [27, 0]
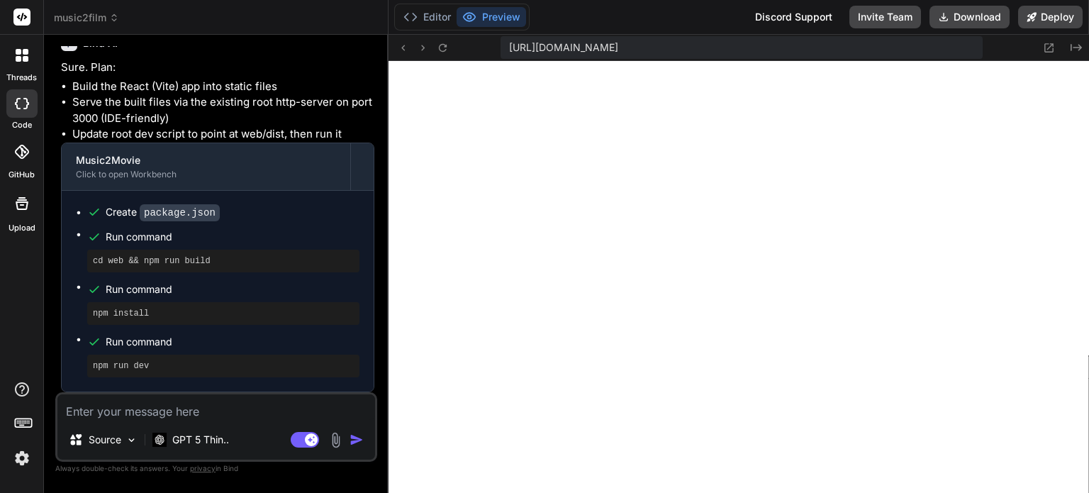
type textarea "x"
click at [431, 16] on button "Editor" at bounding box center [427, 17] width 59 height 20
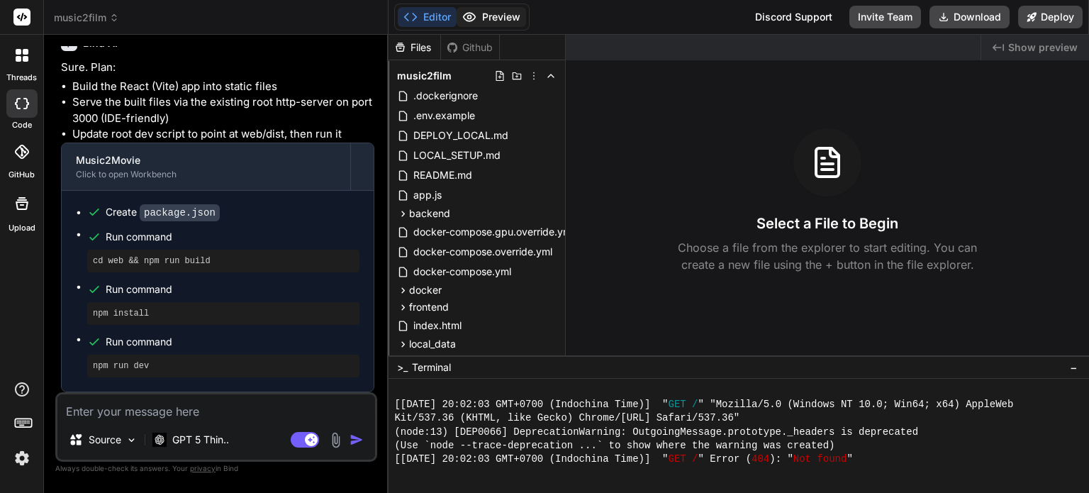
click at [500, 22] on button "Preview" at bounding box center [491, 17] width 69 height 20
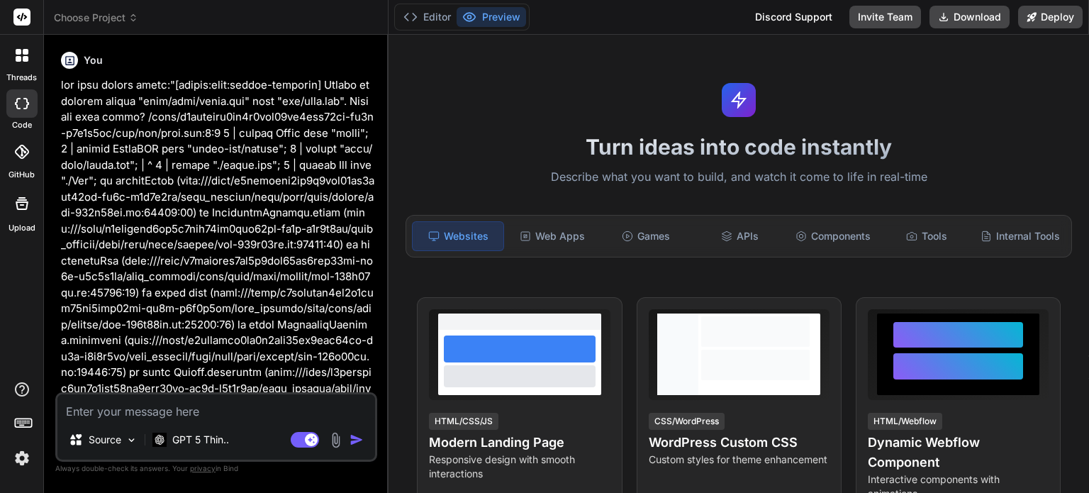
type textarea "x"
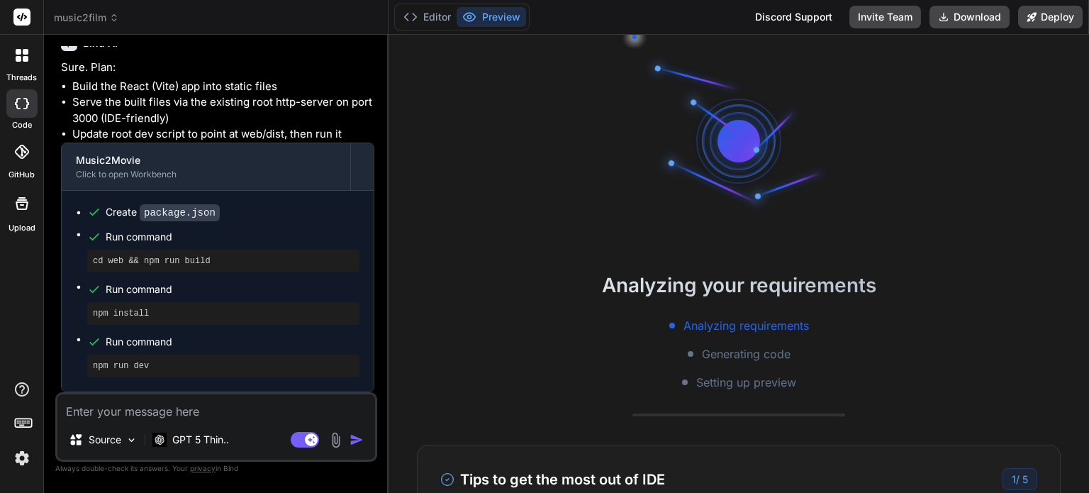
scroll to position [3401, 0]
click at [195, 407] on textarea at bounding box center [216, 407] width 318 height 26
type textarea "l"
type textarea "x"
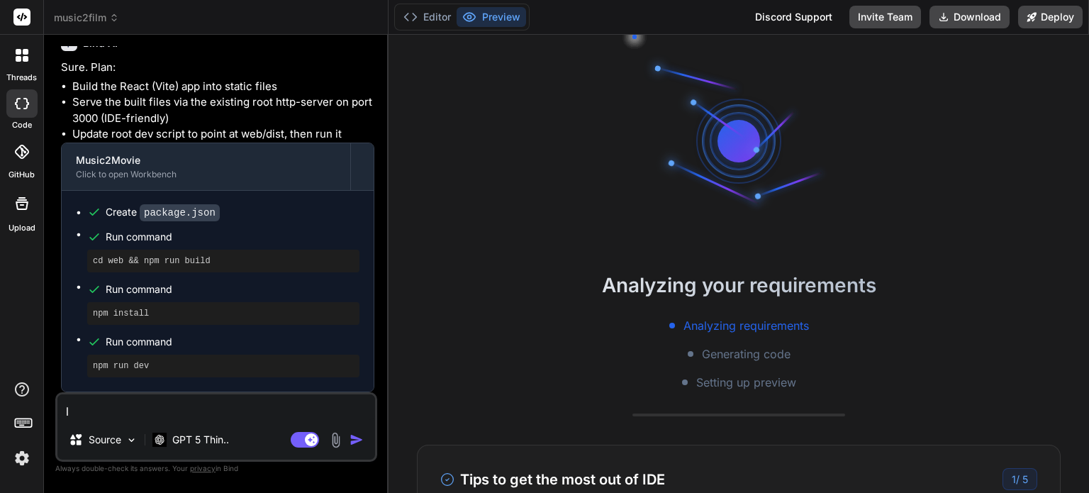
type textarea "le"
type textarea "x"
type textarea "let"
type textarea "x"
type textarea "let"
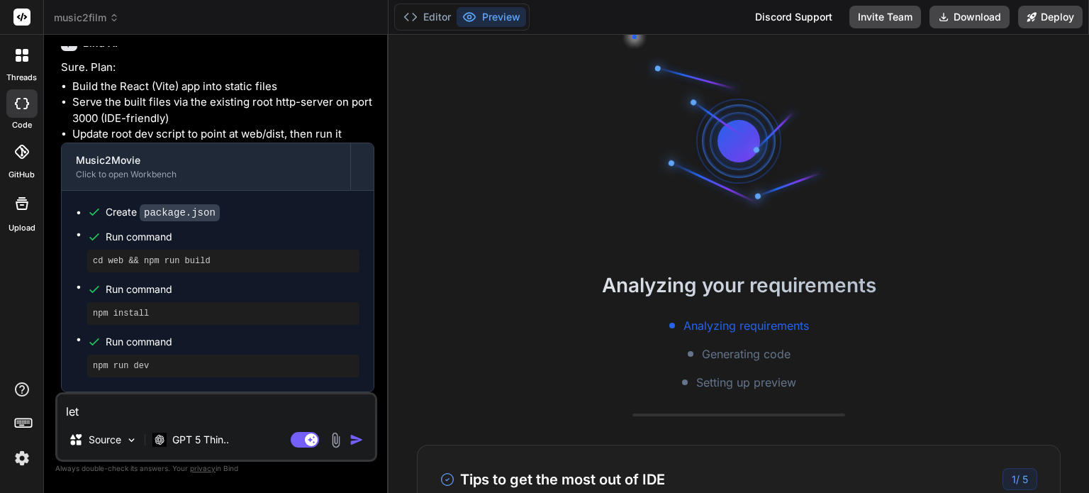
type textarea "x"
type textarea "let f"
type textarea "x"
type textarea "let fi"
type textarea "x"
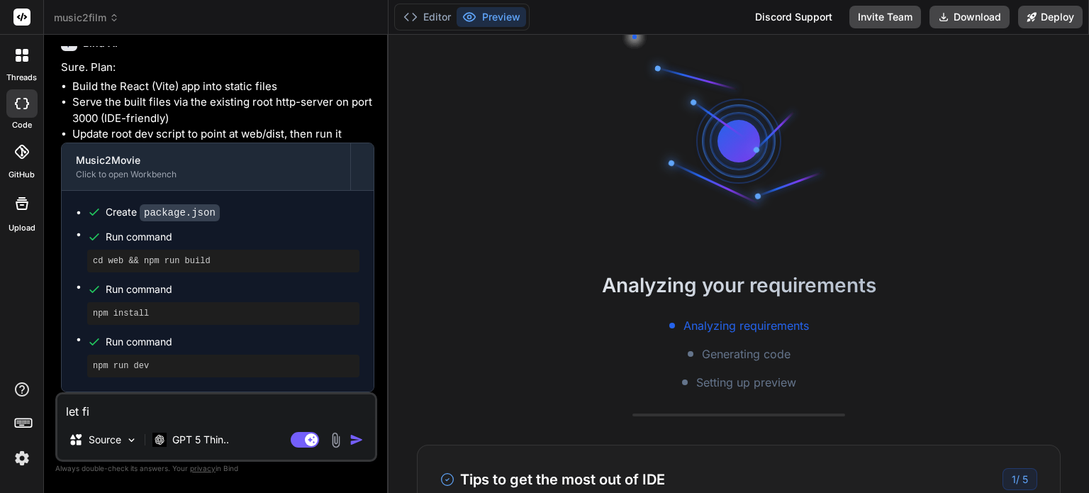
type textarea "let fix"
type textarea "x"
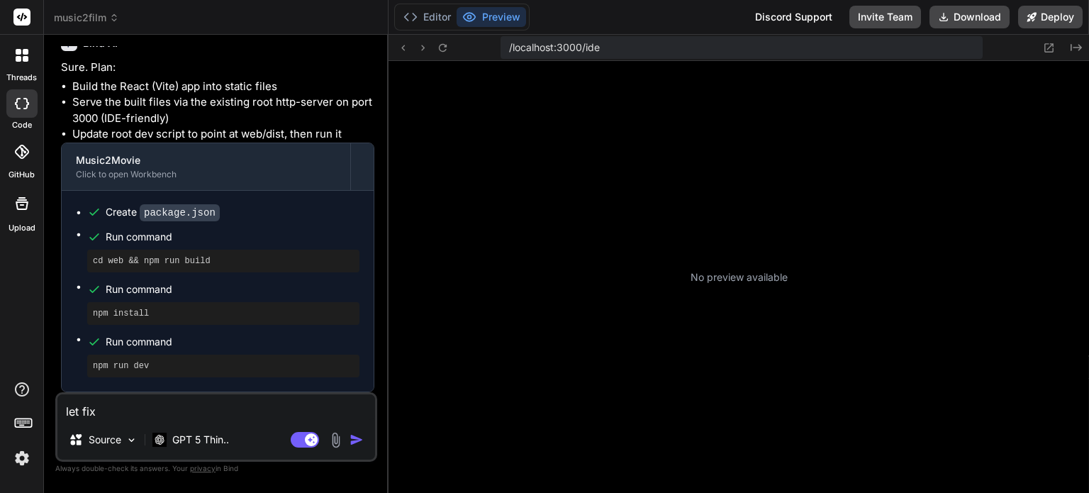
type textarea "let fix"
type textarea "x"
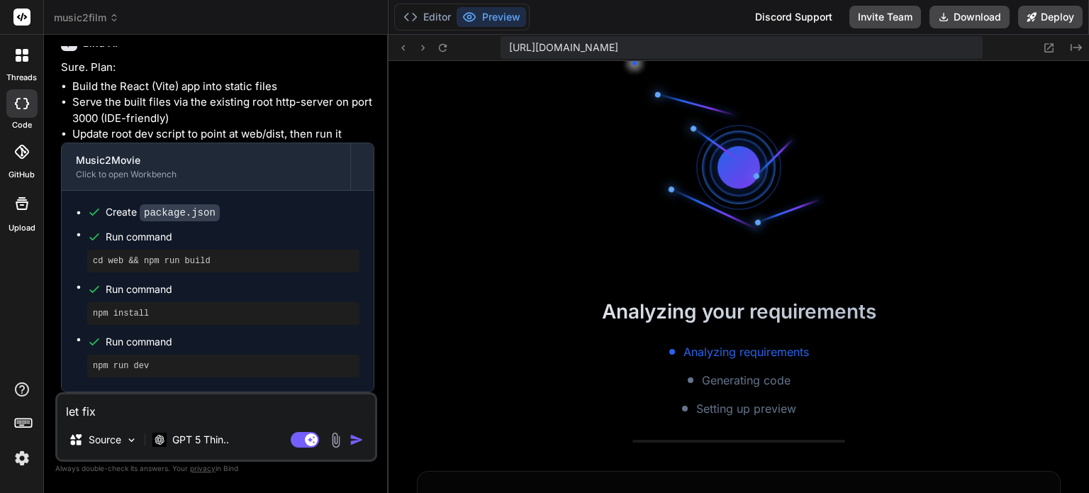
type textarea "let fix t"
type textarea "x"
type textarea "let fix th"
type textarea "x"
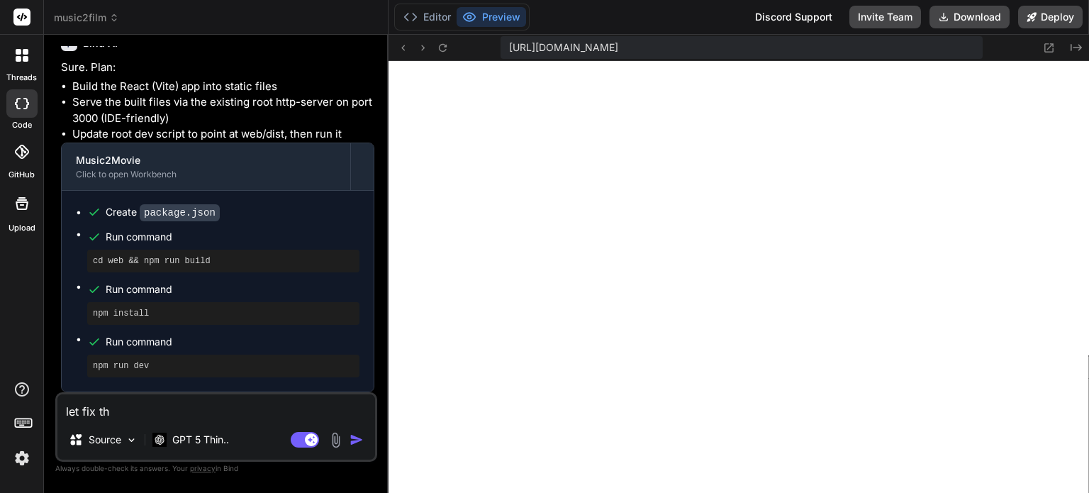
type textarea "let fix the"
type textarea "x"
type textarea "let fix the"
type textarea "x"
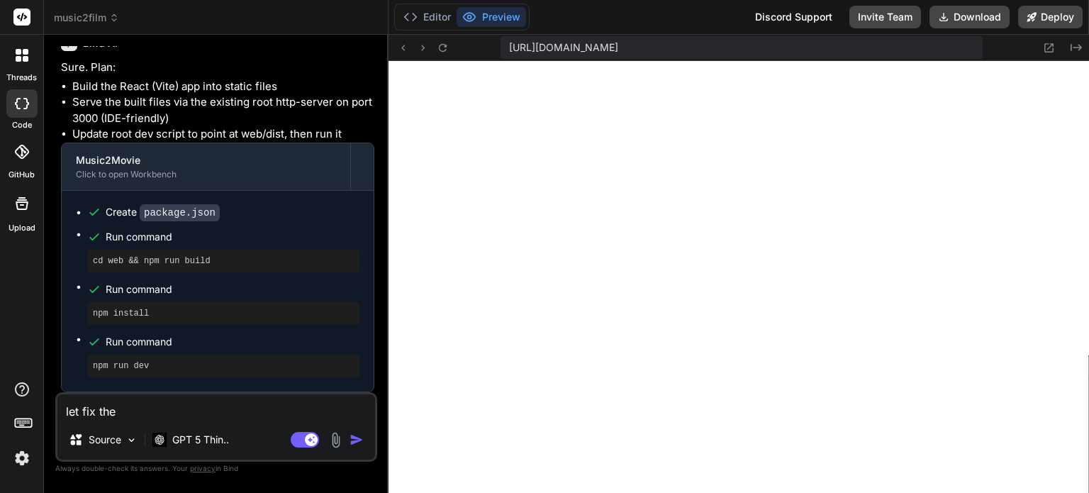
type textarea "let fix the r"
type textarea "x"
type textarea "let fix the re"
type textarea "x"
type textarea "let fix the r"
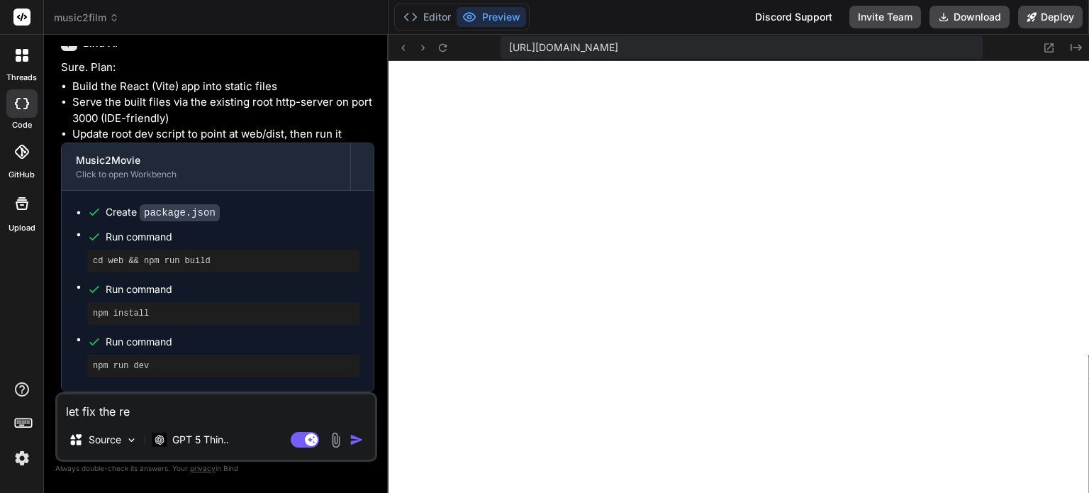
type textarea "x"
type textarea "let fix the"
type textarea "x"
type textarea "let fix the f"
type textarea "x"
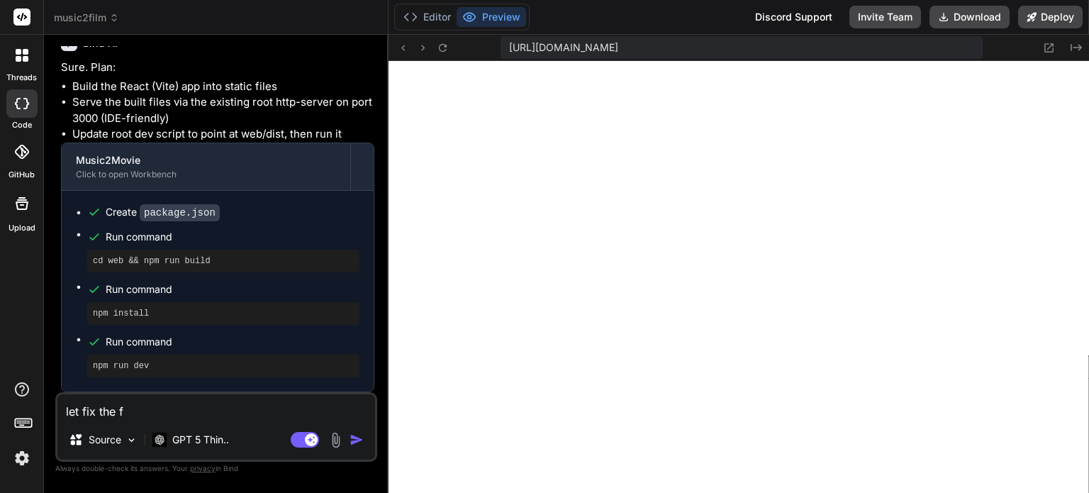
type textarea "let fix the fr"
type textarea "x"
type textarea "let fix the fro"
type textarea "x"
type textarea "let fix the fron"
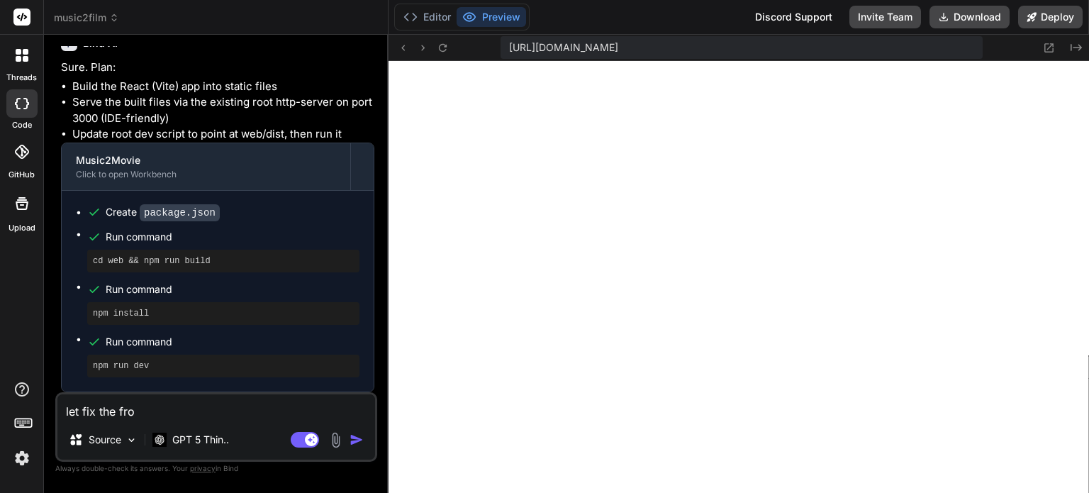
type textarea "x"
type textarea "let fix the front"
type textarea "x"
type textarea "let fix the front"
type textarea "x"
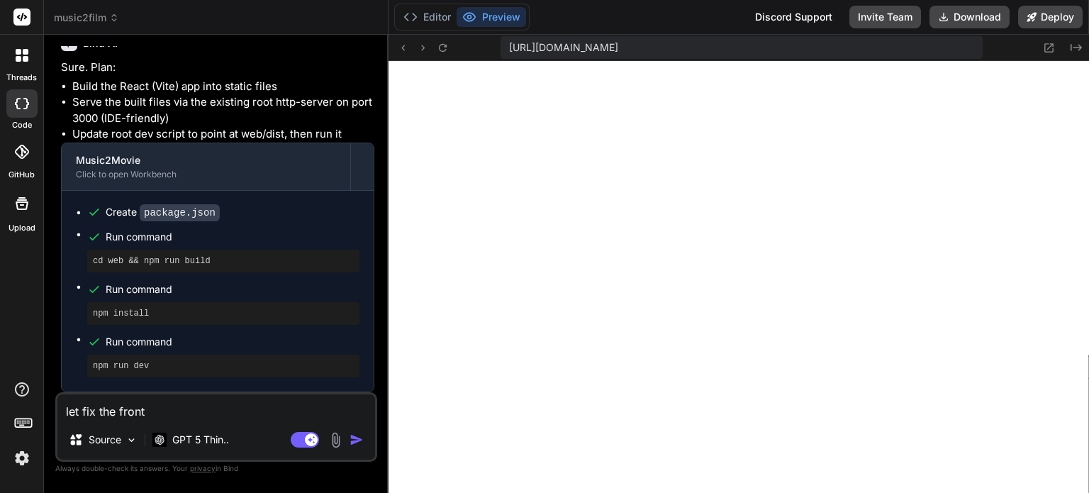
type textarea "let fix the front e"
type textarea "x"
type textarea "let fix the front en"
type textarea "x"
type textarea "let fix the front end"
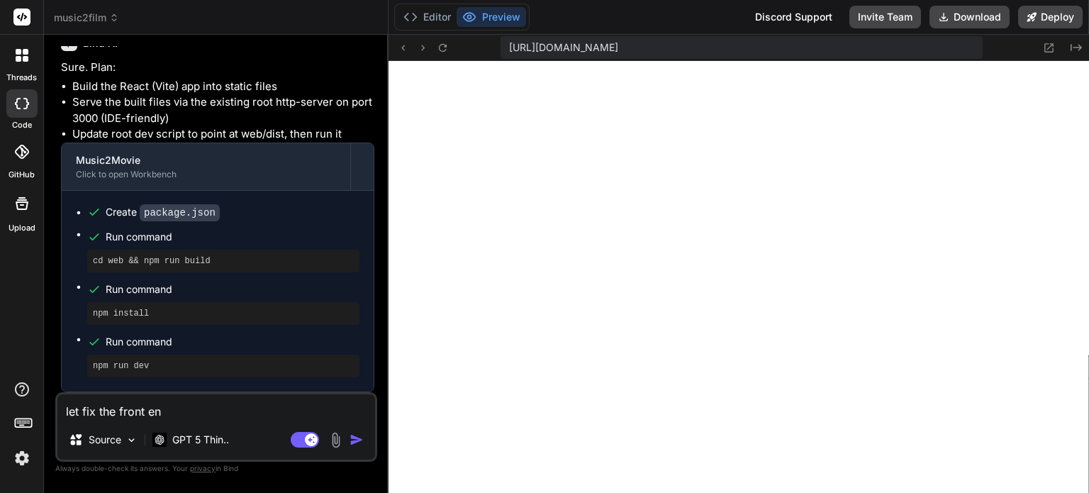
type textarea "x"
type textarea "let fix the front end"
type textarea "x"
type textarea "let fix the front end a"
type textarea "x"
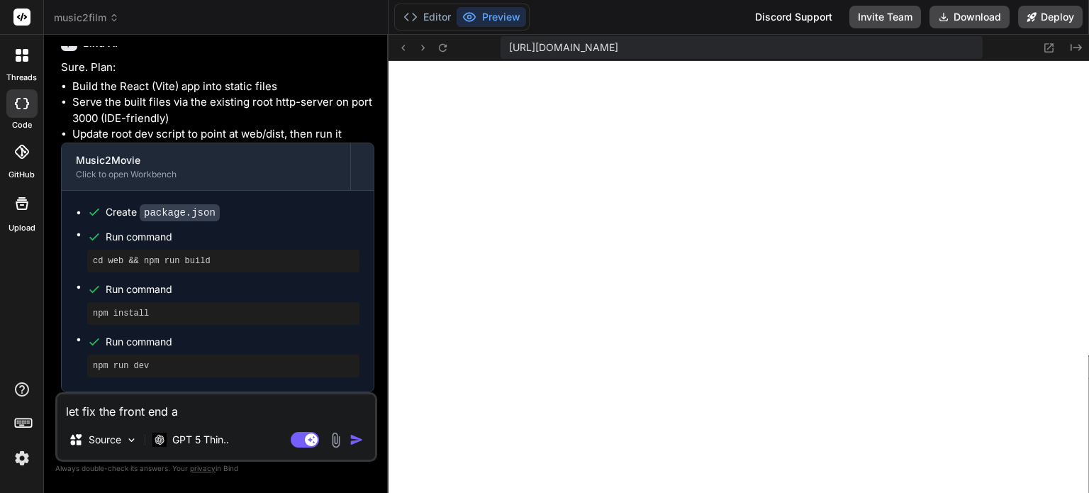
type textarea "let fix the front end an"
type textarea "x"
type textarea "let fix the front end and"
type textarea "x"
type textarea "let fix the front end and"
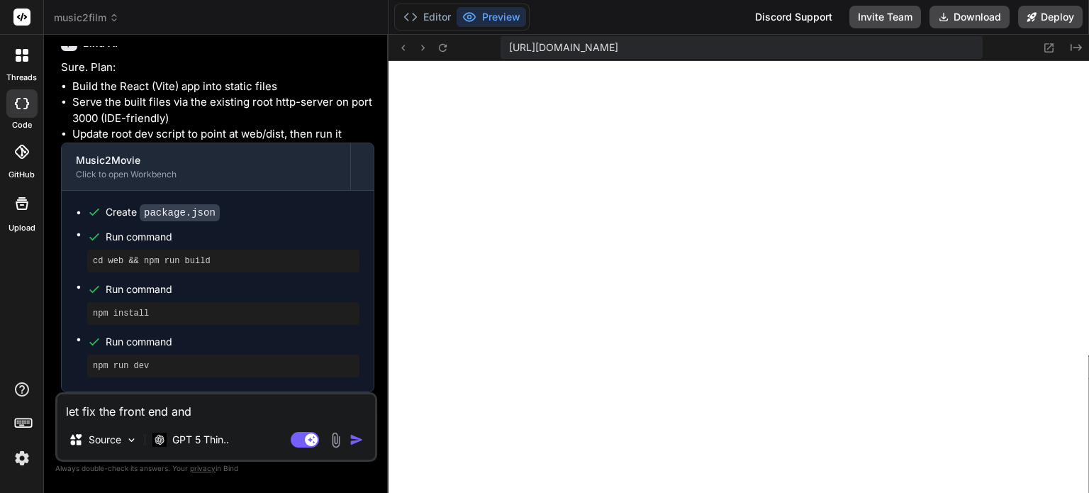
type textarea "x"
type textarea "let fix the front end and e"
type textarea "x"
type textarea "let fix the front end and en"
type textarea "x"
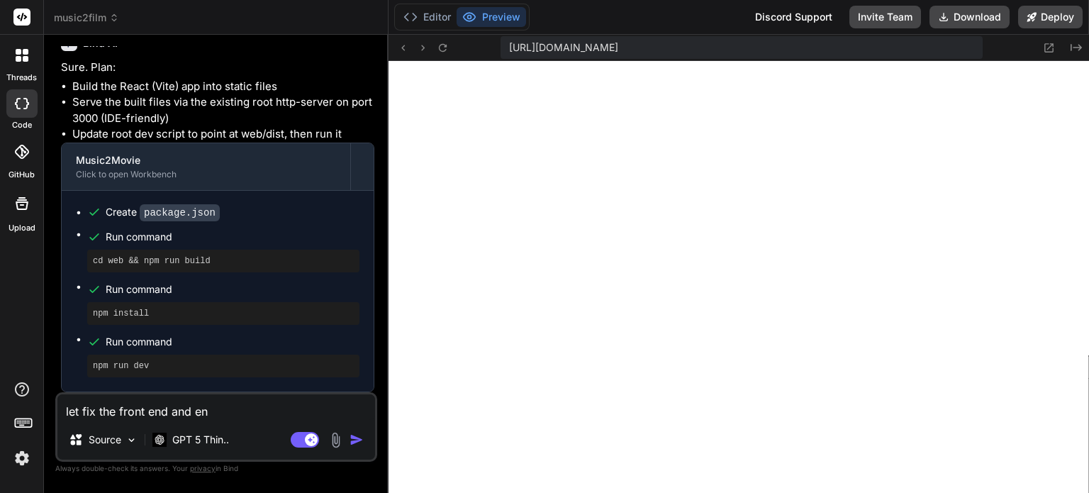
type textarea "let fix the front end and ens"
type textarea "x"
type textarea "let fix the front end and ensu"
type textarea "x"
type textarea "let fix the front end and ensur"
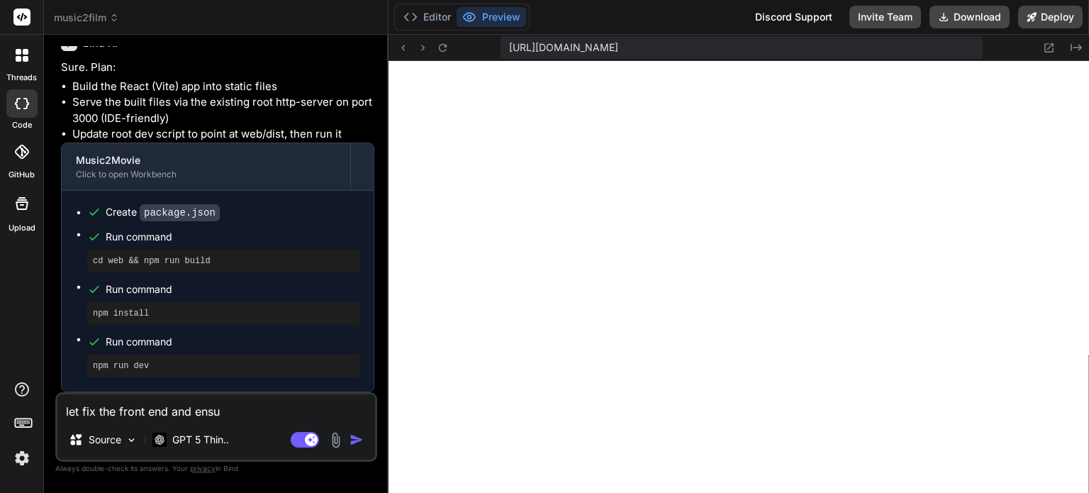
type textarea "x"
type textarea "let fix the front end and ensure"
type textarea "x"
type textarea "let fix the front end and ensure"
type textarea "x"
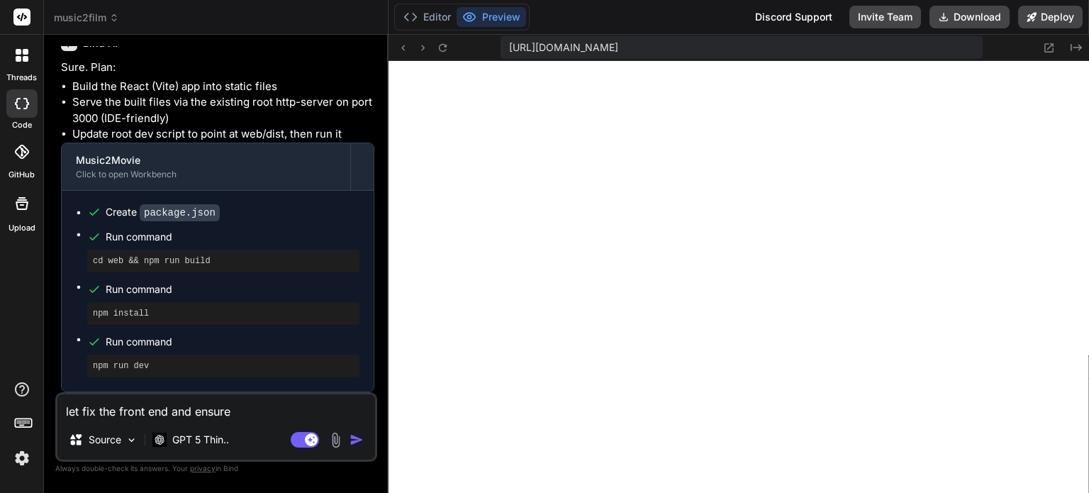
type textarea "let fix the front end and ensure a"
type textarea "x"
type textarea "let fix the front end and ensure al"
type textarea "x"
type textarea "let fix the front end and ensure all"
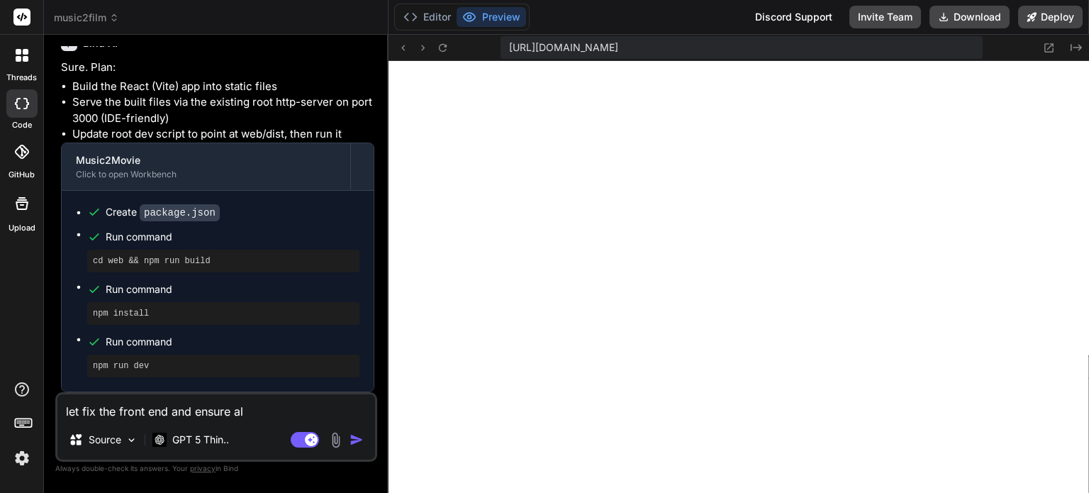
type textarea "x"
type textarea "let fix the front end and ensure all"
type textarea "x"
type textarea "let fix the front end and ensure all f"
type textarea "x"
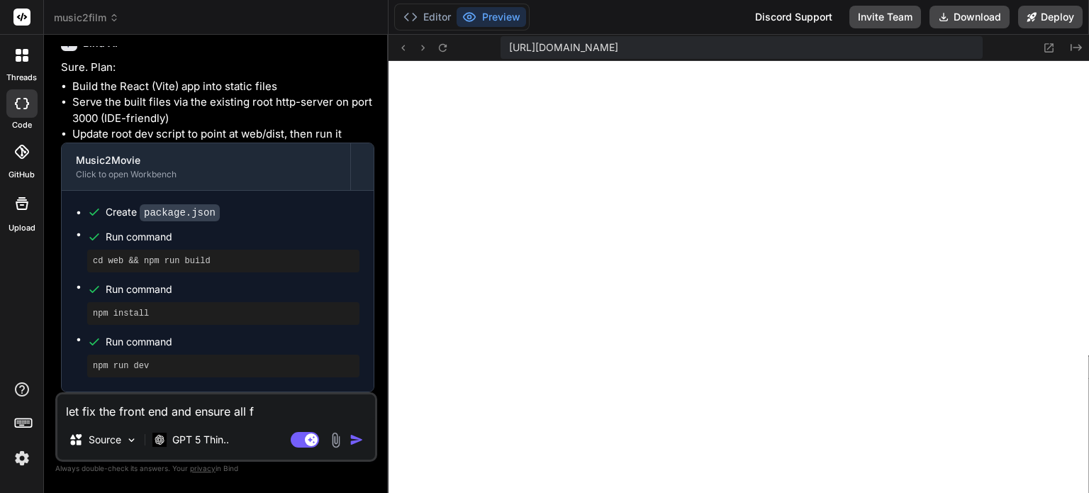
type textarea "let fix the front end and ensure all fe"
type textarea "x"
type textarea "let fix the front end and ensure all fea"
type textarea "x"
type textarea "let fix the front end and ensure all feat"
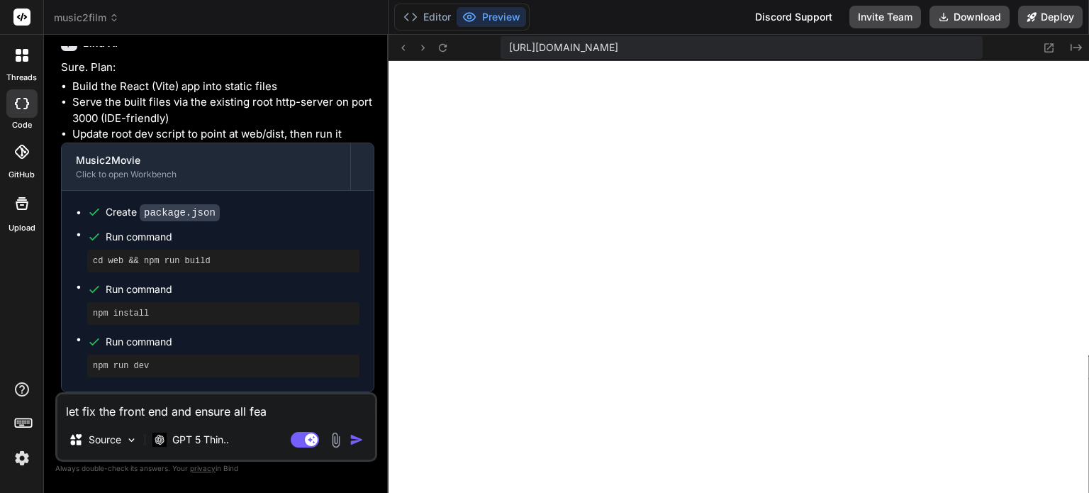
type textarea "x"
type textarea "let fix the front end and ensure all featu"
type textarea "x"
type textarea "let fix the front end and ensure all featur"
type textarea "x"
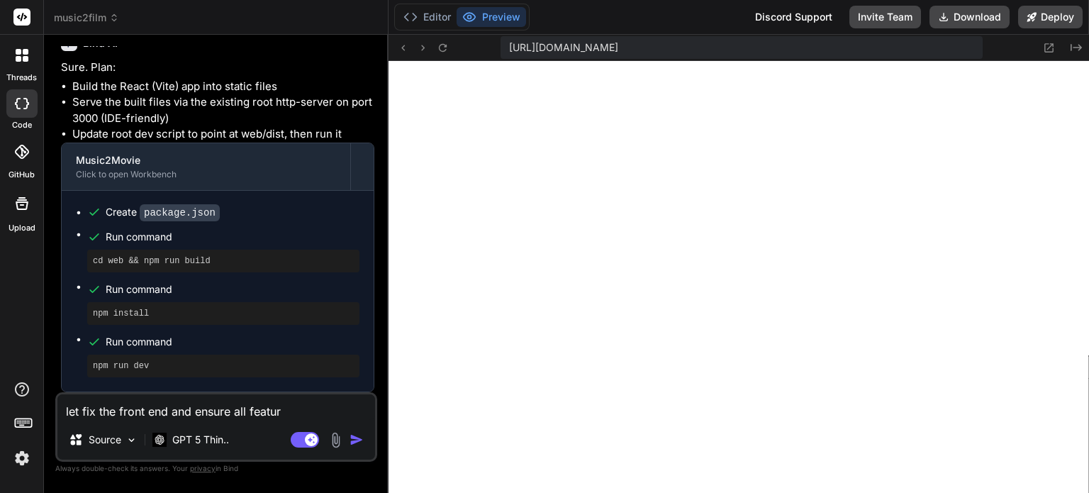
type textarea "let fix the front end and ensure all feature"
type textarea "x"
type textarea "let fix the front end and ensure all feature"
type textarea "x"
type textarea "let fix the front end and ensure all feature s"
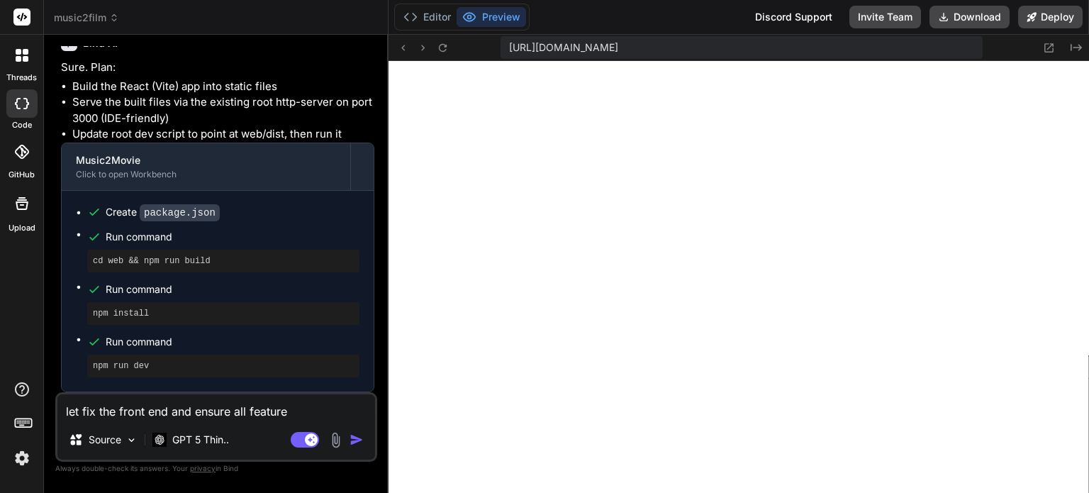
type textarea "x"
type textarea "let fix the front end and ensure all feature st"
type textarea "x"
type textarea "let fix the front end and ensure all feature sti"
type textarea "x"
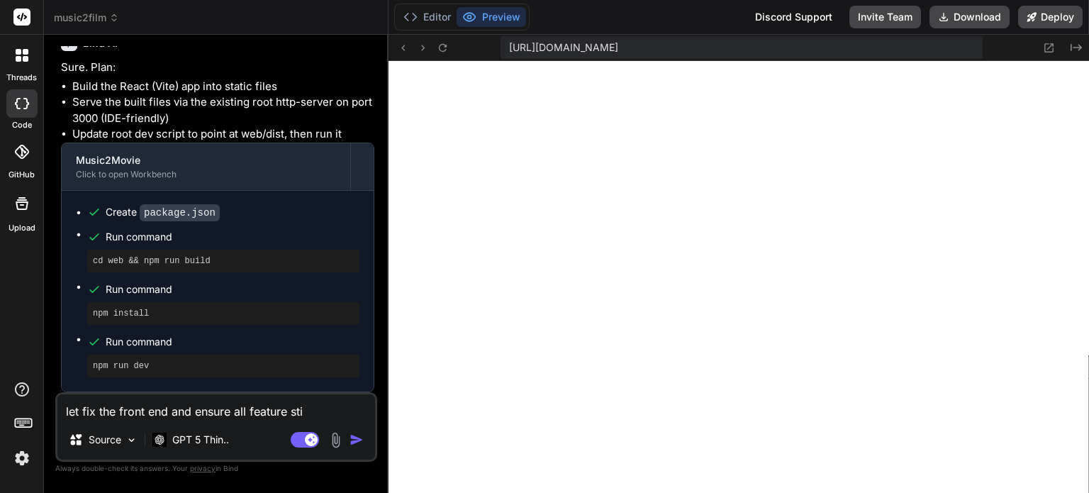
type textarea "let fix the front end and ensure all feature stil"
type textarea "x"
type textarea "let fix the front end and ensure all feature still"
type textarea "x"
type textarea "let fix the front end and ensure all feature still"
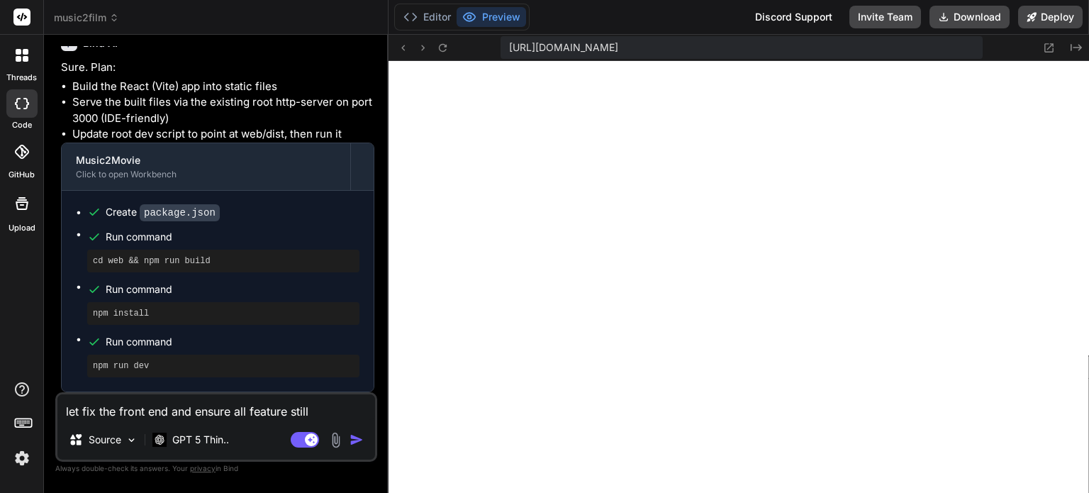
type textarea "x"
type textarea "let fix the front end and ensure all feature still f"
type textarea "x"
type textarea "let fix the front end and ensure all feature still fu"
type textarea "x"
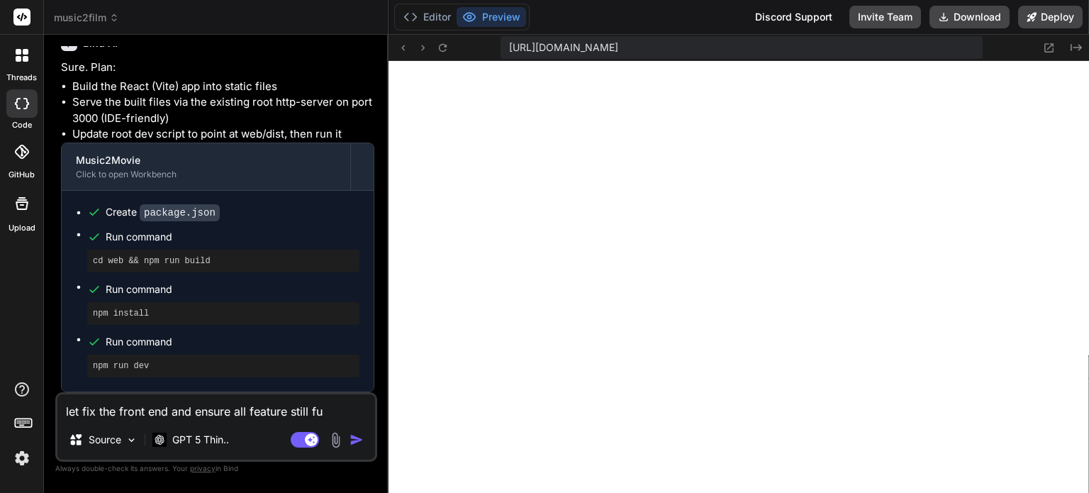
type textarea "let fix the front end and ensure all feature still fun"
type textarea "x"
type textarea "let fix the front end and ensure all feature still func"
type textarea "x"
type textarea "let fix the front end and ensure all feature still funct"
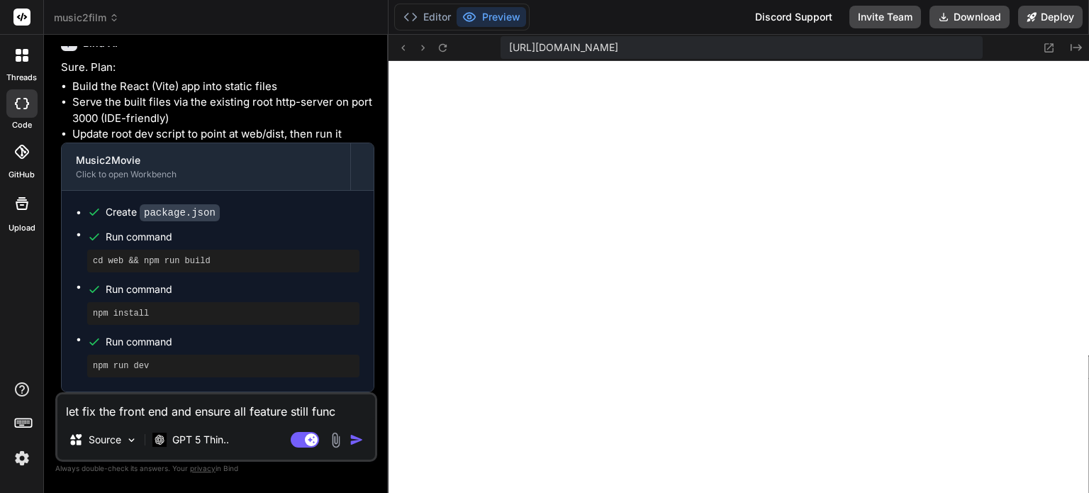
type textarea "x"
type textarea "let fix the front end and ensure all feature still functi"
type textarea "x"
type textarea "let fix the front end and ensure all feature still functio"
type textarea "x"
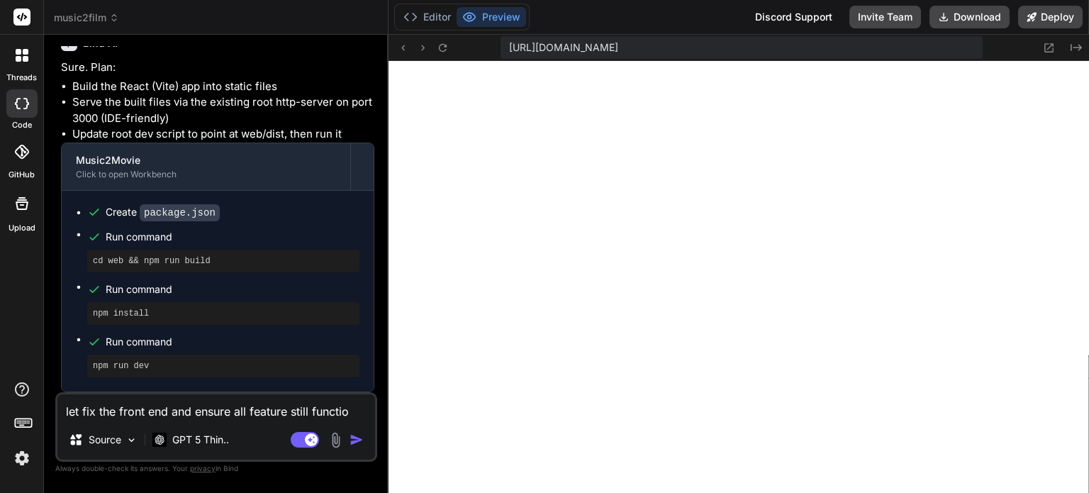
type textarea "let fix the front end and ensure all feature still function"
type textarea "x"
type textarea "let fix the front end and ensure all feature still function"
type textarea "x"
type textarea "let fix the front end and ensure all feature still function p"
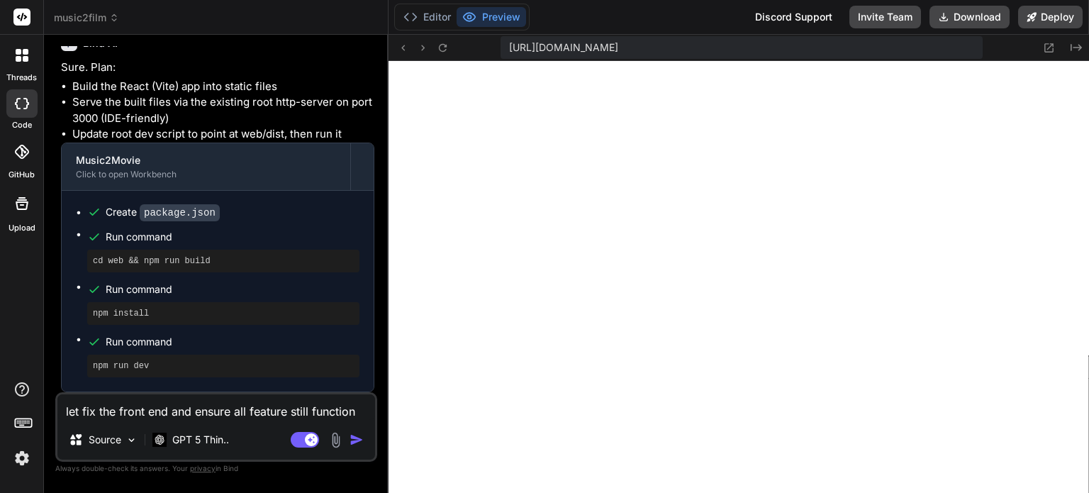
type textarea "x"
type textarea "let fix the front end and ensure all feature still function pr"
type textarea "x"
type textarea "let fix the front end and ensure all feature still function pro"
type textarea "x"
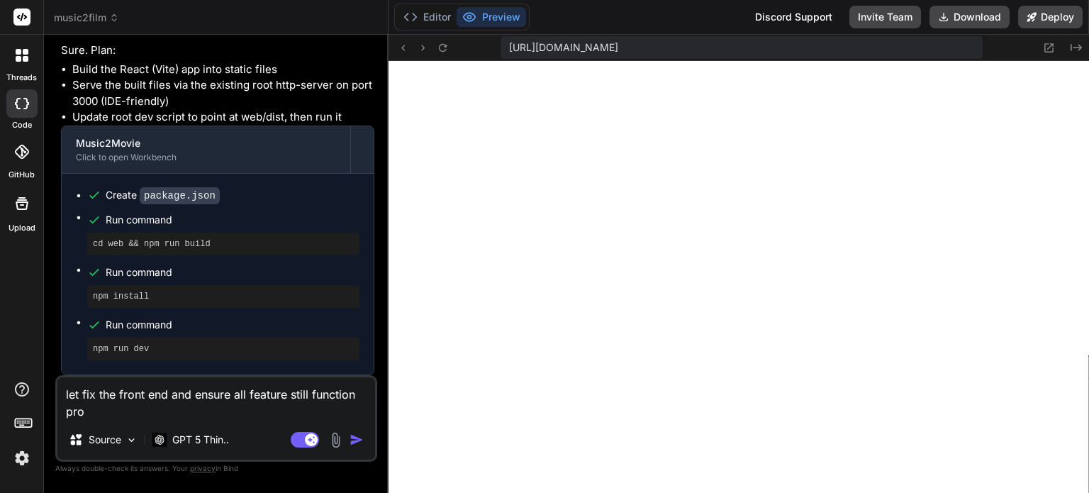
type textarea "let fix the front end and ensure all feature still function prop"
type textarea "x"
type textarea "let fix the front end and ensure all feature still function propo"
type textarea "x"
type textarea "let fix the front end and ensure all feature still function prop"
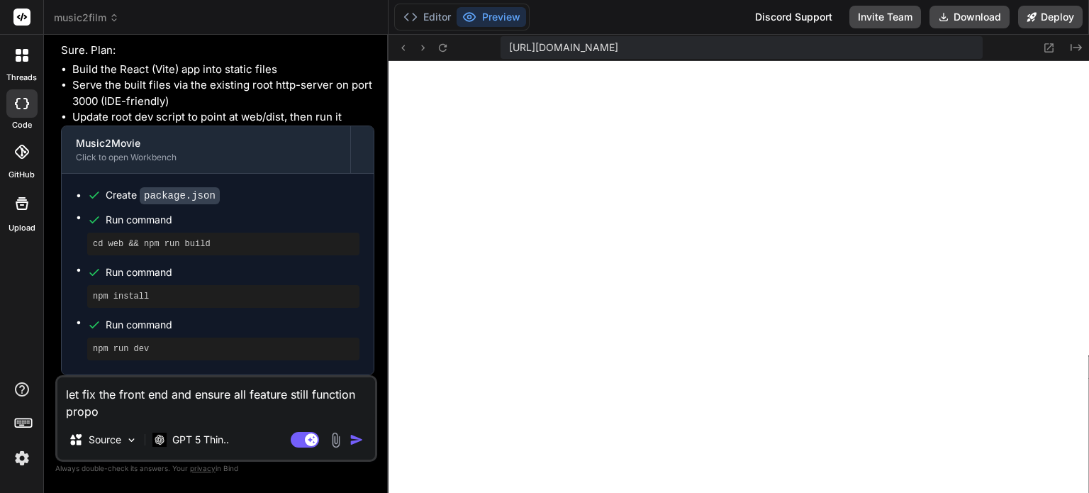
type textarea "x"
type textarea "let fix the front end and ensure all feature still function prope"
type textarea "x"
type textarea "let fix the front end and ensure all feature still function proper"
type textarea "x"
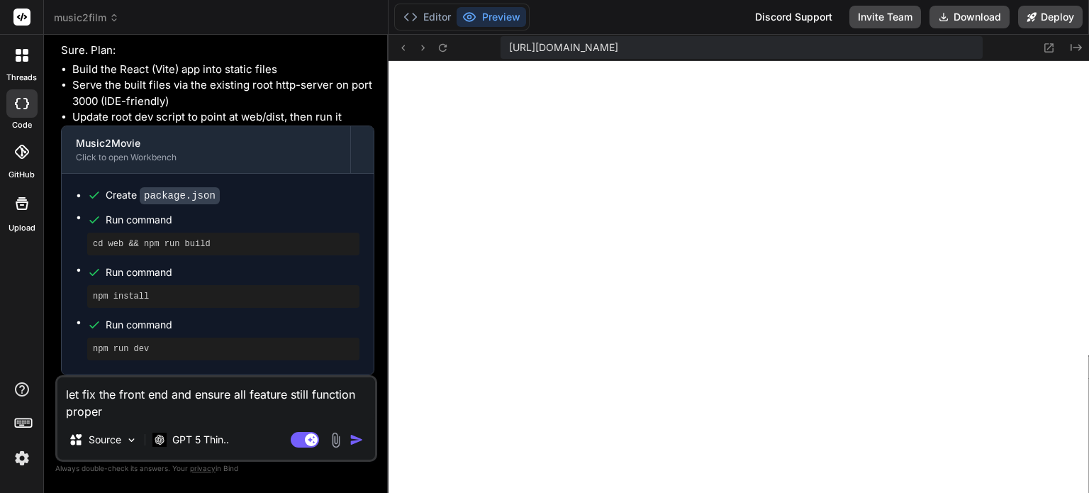
type textarea "let fix the front end and ensure all feature still function properl"
type textarea "x"
type textarea "let fix the front end and ensure all feature still function properly"
type textarea "x"
type textarea "let fix the front end and ensure all feature still function properly."
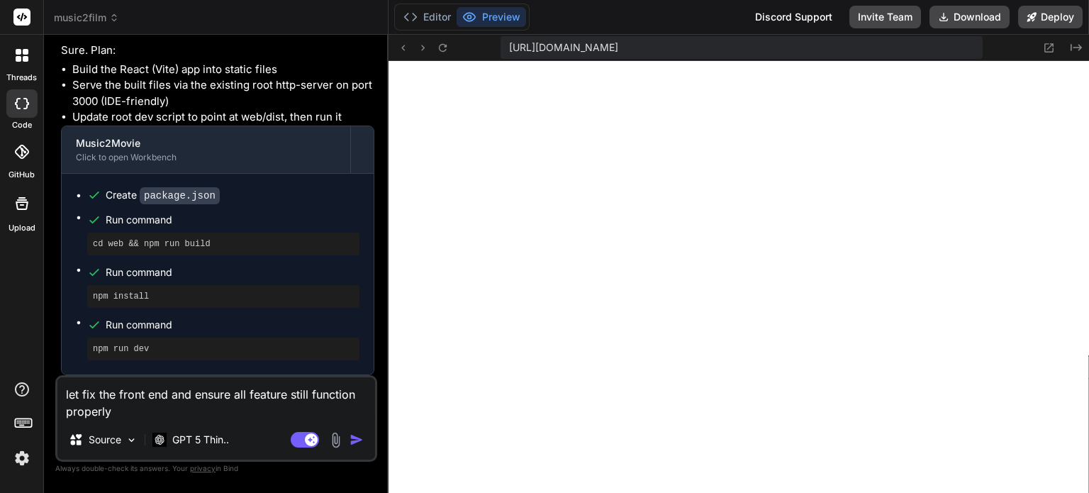
type textarea "x"
click at [168, 393] on textarea "let fix the front end and ensure all feature still function properly." at bounding box center [216, 398] width 318 height 43
type textarea "let fix the front end and ensure all feature still function properly."
type textarea "x"
type textarea "let fix the front end a and ensure all feature still function properly."
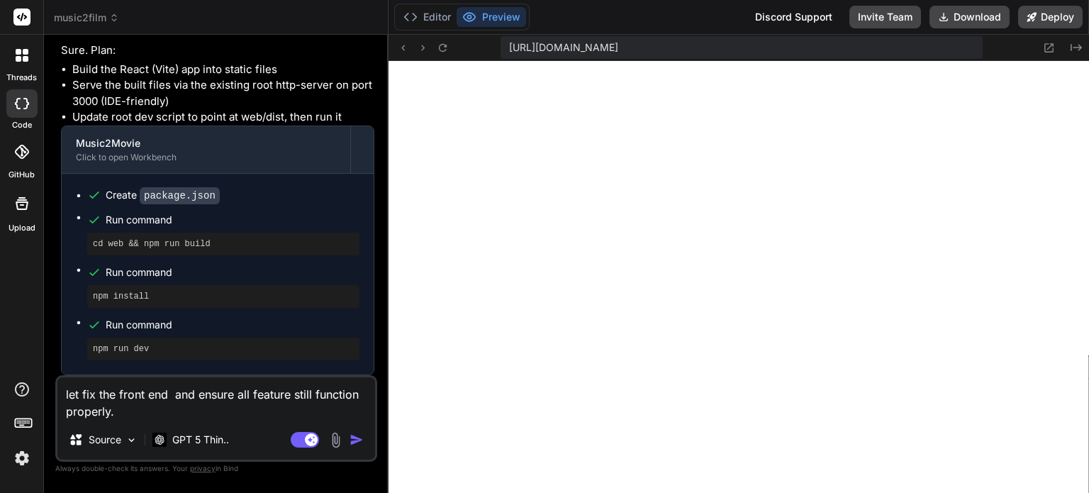
type textarea "x"
type textarea "let fix the front end as and ensure all feature still function properly."
type textarea "x"
type textarea "let fix the front end as and ensure all feature still function properly."
type textarea "x"
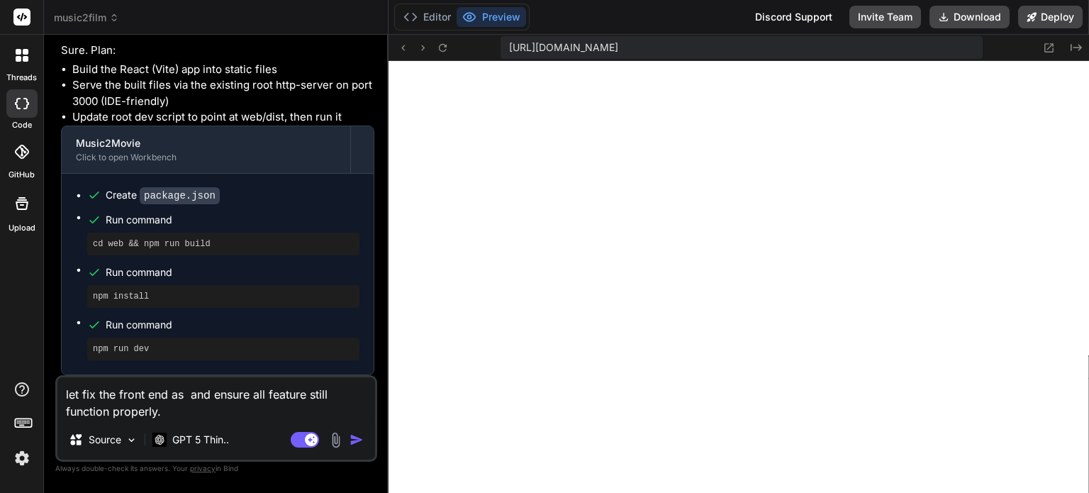
type textarea "let fix the front end as f and ensure all feature still function properly."
type textarea "x"
type textarea "let fix the front end as fr and ensure all feature still function properly."
type textarea "x"
type textarea "let fix the front end as fro and ensure all feature still function properly."
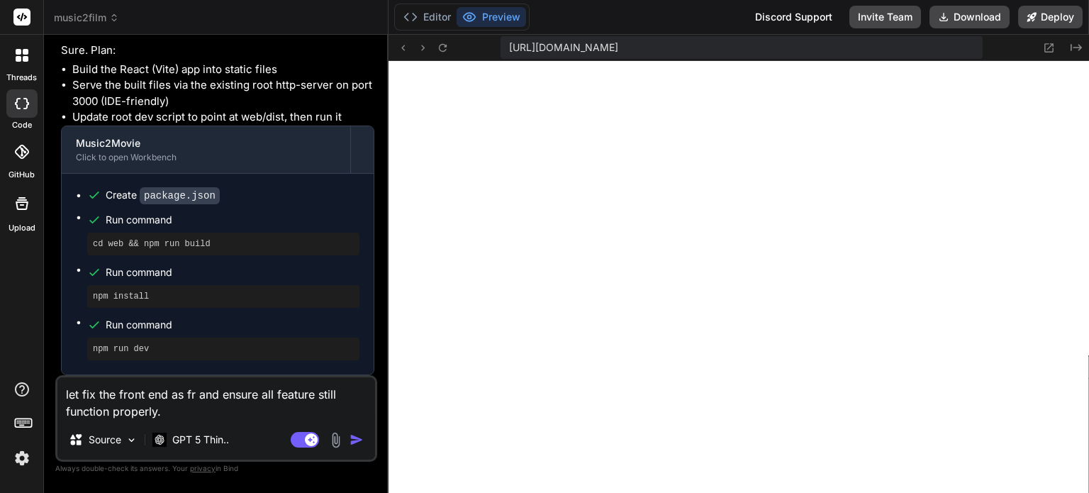
type textarea "x"
type textarea "let fix the front end as fron and ensure all feature still function properly."
type textarea "x"
type textarea "let fix the front end as front and ensure all feature still function properly."
type textarea "x"
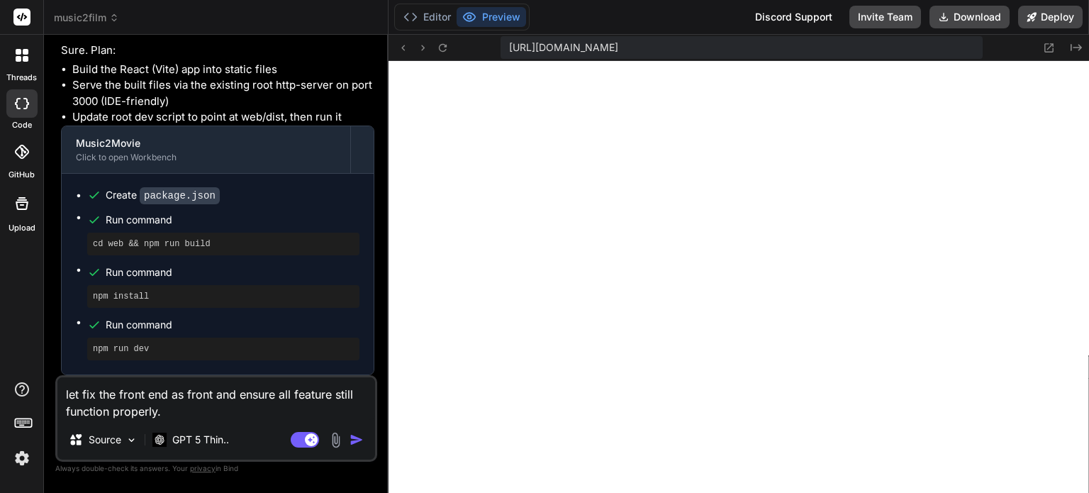
type textarea "let fix the front end as front and ensure all feature still function properly."
type textarea "x"
type textarea "let fix the front end as front e and ensure all feature still function properly."
type textarea "x"
type textarea "let fix the front end as front en and ensure all feature still function properl…"
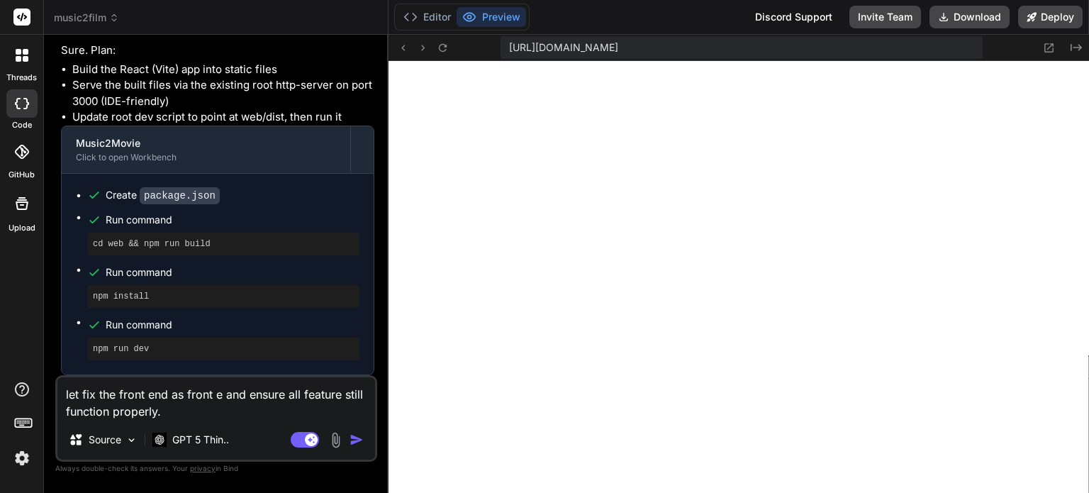
type textarea "x"
type textarea "let fix the front end as front end and ensure all feature still function proper…"
type textarea "x"
type textarea "let fix the front end as front end and ensure all feature still function proper…"
type textarea "x"
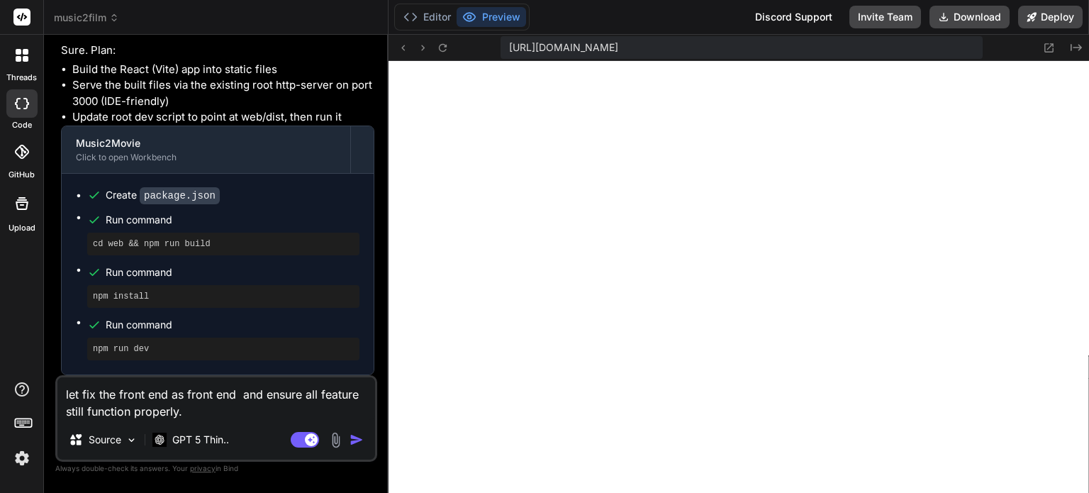
type textarea "let fix the front end as front end h and ensure all feature still function prop…"
type textarea "x"
type textarea "let fix the front end as front end and ensure all feature still function proper…"
type textarea "x"
type textarea "let fix the front end as front end j and ensure all feature still function prop…"
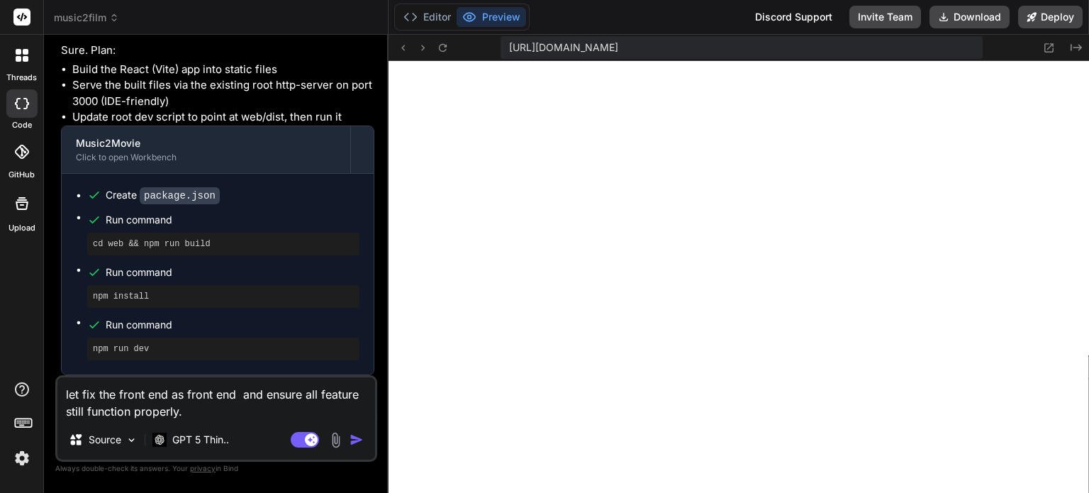
type textarea "x"
type textarea "let fix the front end as front end ju and ensure all feature still function pro…"
type textarea "x"
type textarea "let fix the front end as front end jus and ensure all feature still function pr…"
type textarea "x"
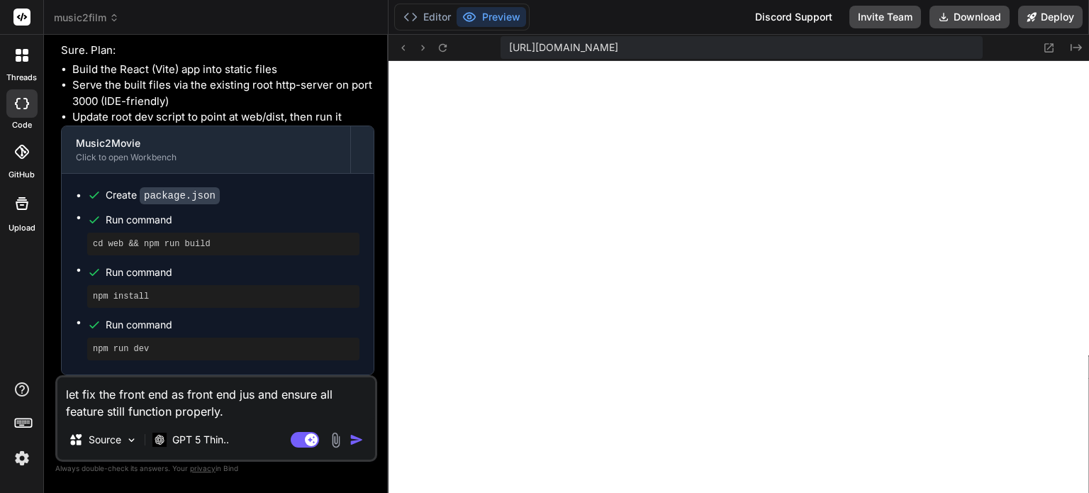
type textarea "let fix the front end as front end just and ensure all feature still function p…"
type textarea "x"
type textarea "let fix the front end as front end just and ensure all feature still function p…"
type textarea "x"
type textarea "let fix the front end as front end just s and ensure all feature still function…"
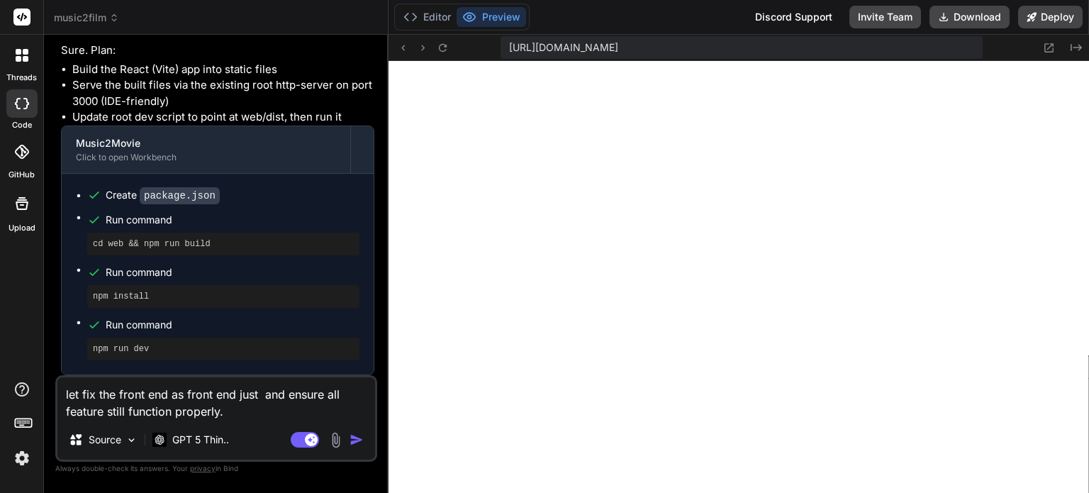
type textarea "x"
type textarea "let fix the front end as front end just sh and ensure all feature still functio…"
type textarea "x"
type textarea "let fix the front end as front end just sho and ensure all feature still functi…"
type textarea "x"
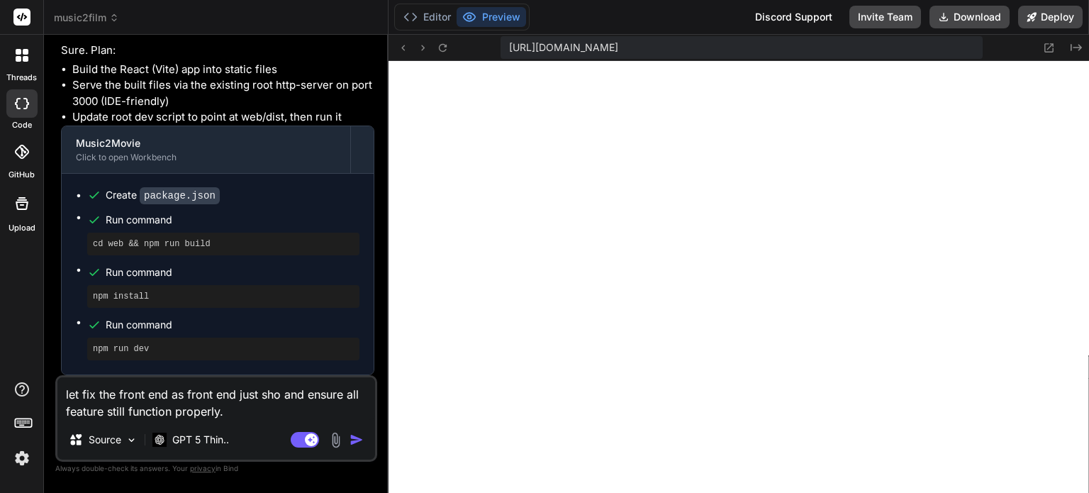
type textarea "let fix the front end as front end just show and ensure all feature still funct…"
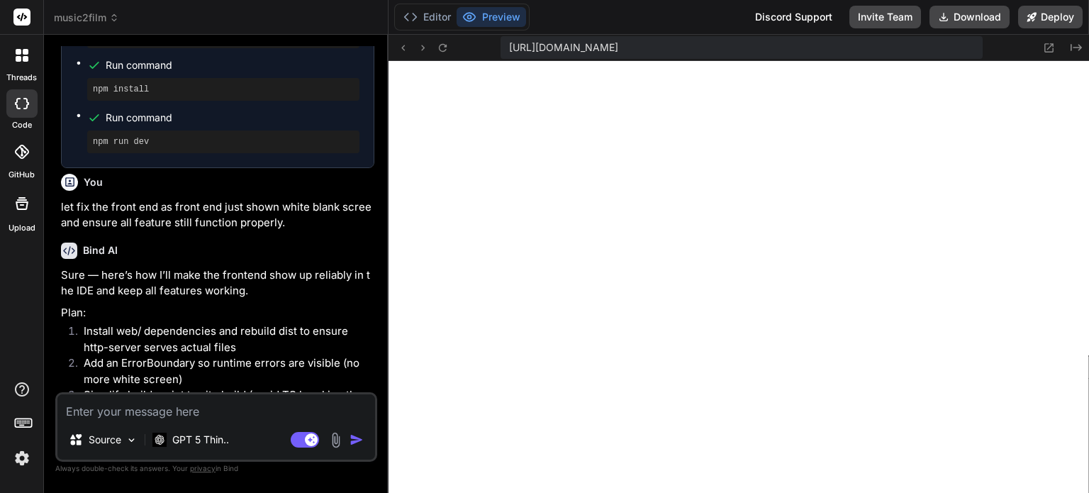
scroll to position [3832, 0]
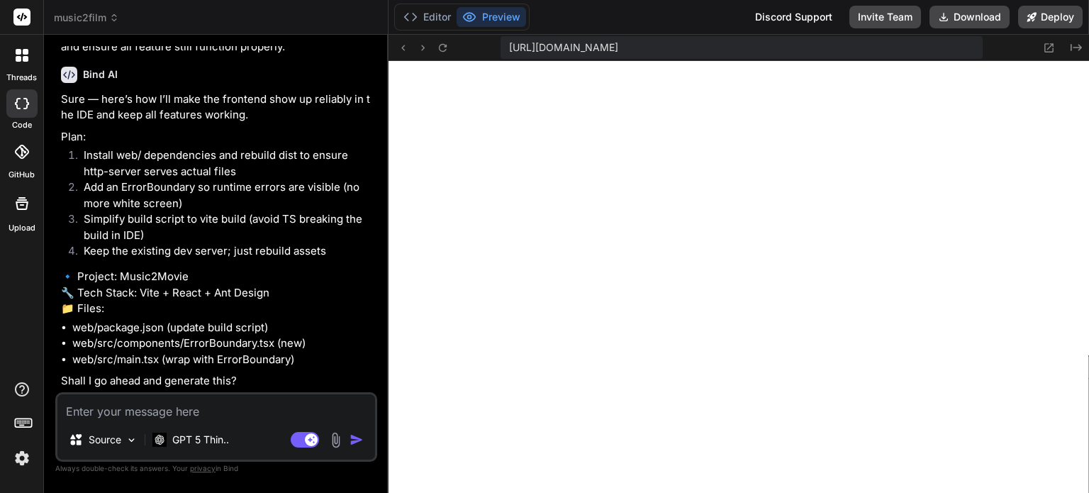
click at [259, 404] on textarea at bounding box center [216, 407] width 318 height 26
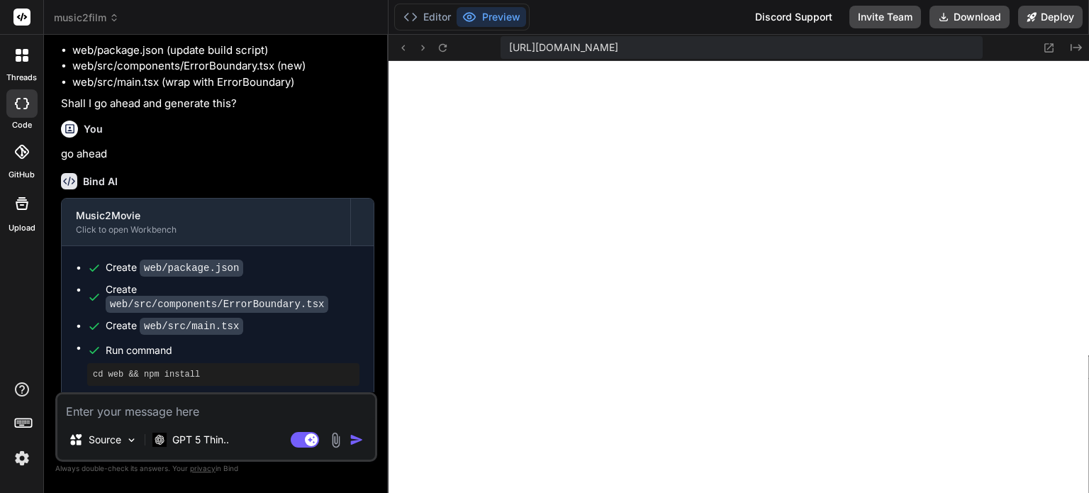
scroll to position [3836, 0]
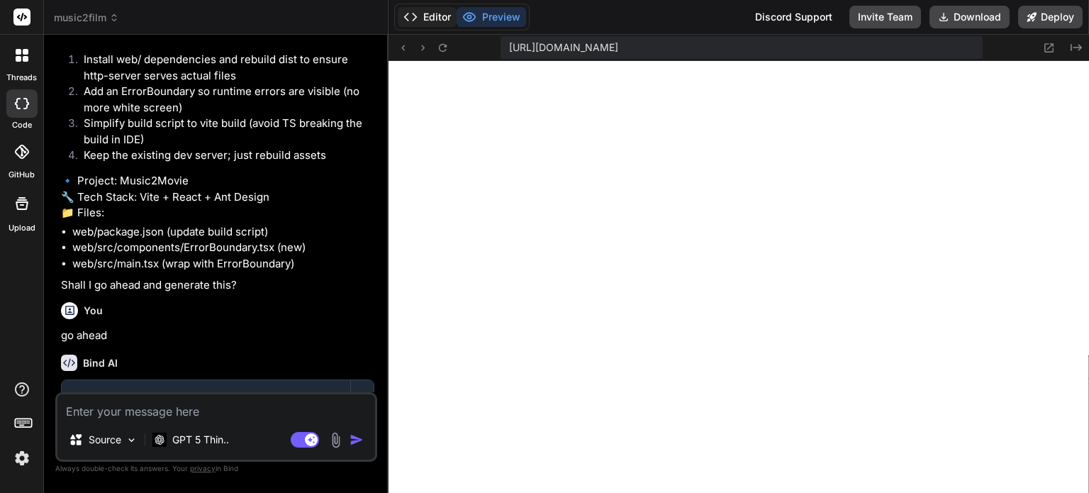
click at [419, 17] on button "Editor" at bounding box center [427, 17] width 59 height 20
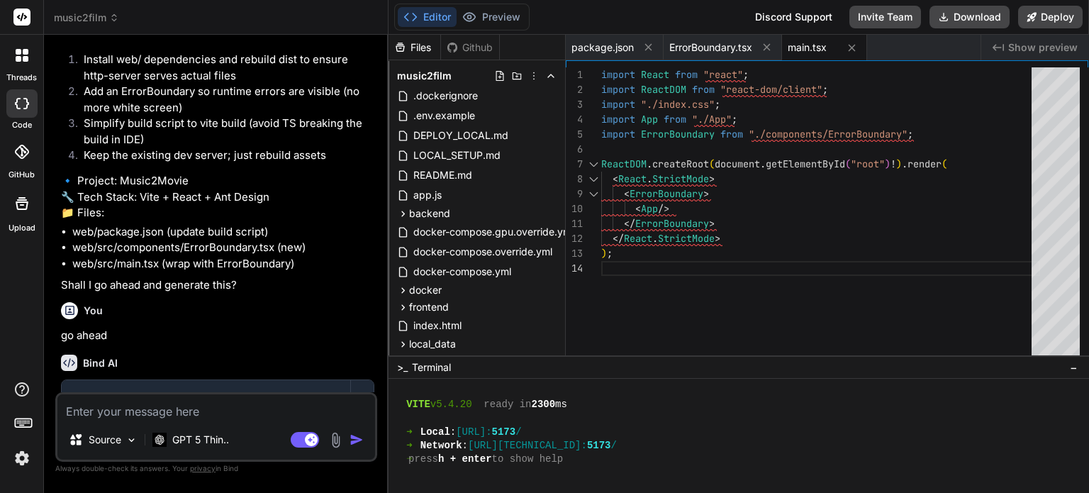
scroll to position [1320, 0]
click at [645, 442] on div "➜ Network : http://192.168.1.104: 5173 /" at bounding box center [730, 445] width 673 height 13
drag, startPoint x: 479, startPoint y: 442, endPoint x: 632, endPoint y: 447, distance: 152.5
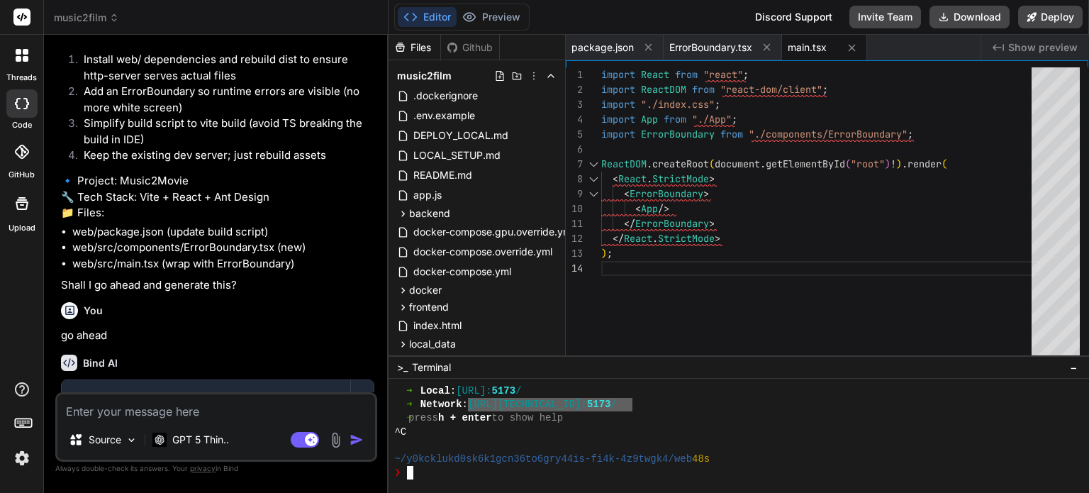
drag, startPoint x: 633, startPoint y: 401, endPoint x: 481, endPoint y: 408, distance: 152.6
click at [478, 408] on div "➜ Network : http://192.168.1.104: 5173 /" at bounding box center [730, 404] width 673 height 13
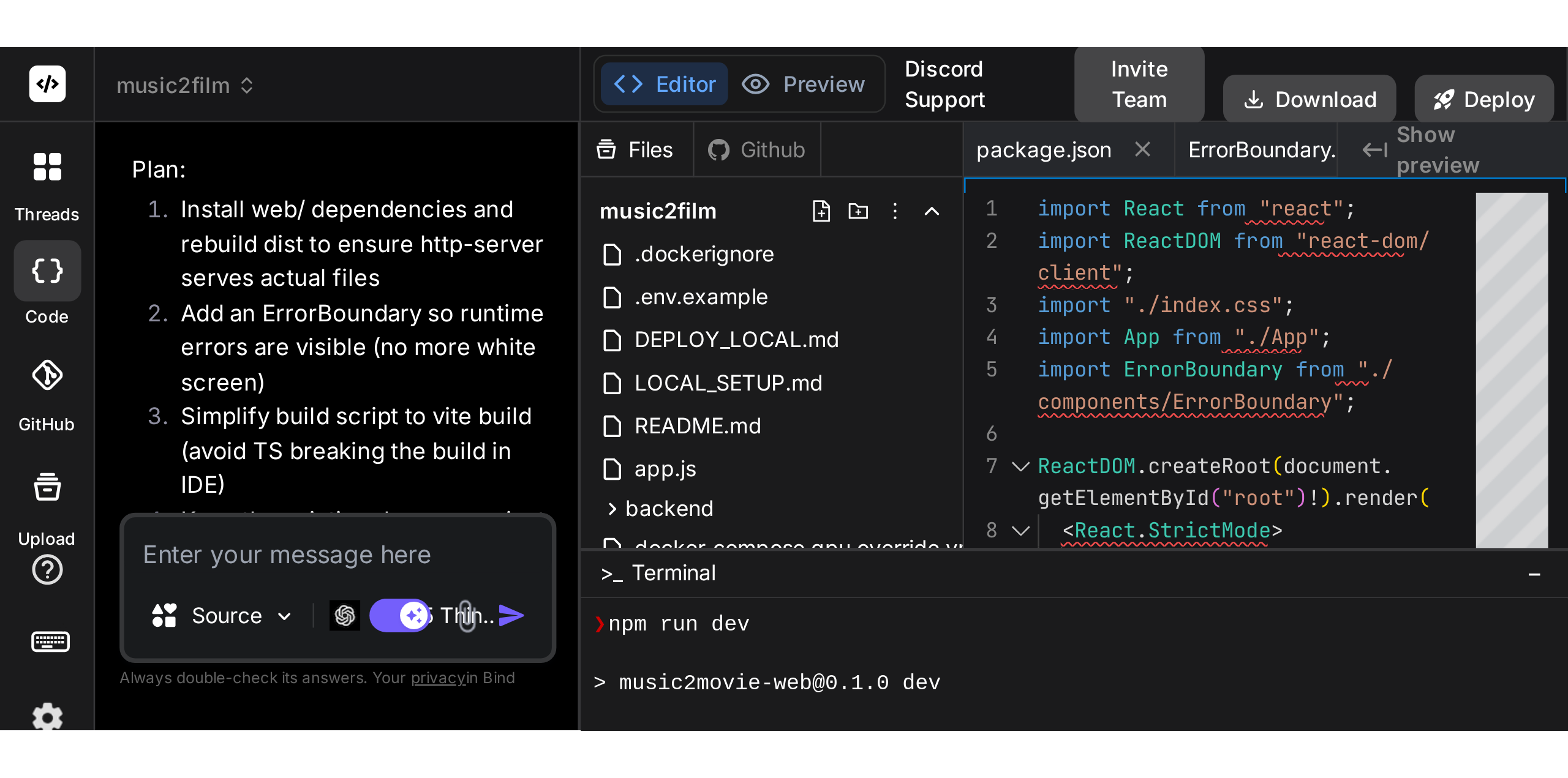
scroll to position [989, 0]
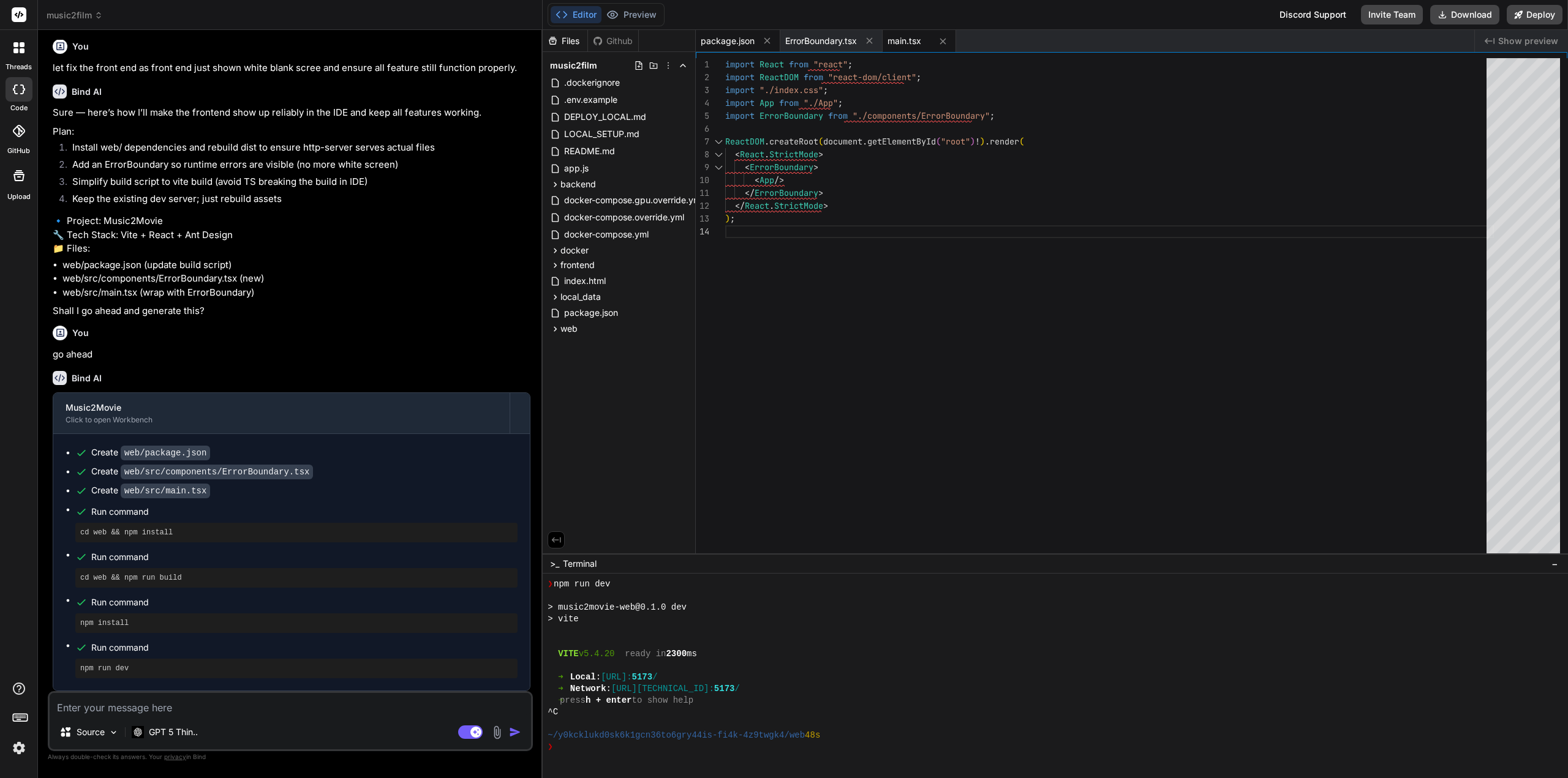
drag, startPoint x: 734, startPoint y: 39, endPoint x: 728, endPoint y: 38, distance: 6.1
click at [734, 39] on span "package.json" at bounding box center [727, 41] width 54 height 12
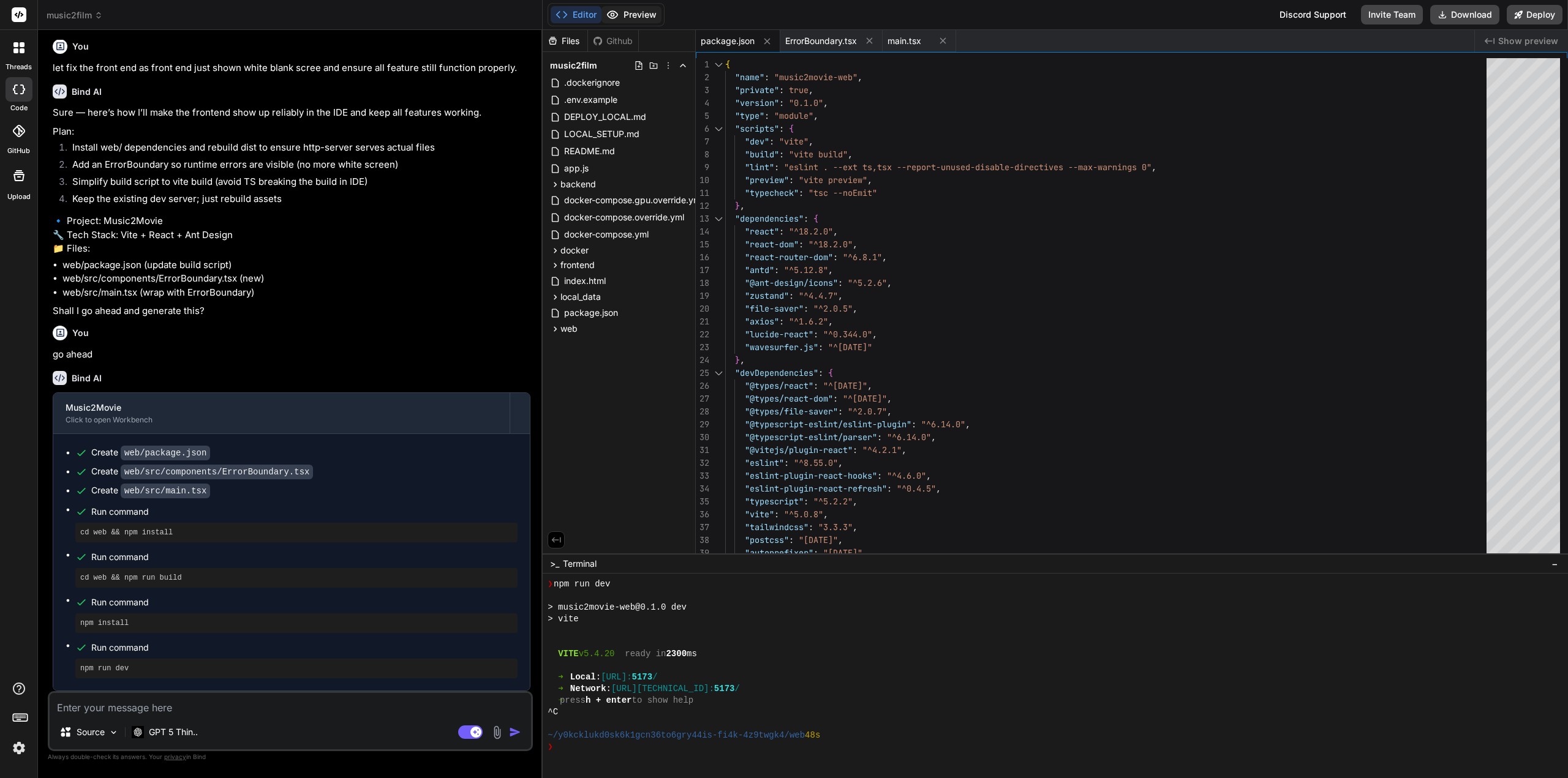
click at [645, 16] on button "Preview" at bounding box center [631, 15] width 60 height 17
click at [575, 9] on button "Editor" at bounding box center [575, 15] width 51 height 17
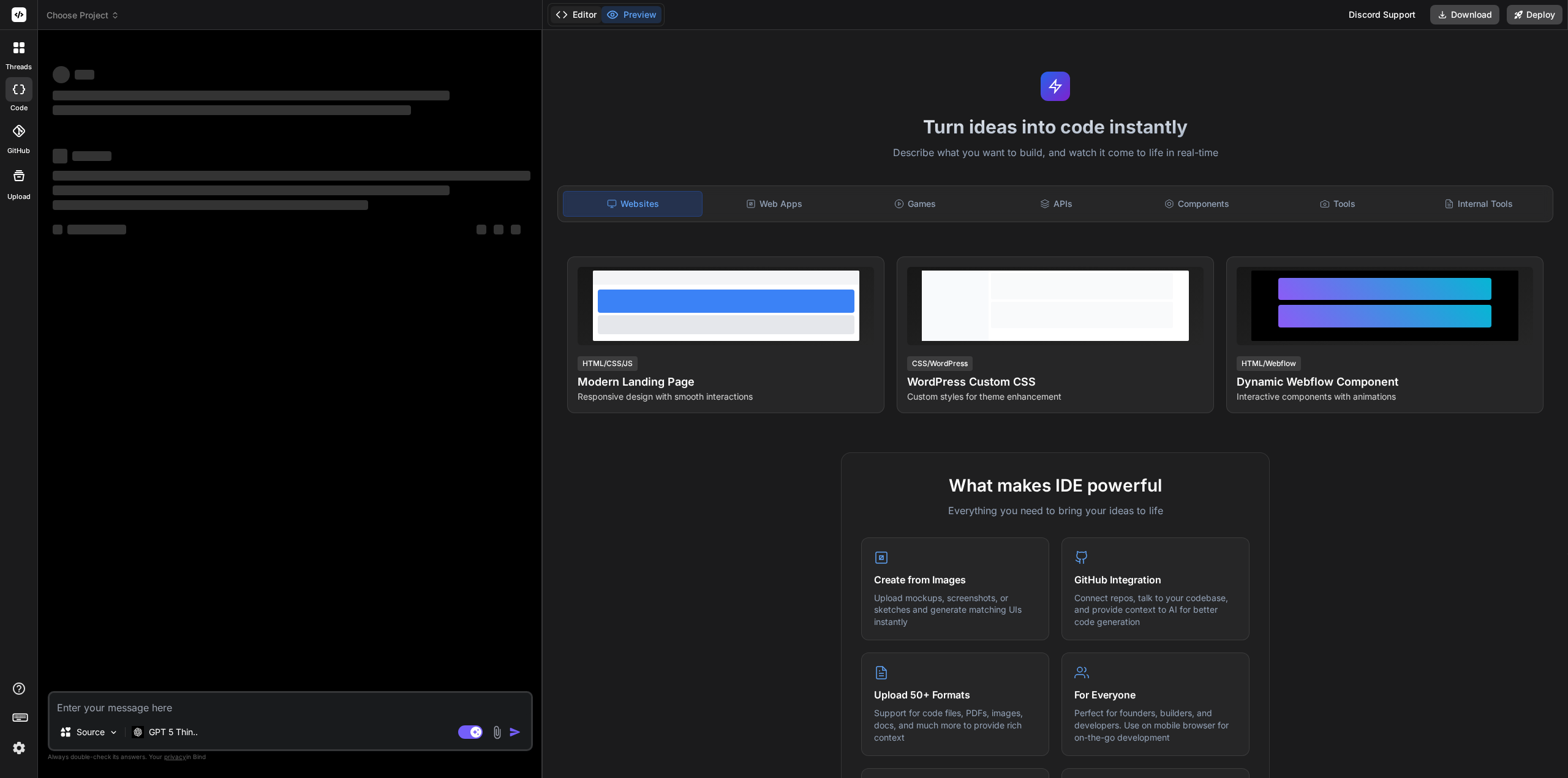
click at [575, 17] on button "Editor" at bounding box center [575, 15] width 51 height 17
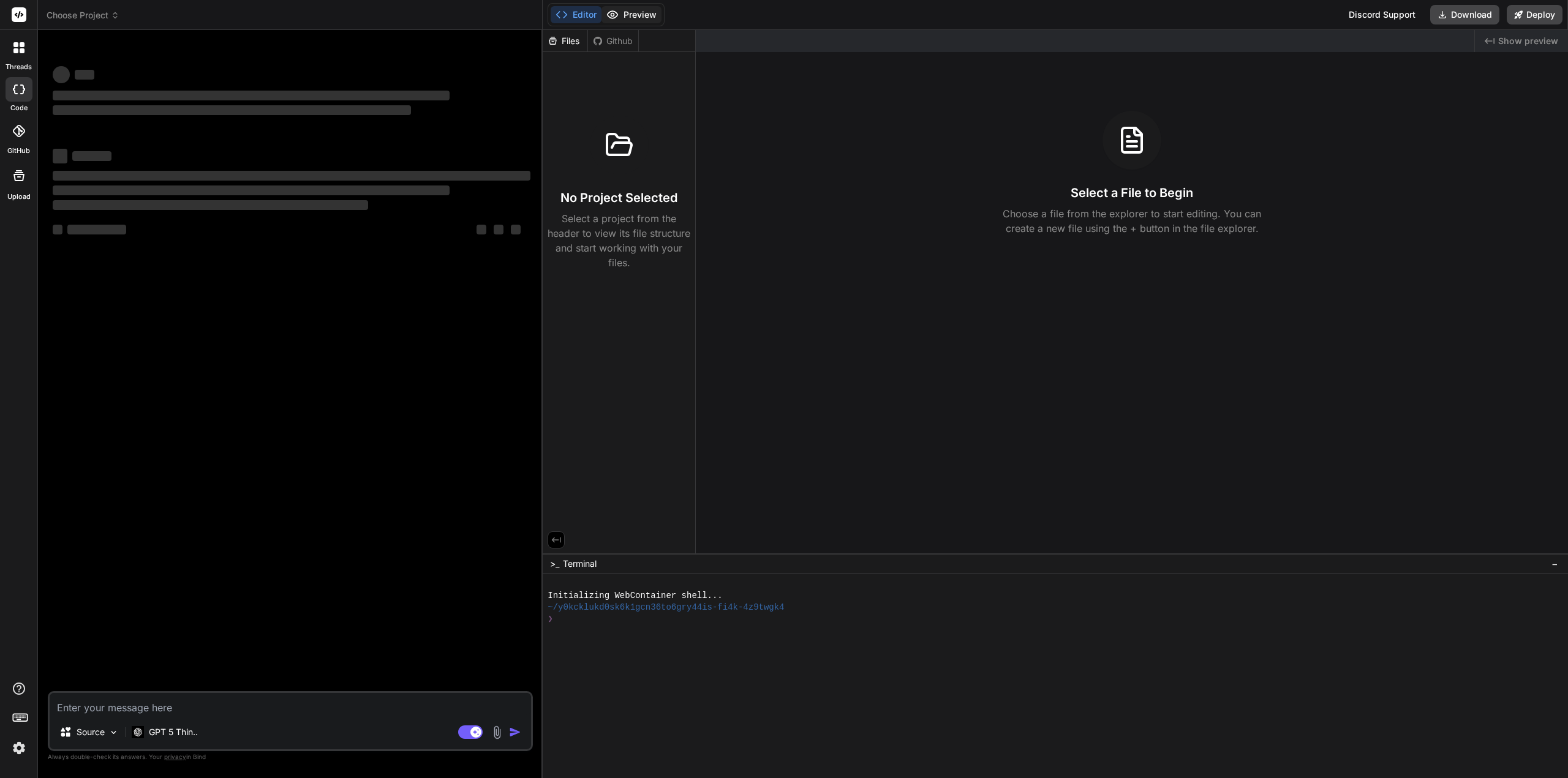
click at [640, 9] on button "Preview" at bounding box center [631, 15] width 60 height 17
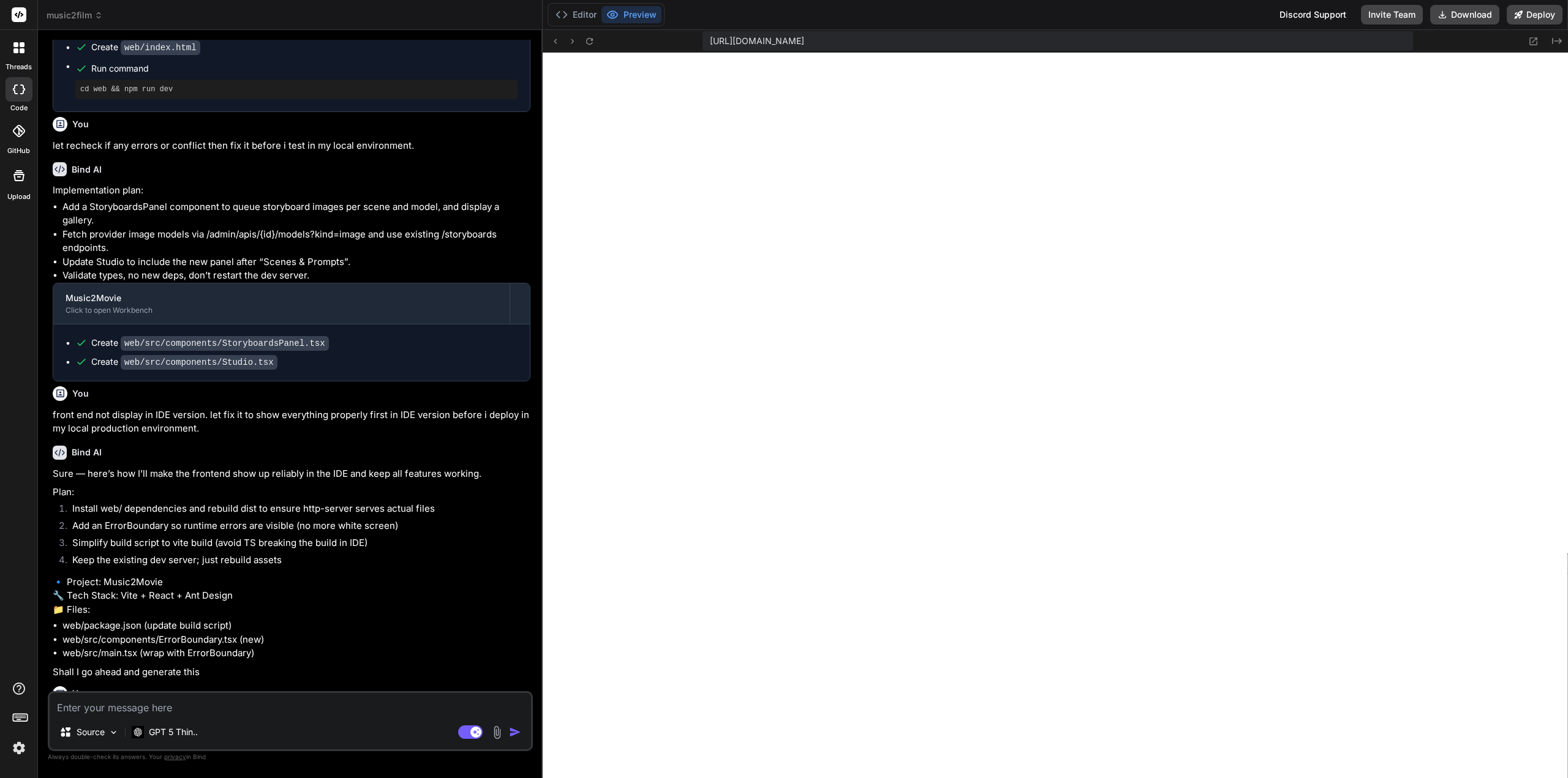
scroll to position [314, 0]
type textarea "x"
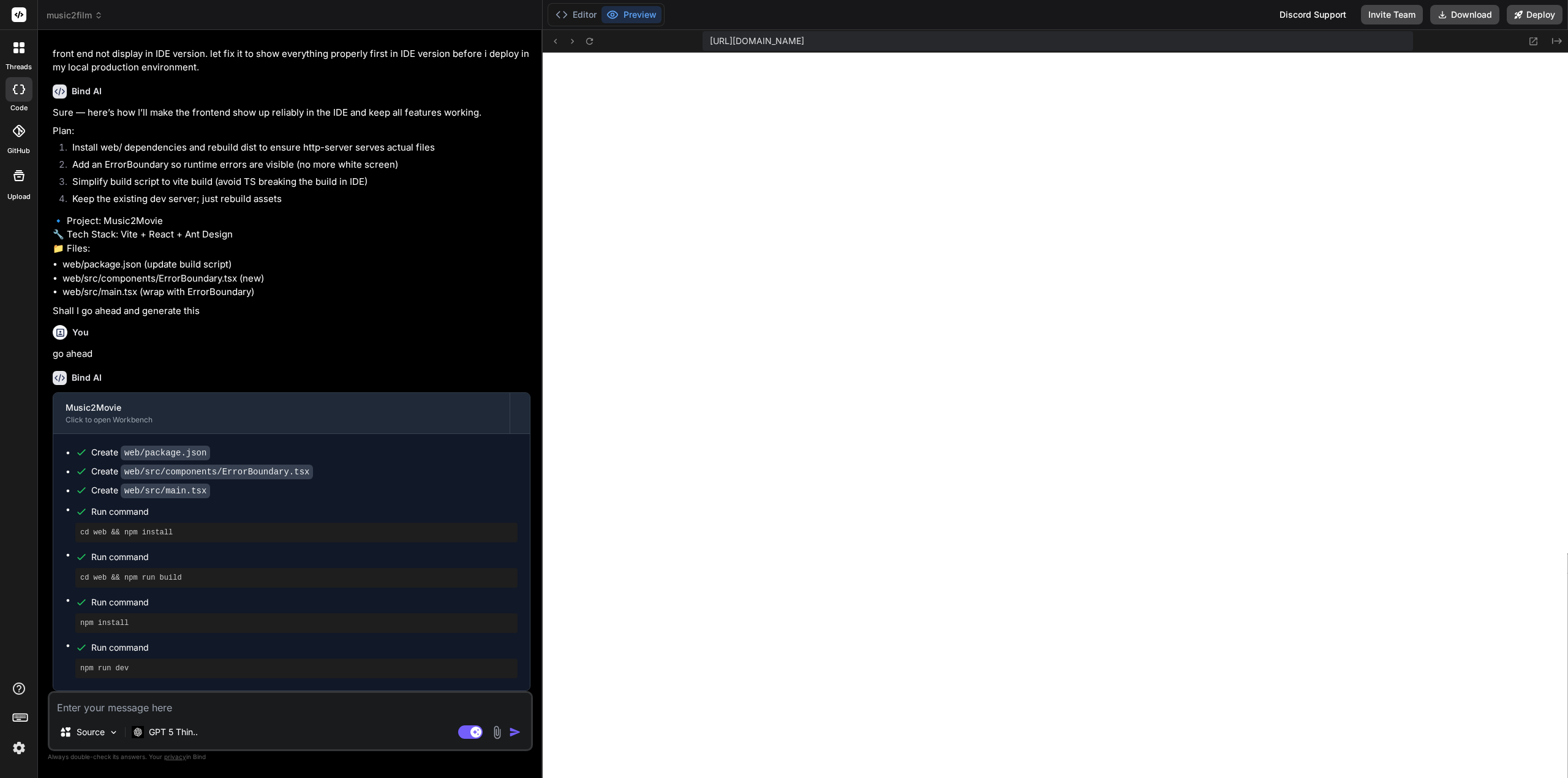
scroll to position [314, 0]
click at [1535, 18] on button "Deploy" at bounding box center [1534, 15] width 56 height 20
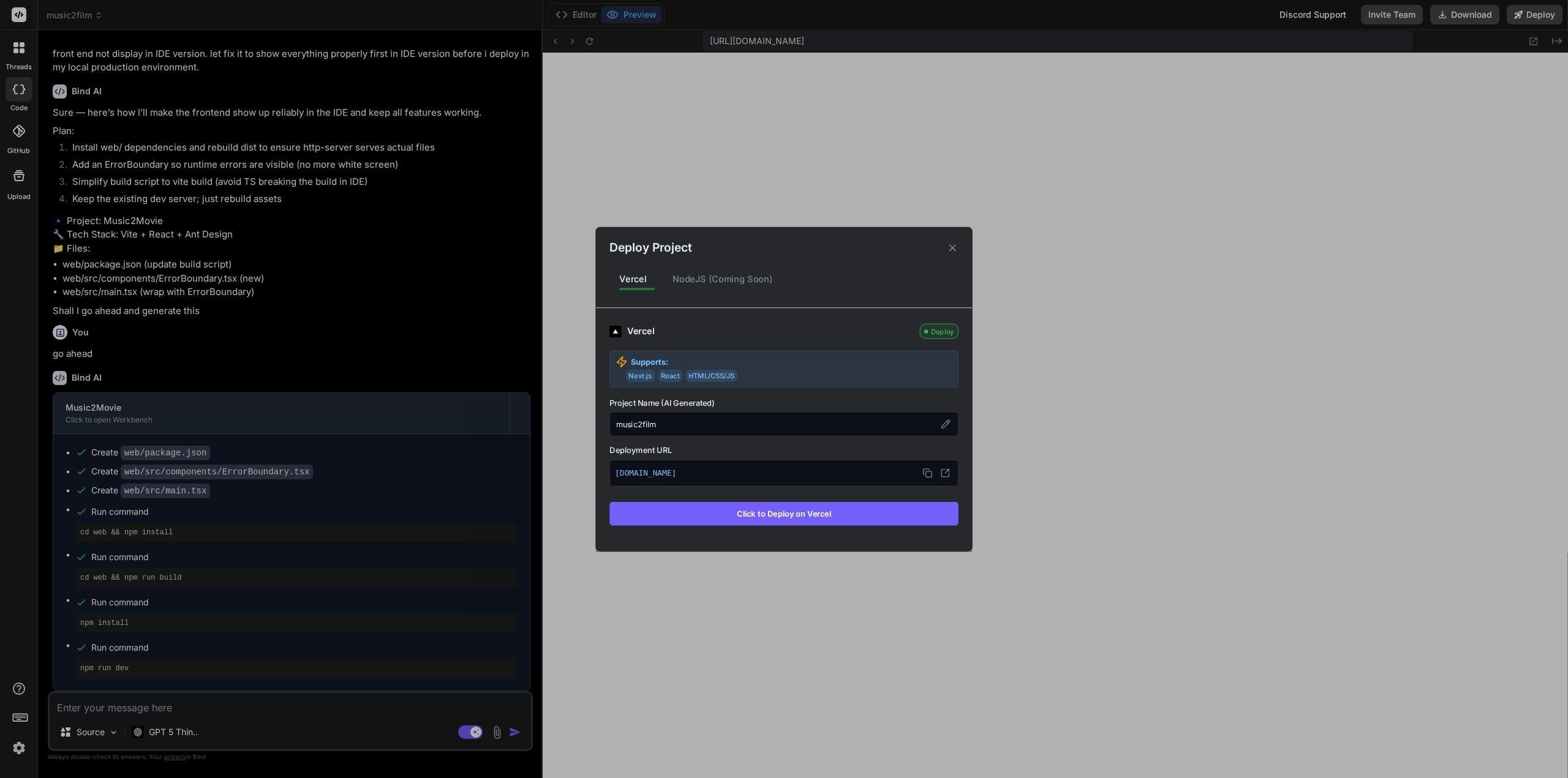
click at [858, 516] on button "Click to Deploy on Vercel" at bounding box center [784, 513] width 349 height 23
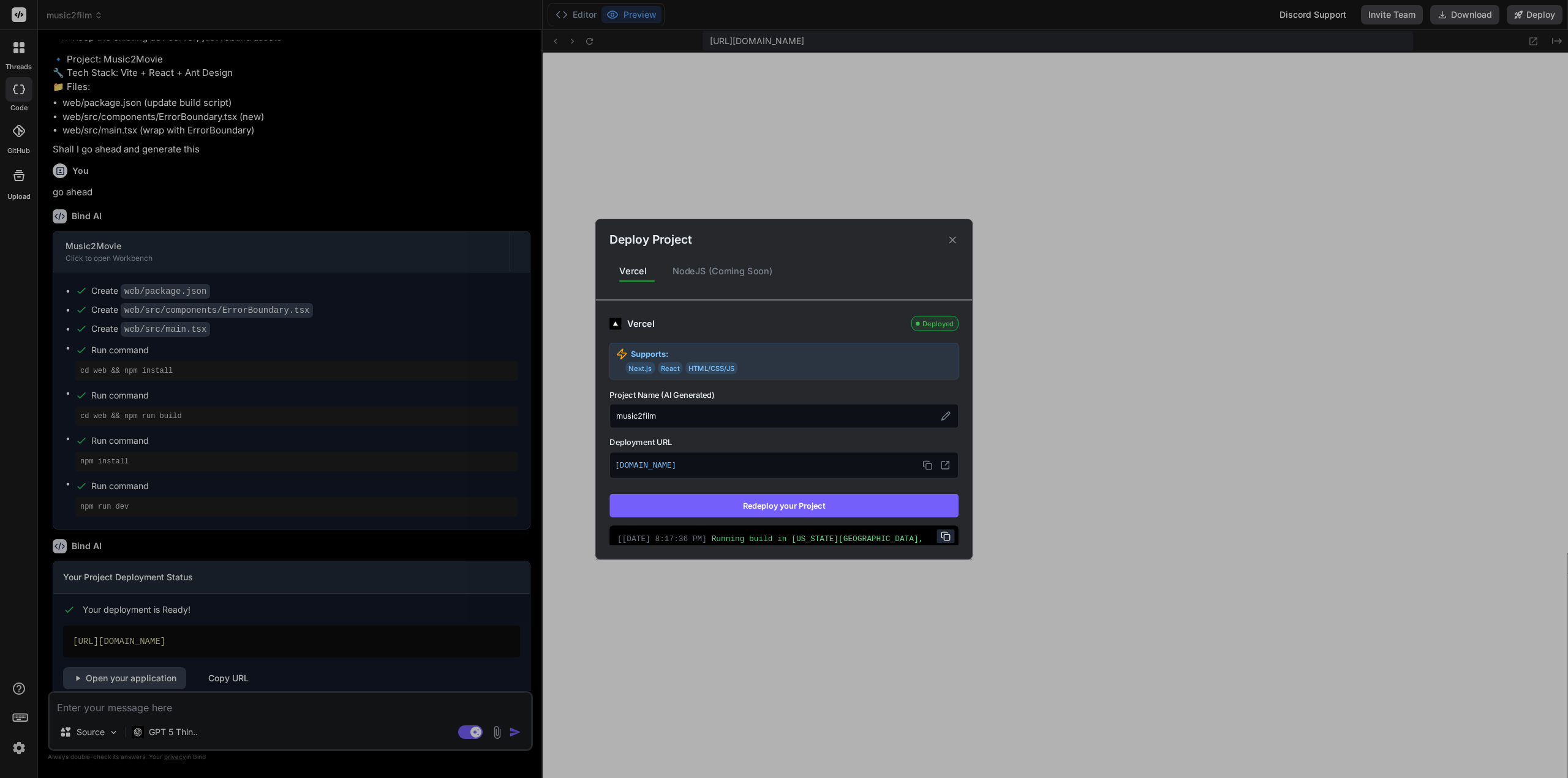
type textarea "x"
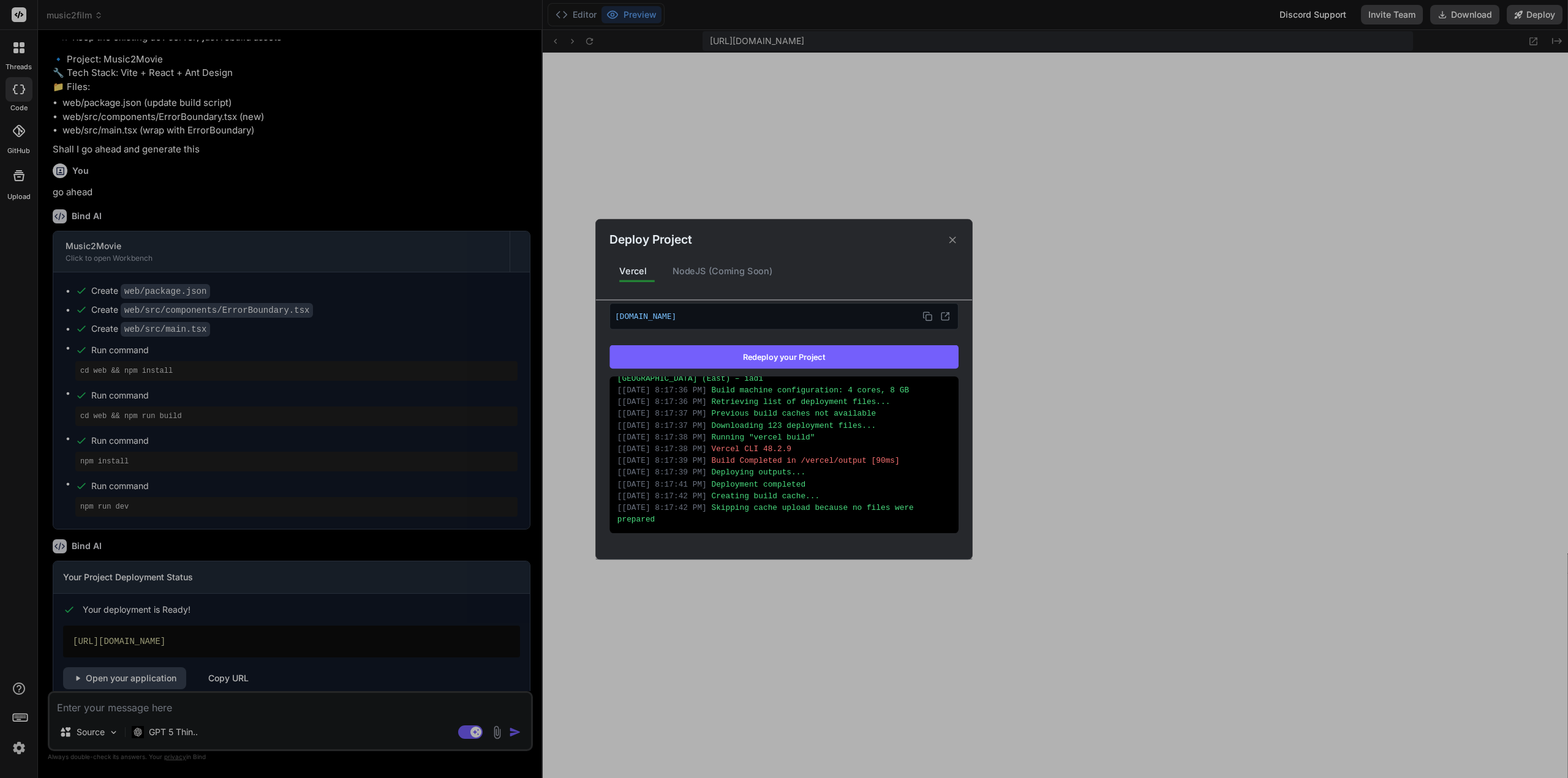
scroll to position [0, 0]
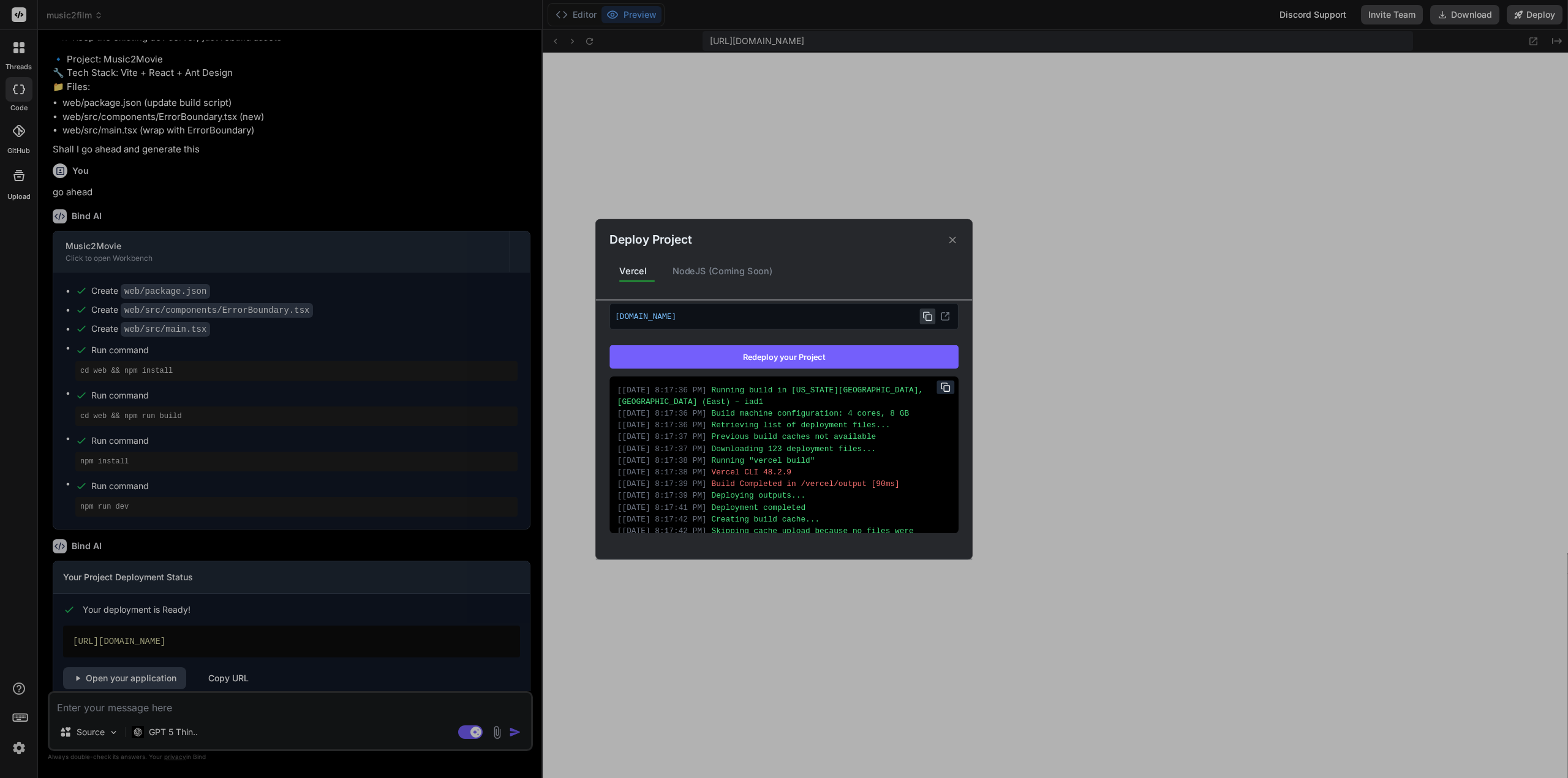
click at [923, 311] on icon at bounding box center [927, 315] width 10 height 9
click at [950, 237] on icon at bounding box center [952, 239] width 11 height 11
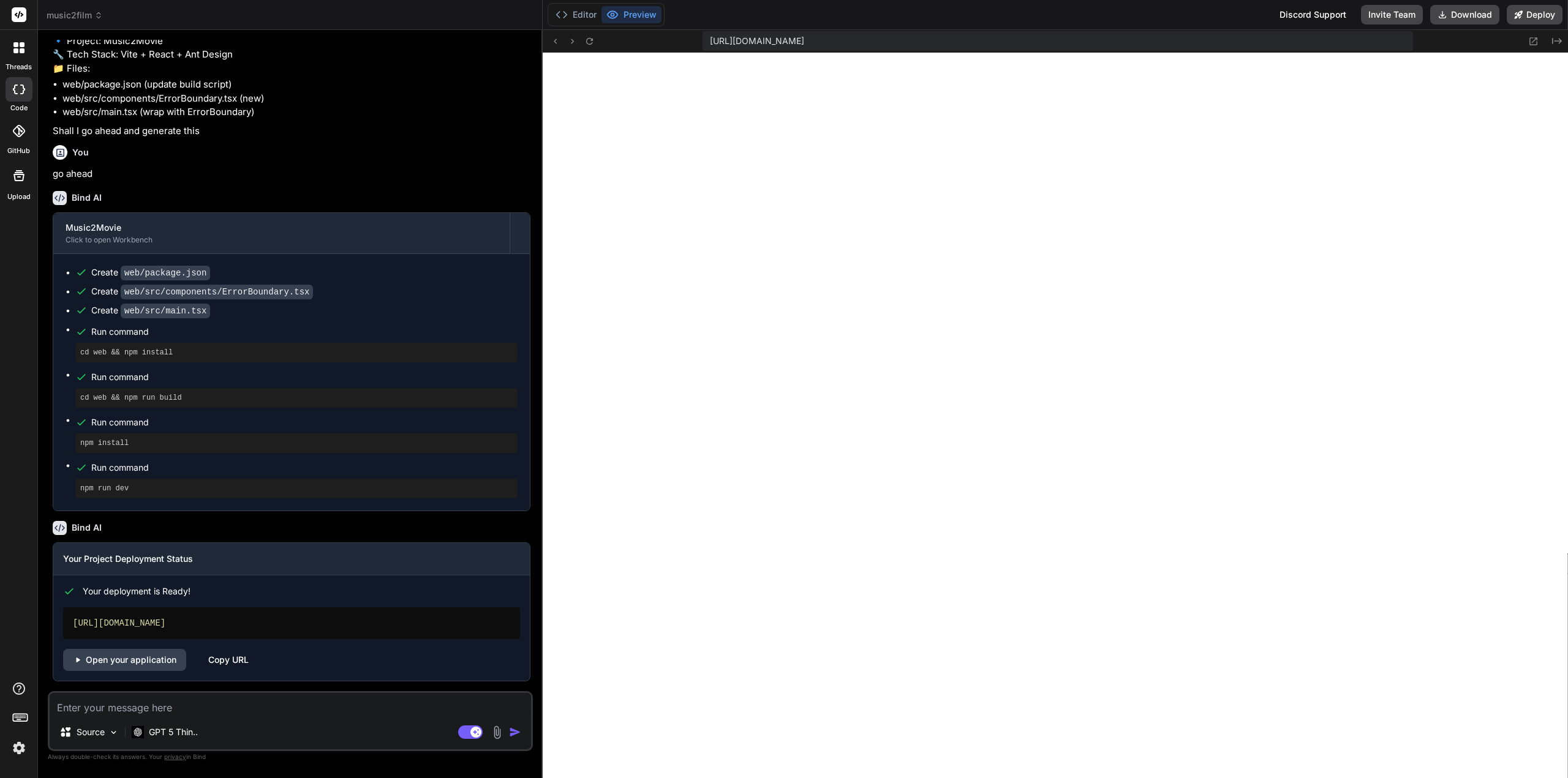
scroll to position [1122, 0]
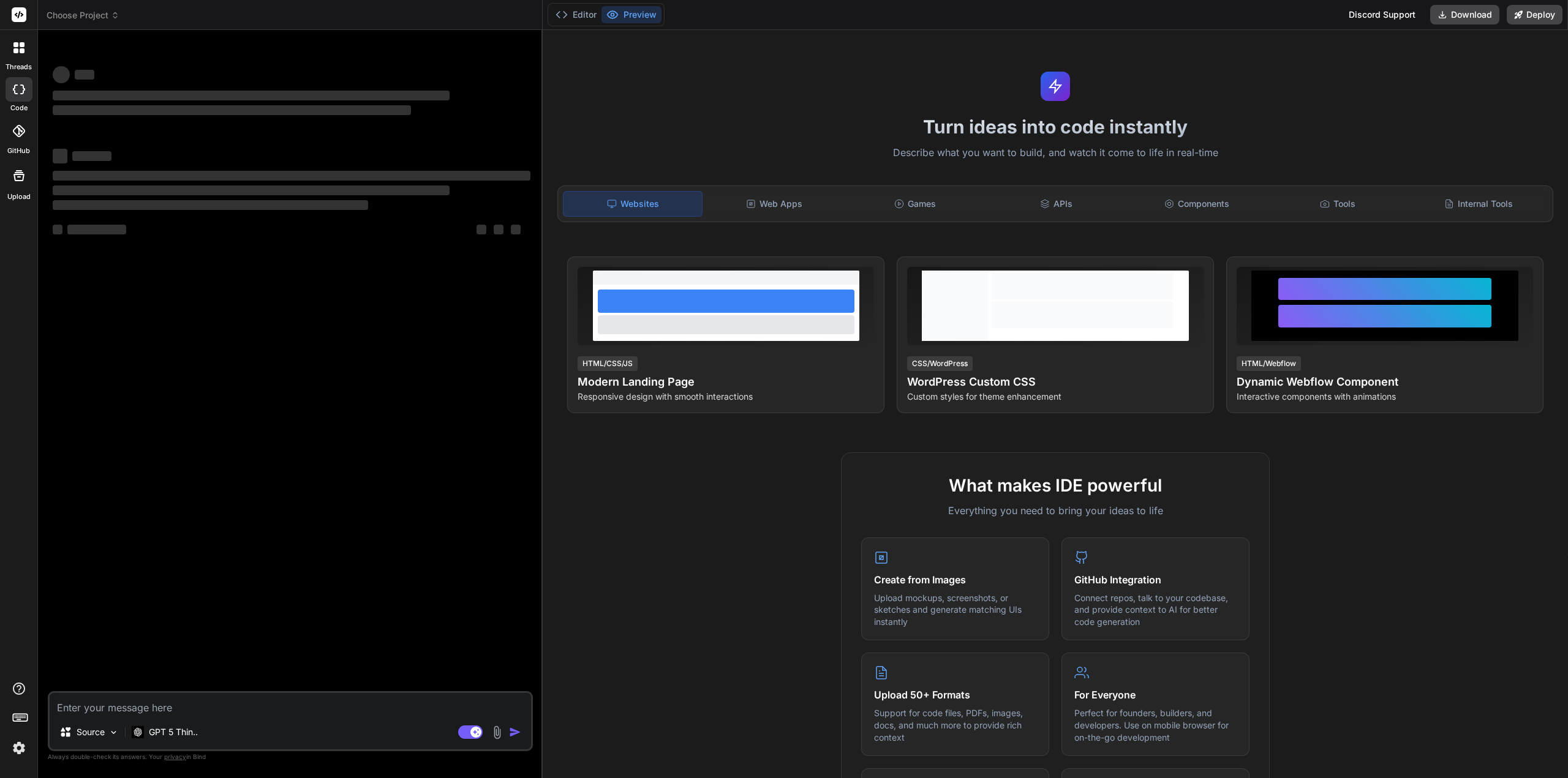
click at [101, 18] on span "Choose Project" at bounding box center [83, 16] width 73 height 12
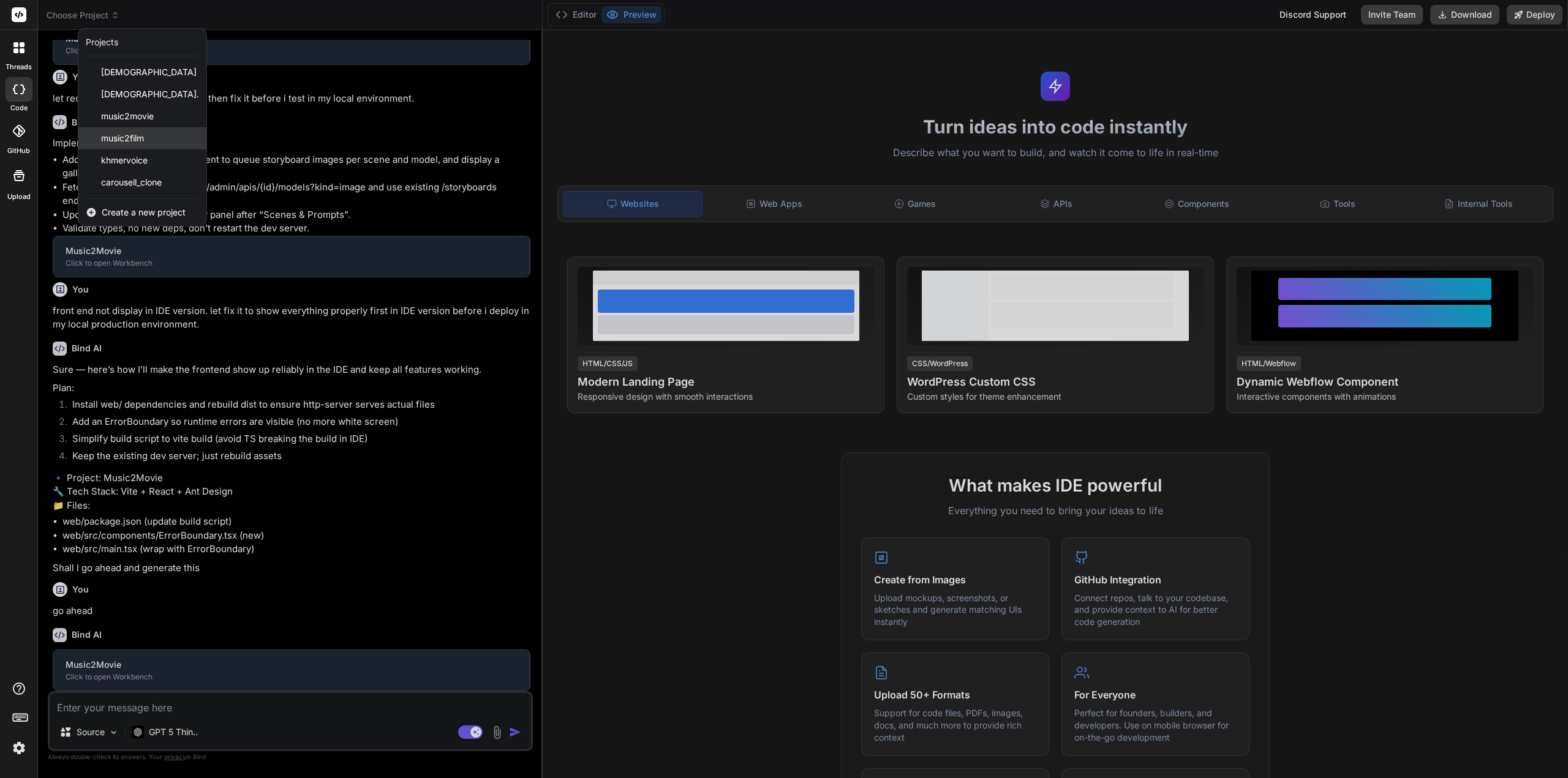
scroll to position [526, 0]
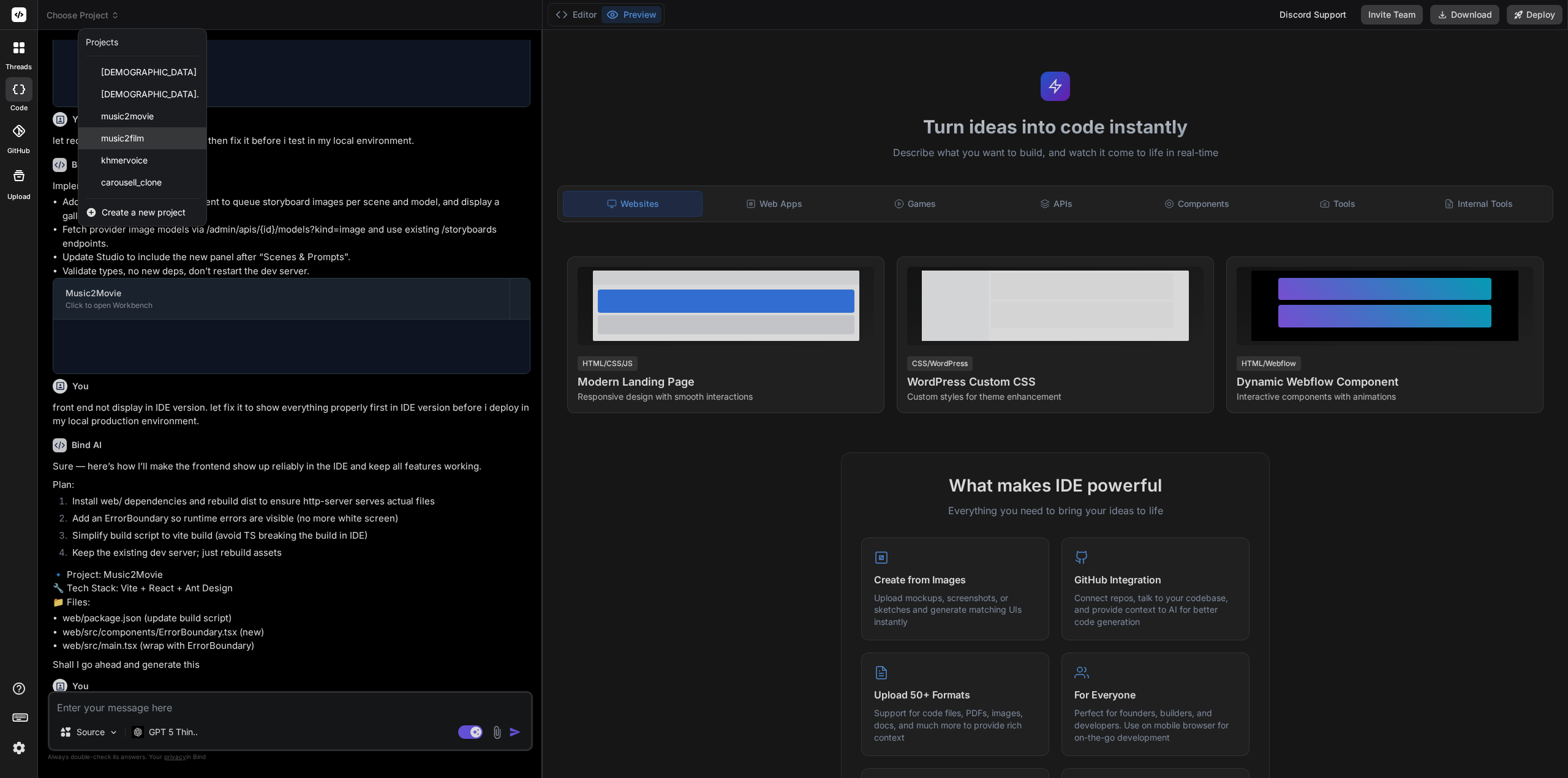
click at [149, 142] on div "music2film" at bounding box center [143, 138] width 128 height 22
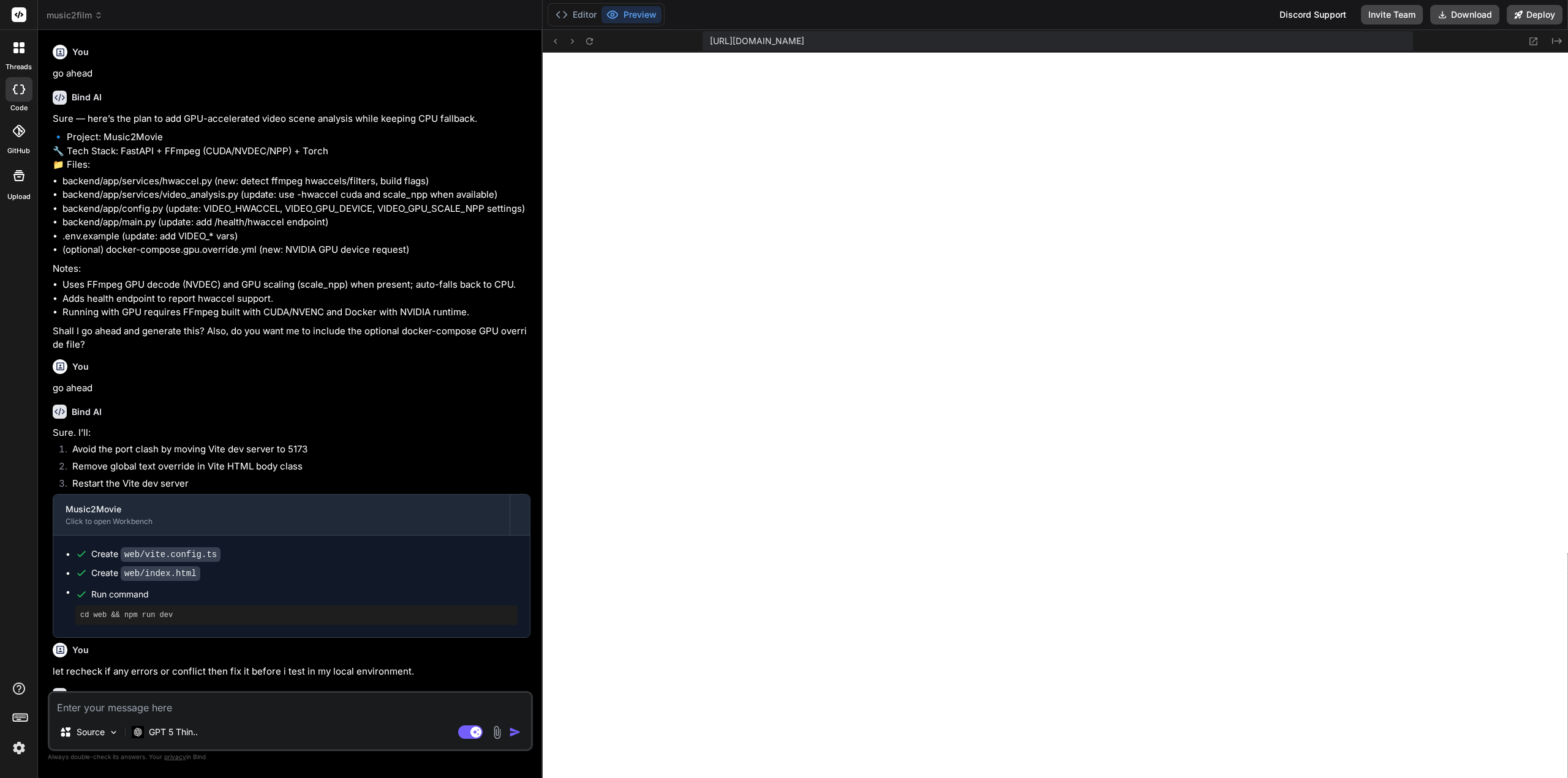
scroll to position [825, 0]
type textarea "x"
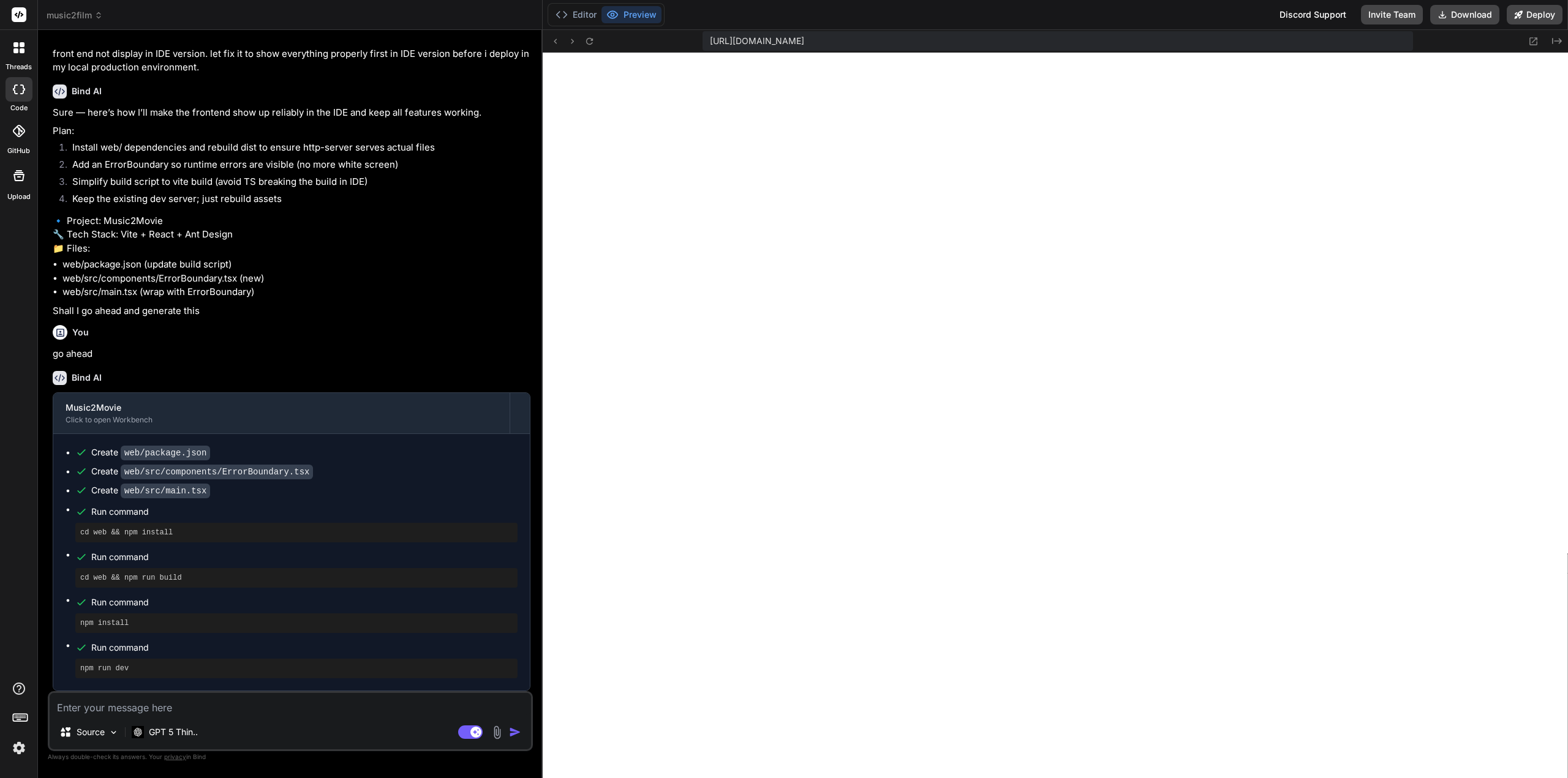
scroll to position [314, 0]
type textarea "x"
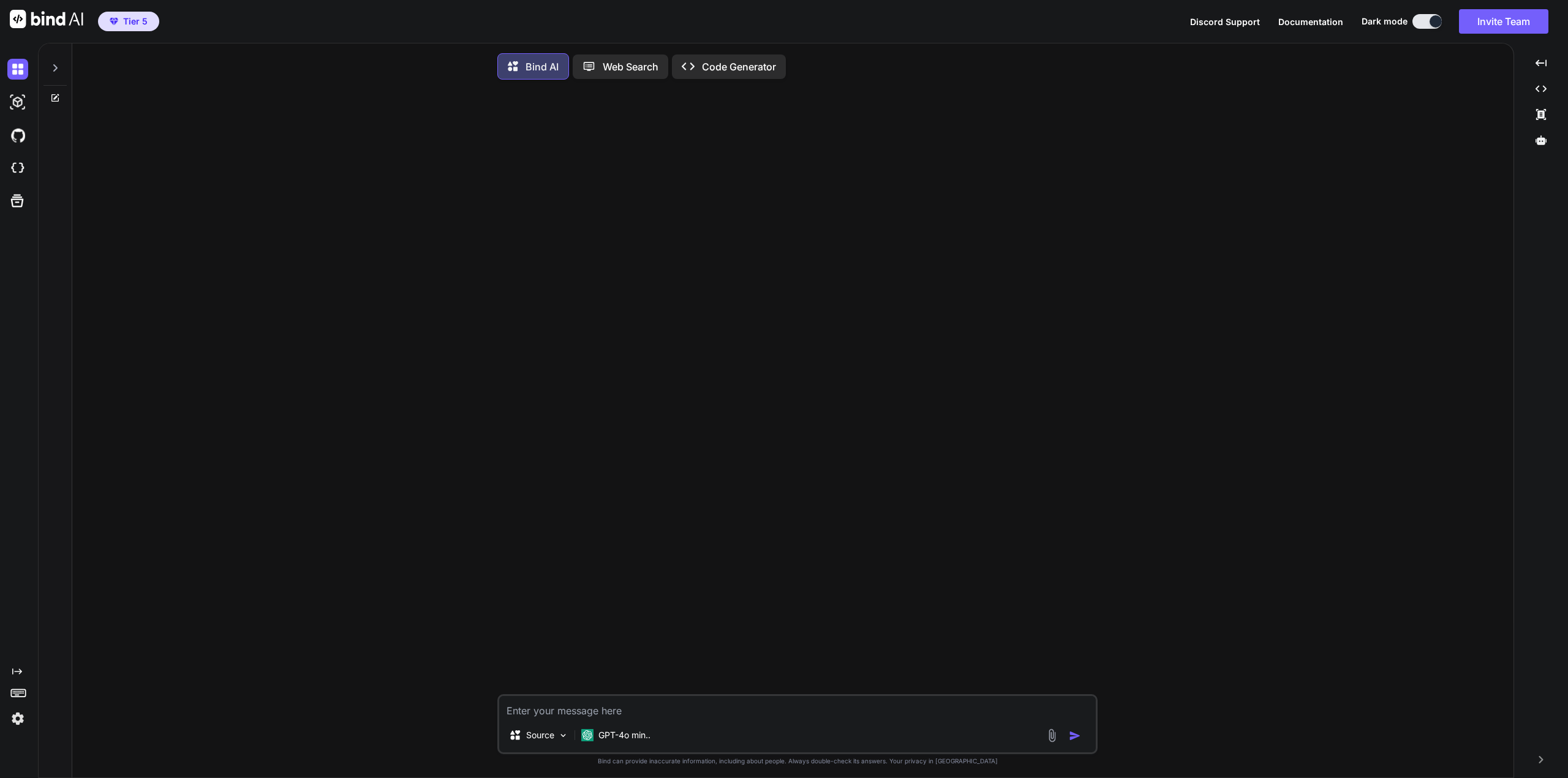
type textarea "x"
